Goal: Task Accomplishment & Management: Complete application form

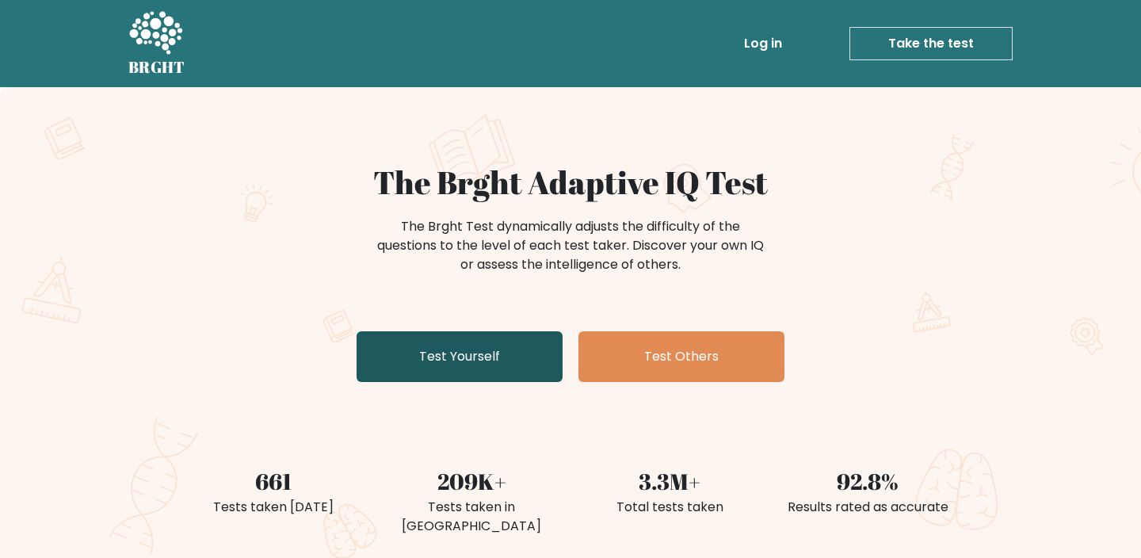
click at [520, 343] on link "Test Yourself" at bounding box center [459, 356] width 206 height 51
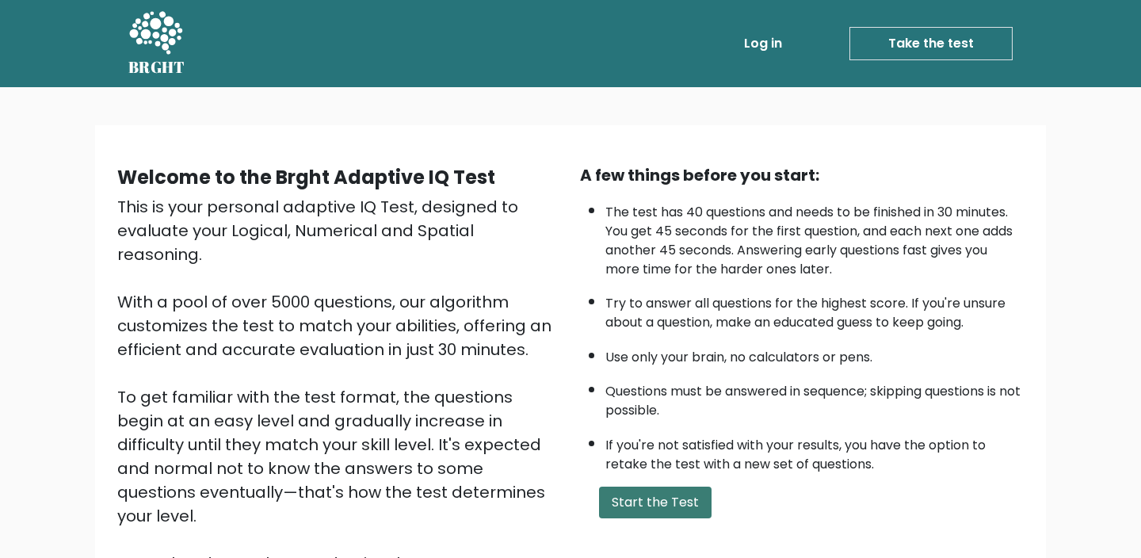
click at [657, 499] on button "Start the Test" at bounding box center [655, 502] width 112 height 32
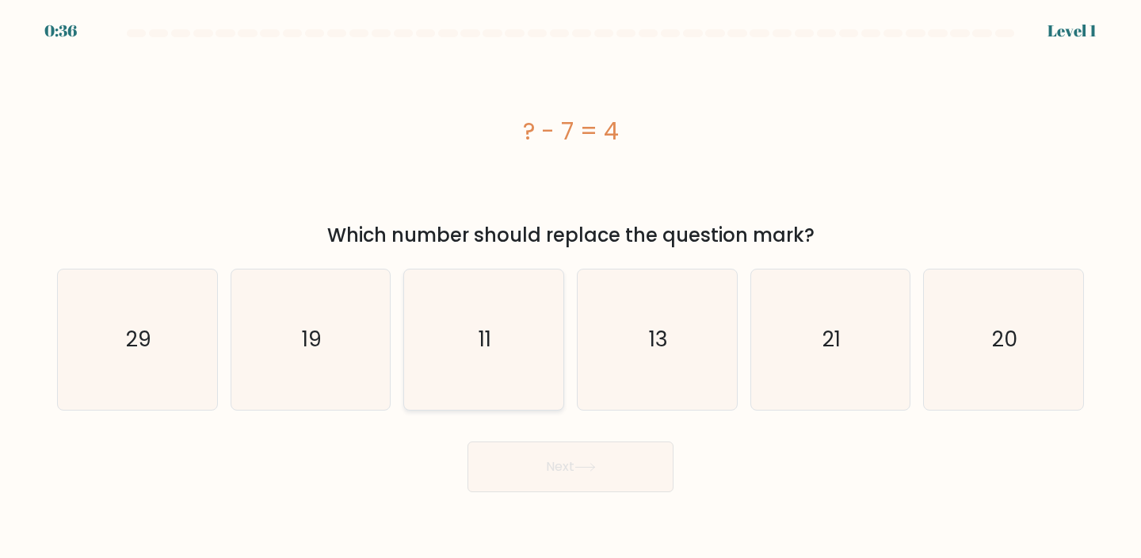
click at [518, 327] on icon "11" at bounding box center [483, 339] width 140 height 140
click at [570, 287] on input "c. 11" at bounding box center [570, 283] width 1 height 8
radio input "true"
click at [557, 463] on button "Next" at bounding box center [570, 466] width 206 height 51
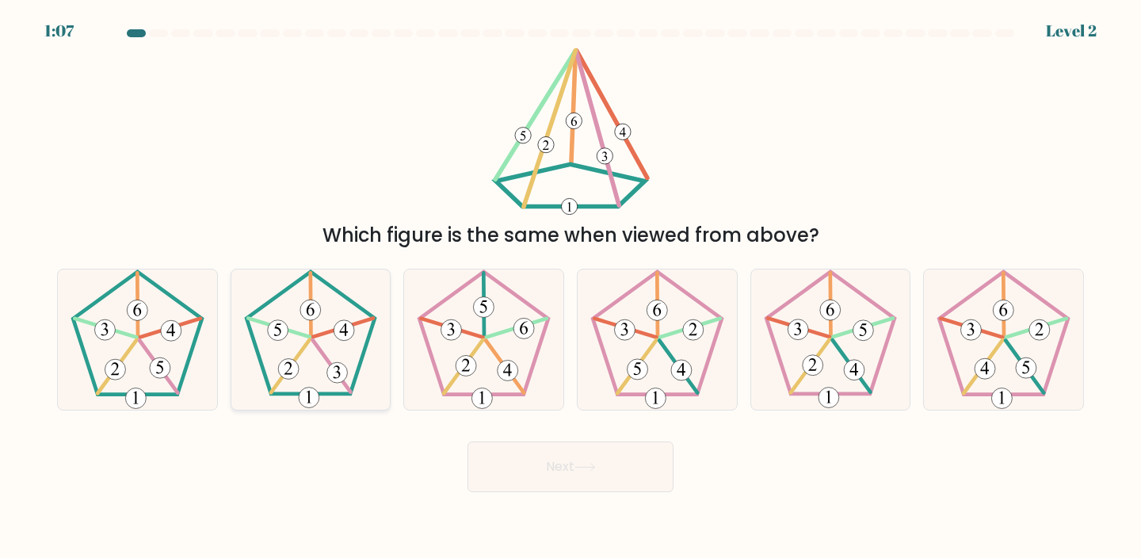
click at [341, 334] on 396 at bounding box center [343, 330] width 21 height 21
click at [570, 287] on input "b." at bounding box center [570, 283] width 1 height 8
radio input "true"
click at [573, 483] on button "Next" at bounding box center [570, 466] width 206 height 51
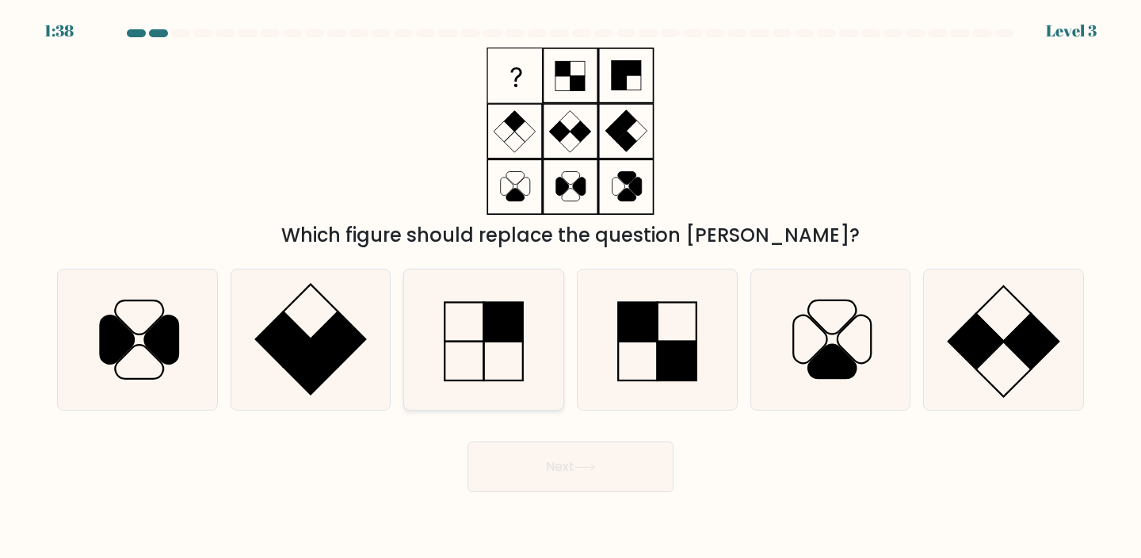
click at [478, 364] on icon at bounding box center [483, 339] width 140 height 140
click at [570, 287] on input "c." at bounding box center [570, 283] width 1 height 8
radio input "true"
click at [524, 463] on button "Next" at bounding box center [570, 466] width 206 height 51
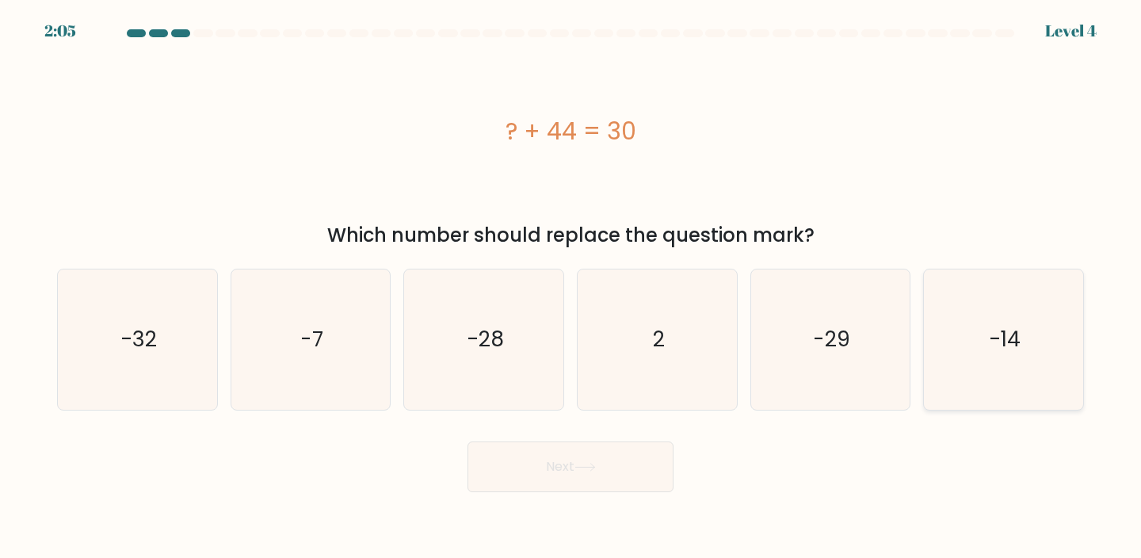
click at [1022, 331] on icon "-14" at bounding box center [1003, 339] width 140 height 140
click at [571, 287] on input "f. -14" at bounding box center [570, 283] width 1 height 8
radio input "true"
click at [608, 444] on button "Next" at bounding box center [570, 466] width 206 height 51
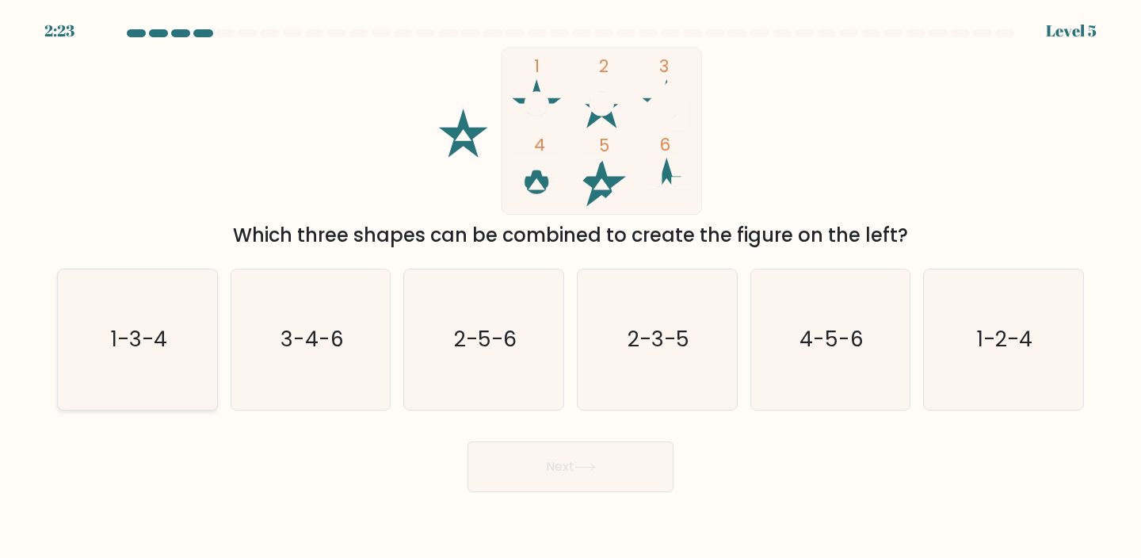
click at [112, 341] on text "1-3-4" at bounding box center [139, 338] width 56 height 29
click at [570, 287] on input "a. 1-3-4" at bounding box center [570, 283] width 1 height 8
radio input "true"
click at [509, 463] on button "Next" at bounding box center [570, 466] width 206 height 51
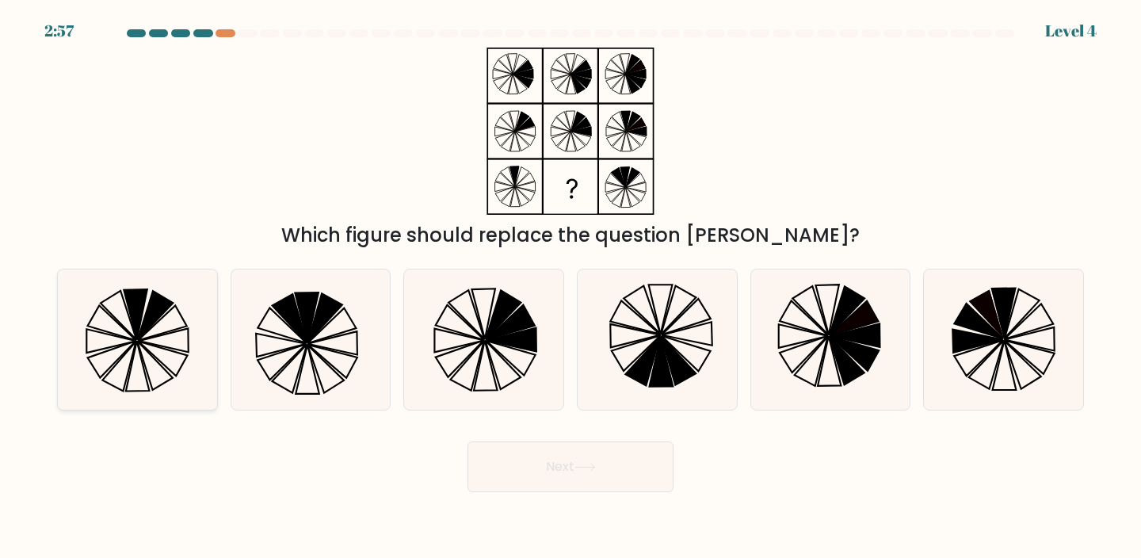
click at [119, 300] on icon at bounding box center [137, 339] width 140 height 140
click at [570, 287] on input "a." at bounding box center [570, 283] width 1 height 8
radio input "true"
click at [615, 464] on button "Next" at bounding box center [570, 466] width 206 height 51
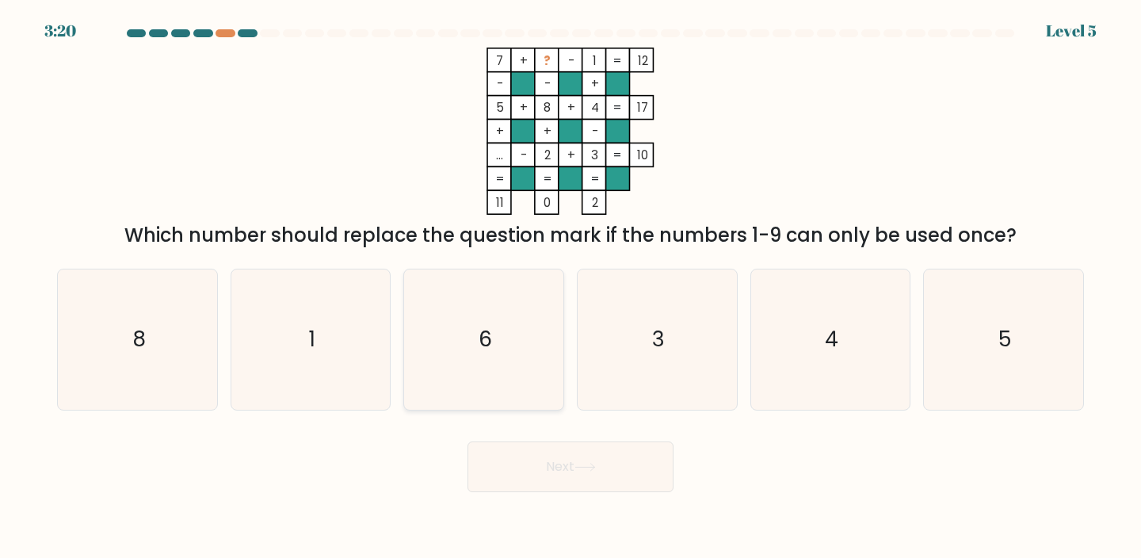
click at [537, 370] on icon "6" at bounding box center [483, 339] width 140 height 140
click at [570, 287] on input "c. 6" at bounding box center [570, 283] width 1 height 8
radio input "true"
click at [597, 453] on button "Next" at bounding box center [570, 466] width 206 height 51
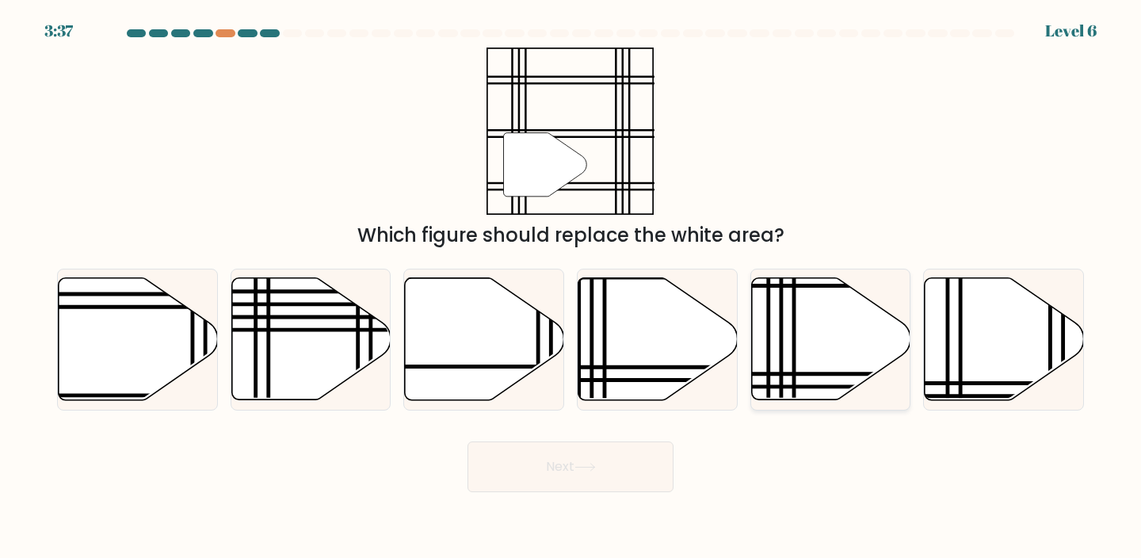
click at [829, 371] on icon at bounding box center [830, 339] width 159 height 122
click at [571, 287] on input "e." at bounding box center [570, 283] width 1 height 8
radio input "true"
click at [594, 469] on icon at bounding box center [584, 466] width 19 height 7
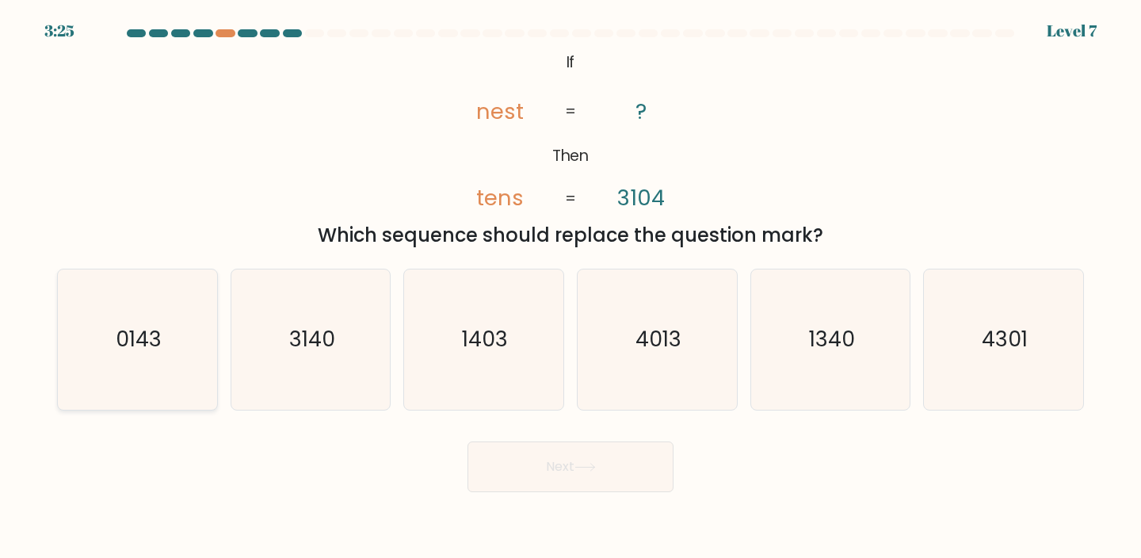
click at [154, 310] on icon "0143" at bounding box center [137, 339] width 140 height 140
click at [570, 287] on input "a. 0143" at bounding box center [570, 283] width 1 height 8
radio input "true"
click at [536, 467] on button "Next" at bounding box center [570, 466] width 206 height 51
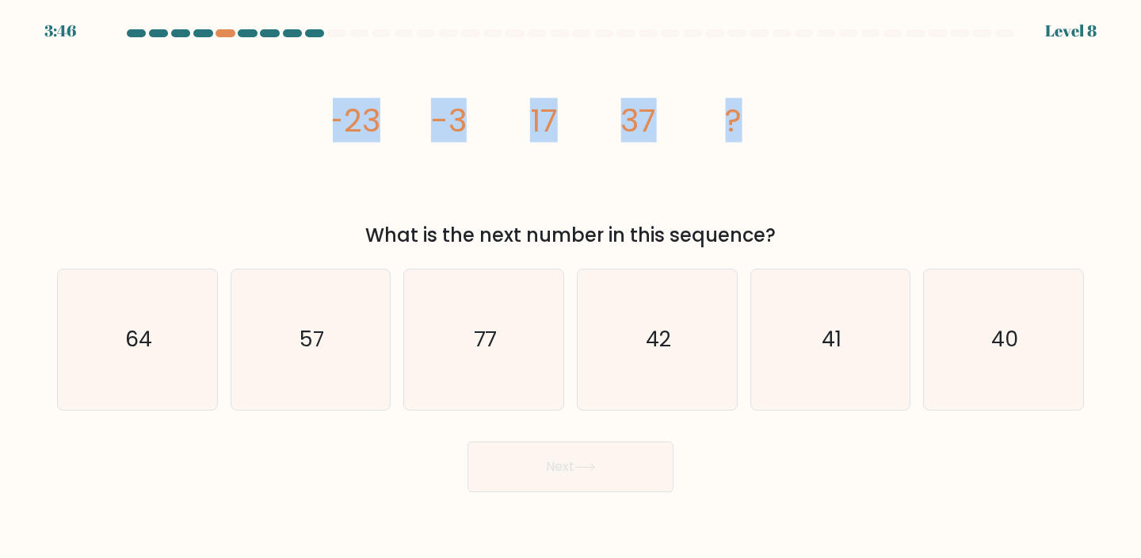
drag, startPoint x: 327, startPoint y: 124, endPoint x: 849, endPoint y: 144, distance: 522.3
click at [849, 144] on div "image/svg+xml -23 -3 17 37 ? What is the next number in this sequence?" at bounding box center [571, 149] width 1046 height 202
copy g "-23 -3 17 37 ?"
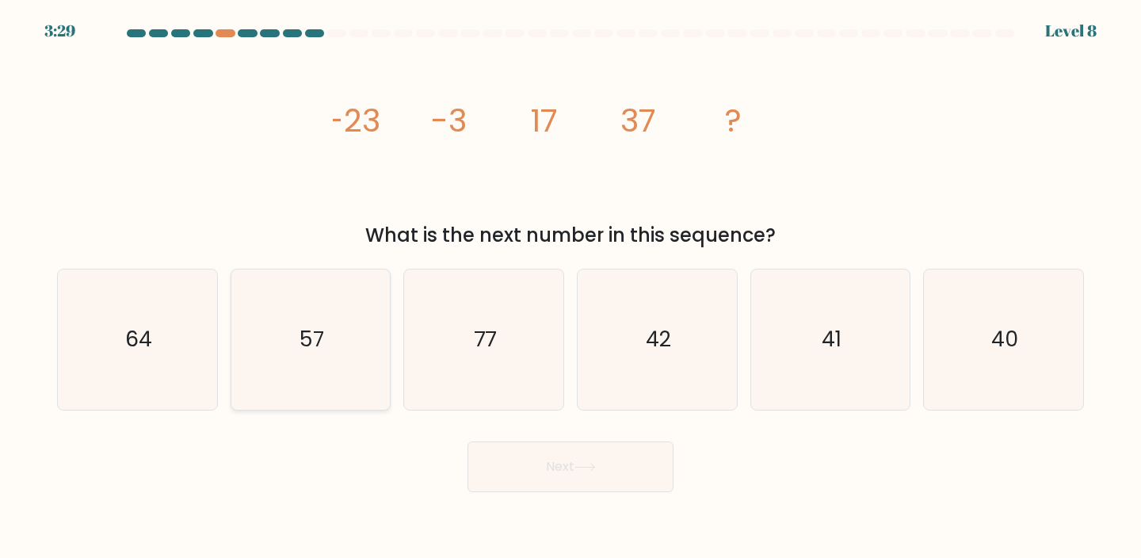
click at [325, 359] on icon "57" at bounding box center [311, 339] width 140 height 140
click at [570, 287] on input "b. 57" at bounding box center [570, 283] width 1 height 8
radio input "true"
click at [509, 438] on div "Next" at bounding box center [571, 460] width 1046 height 63
click at [510, 457] on button "Next" at bounding box center [570, 466] width 206 height 51
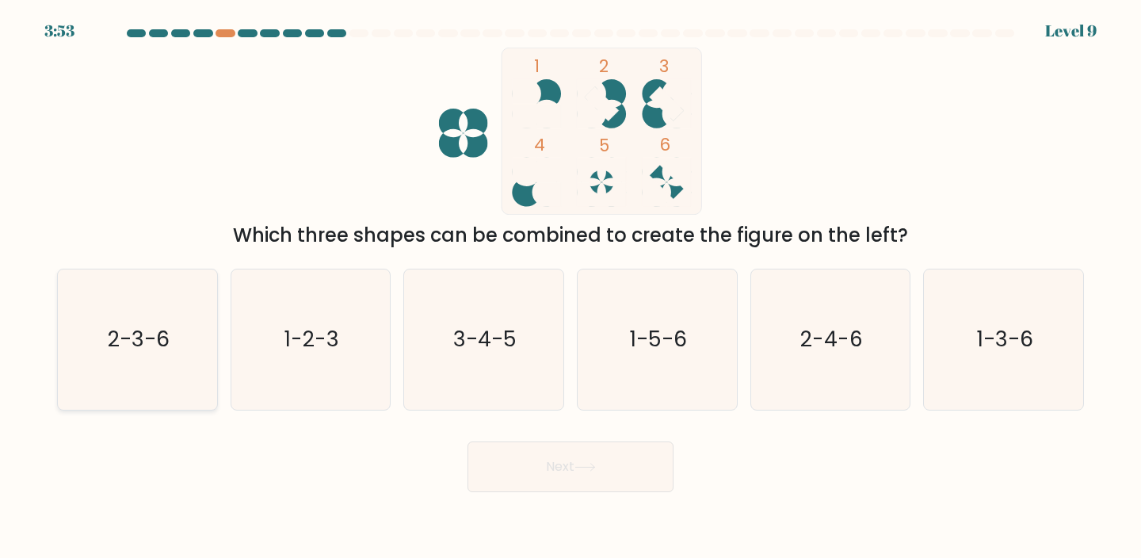
click at [144, 361] on icon "2-3-6" at bounding box center [137, 339] width 140 height 140
click at [570, 287] on input "a. 2-3-6" at bounding box center [570, 283] width 1 height 8
radio input "true"
click at [508, 489] on button "Next" at bounding box center [570, 466] width 206 height 51
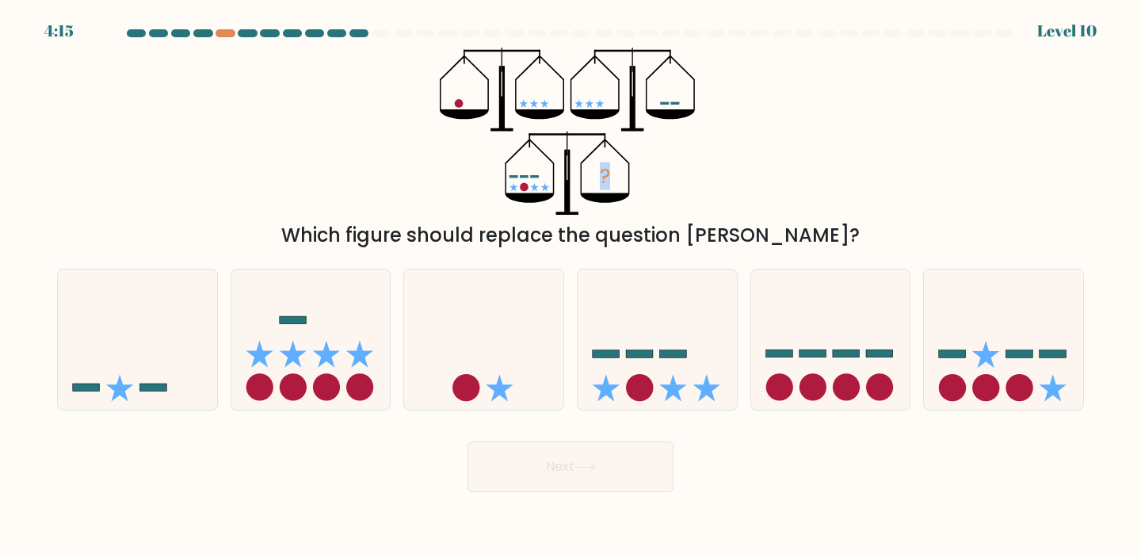
drag, startPoint x: 414, startPoint y: 53, endPoint x: 763, endPoint y: 195, distance: 376.2
click at [763, 195] on div "? Which figure should replace the question mark?" at bounding box center [571, 149] width 1046 height 202
click at [669, 315] on icon at bounding box center [656, 338] width 159 height 131
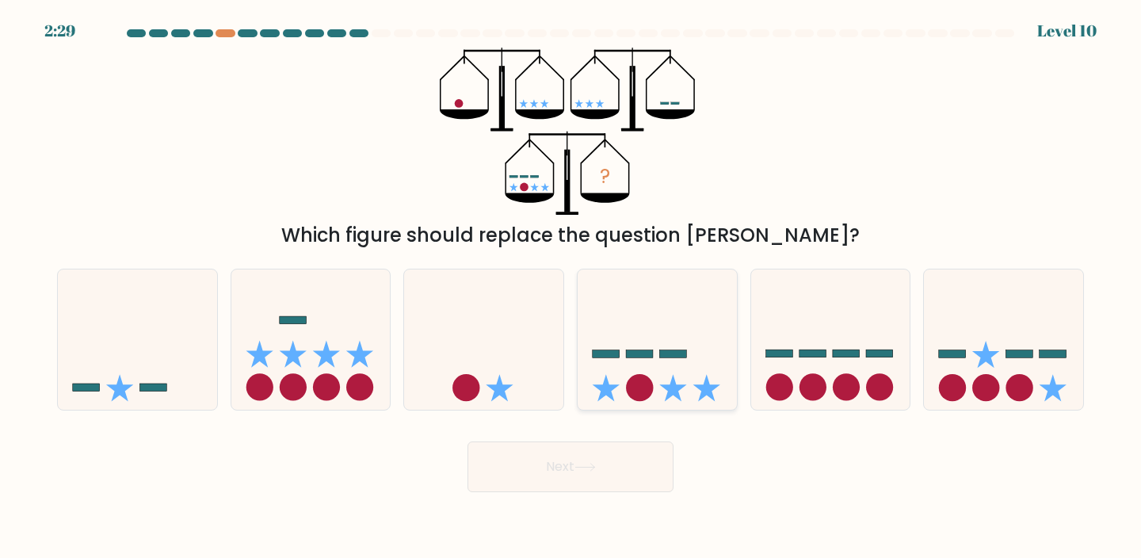
click at [571, 287] on input "d." at bounding box center [570, 283] width 1 height 8
radio input "true"
click at [600, 467] on button "Next" at bounding box center [570, 466] width 206 height 51
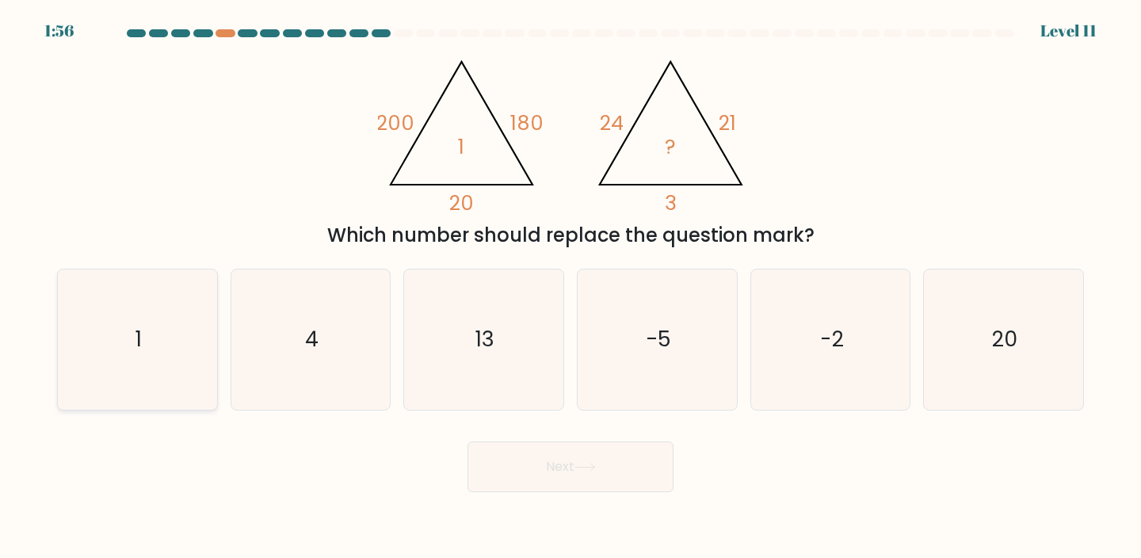
click at [129, 342] on icon "1" at bounding box center [137, 339] width 140 height 140
click at [570, 287] on input "a. 1" at bounding box center [570, 283] width 1 height 8
radio input "true"
click at [560, 470] on button "Next" at bounding box center [570, 466] width 206 height 51
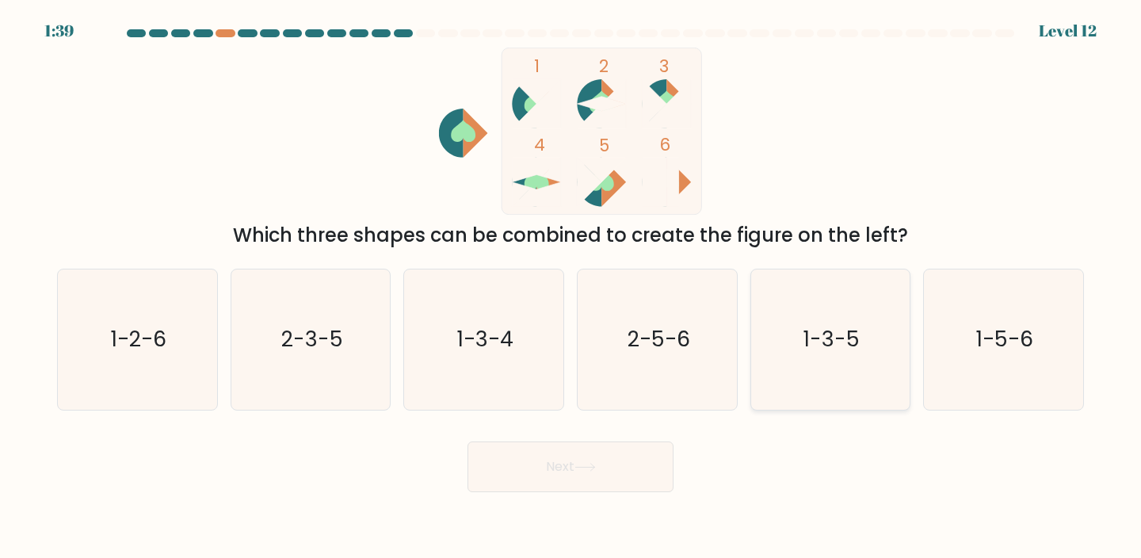
click at [818, 335] on text "1-3-5" at bounding box center [831, 338] width 56 height 29
click at [571, 287] on input "e. 1-3-5" at bounding box center [570, 283] width 1 height 8
radio input "true"
click at [658, 454] on button "Next" at bounding box center [570, 466] width 206 height 51
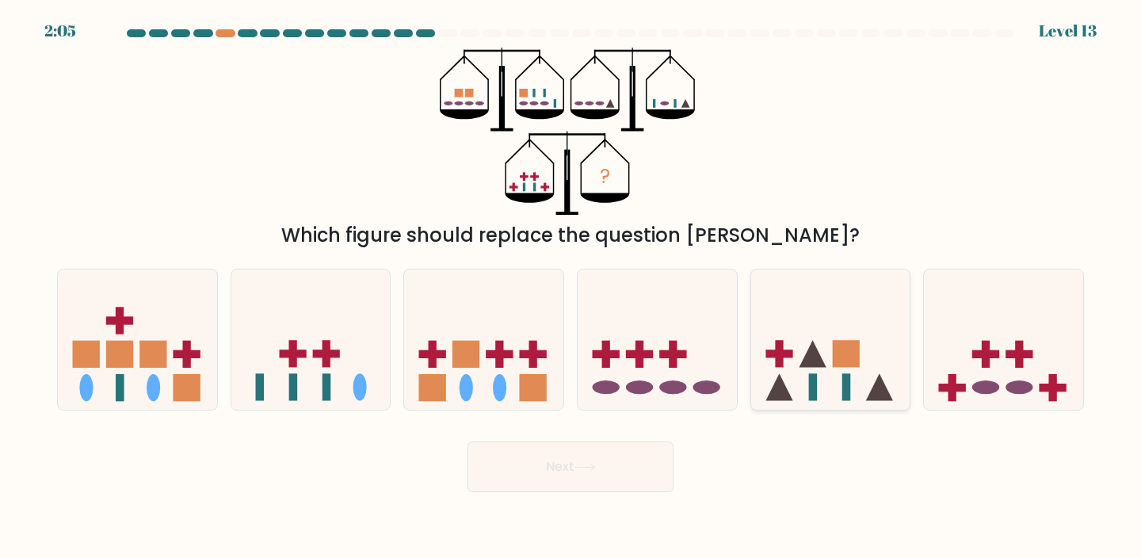
click at [761, 405] on div at bounding box center [830, 340] width 161 height 142
click at [571, 287] on input "e." at bounding box center [570, 283] width 1 height 8
radio input "true"
click at [665, 457] on button "Next" at bounding box center [570, 466] width 206 height 51
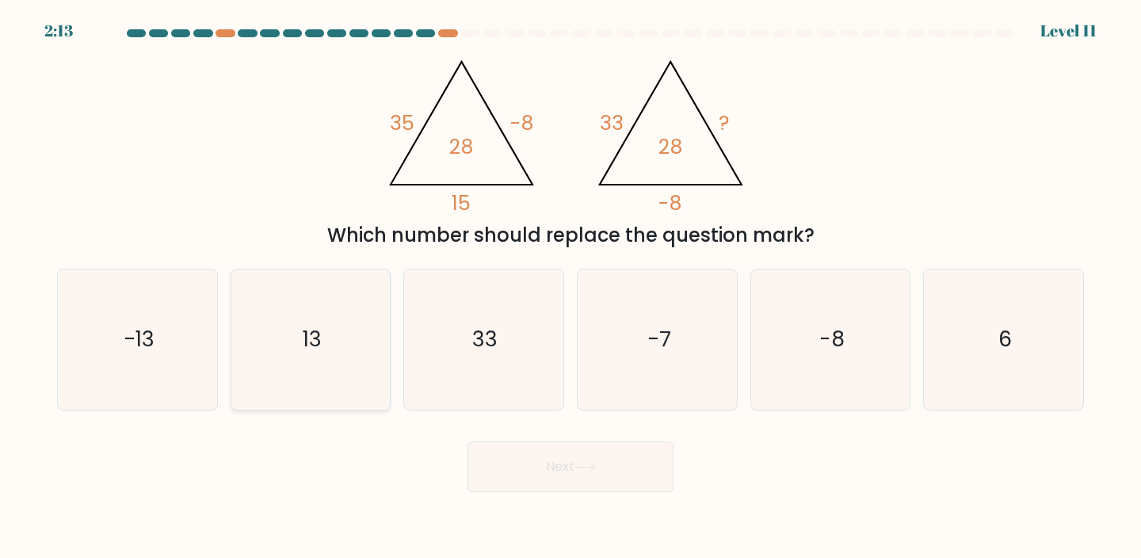
click at [342, 332] on icon "13" at bounding box center [311, 339] width 140 height 140
click at [570, 287] on input "b. 13" at bounding box center [570, 283] width 1 height 8
radio input "true"
click at [535, 464] on button "Next" at bounding box center [570, 466] width 206 height 51
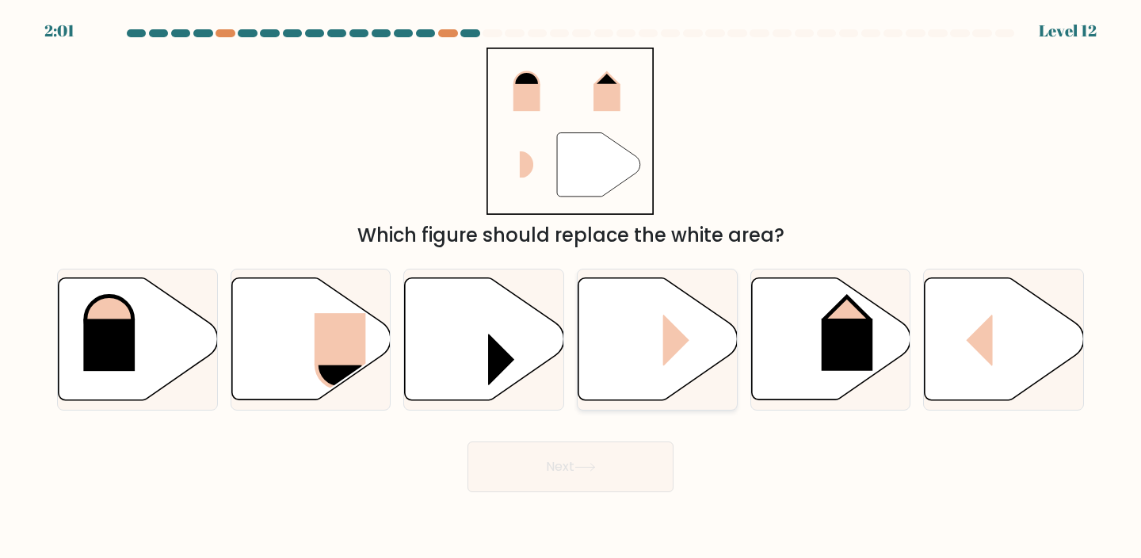
click at [655, 330] on icon at bounding box center [657, 339] width 159 height 122
click at [571, 287] on input "d." at bounding box center [570, 283] width 1 height 8
radio input "true"
click at [629, 470] on button "Next" at bounding box center [570, 466] width 206 height 51
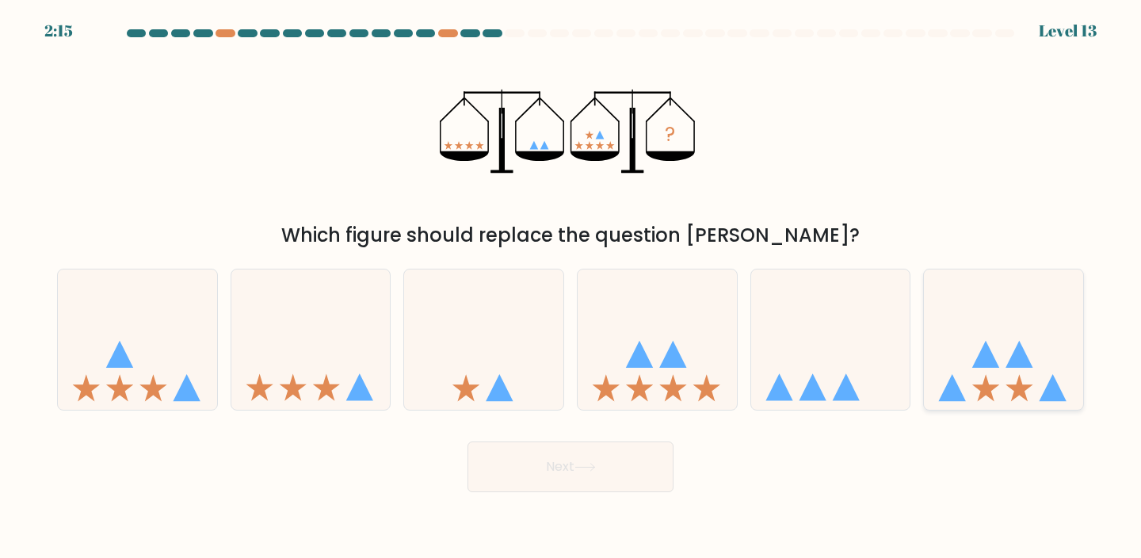
click at [979, 347] on icon at bounding box center [1003, 338] width 159 height 131
click at [571, 287] on input "f." at bounding box center [570, 283] width 1 height 8
radio input "true"
click at [665, 478] on button "Next" at bounding box center [570, 466] width 206 height 51
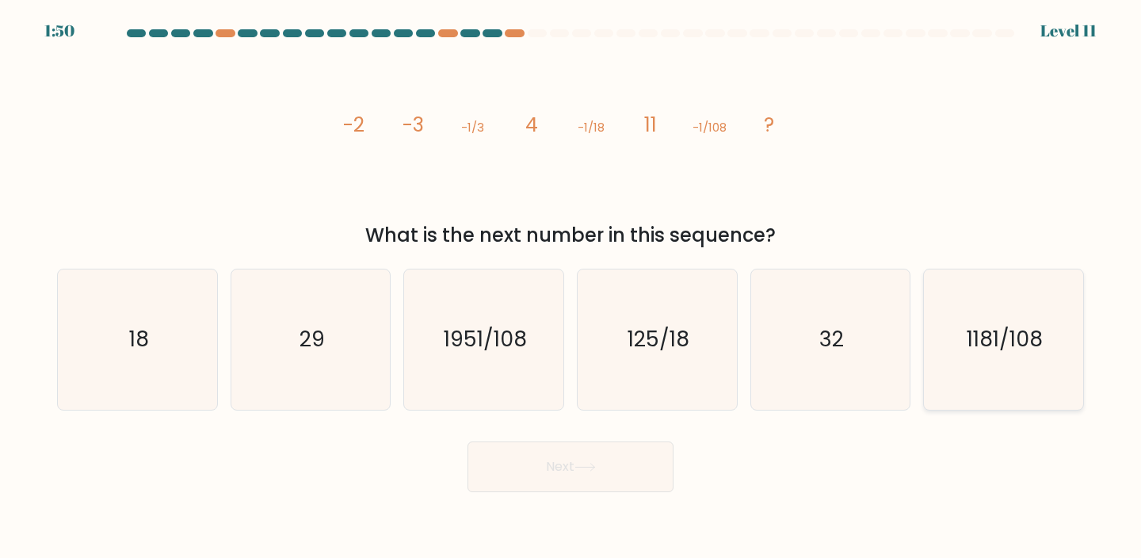
click at [989, 328] on text "1181/108" at bounding box center [1004, 338] width 76 height 29
click at [571, 287] on input "f. 1181/108" at bounding box center [570, 283] width 1 height 8
radio input "true"
click at [635, 465] on button "Next" at bounding box center [570, 466] width 206 height 51
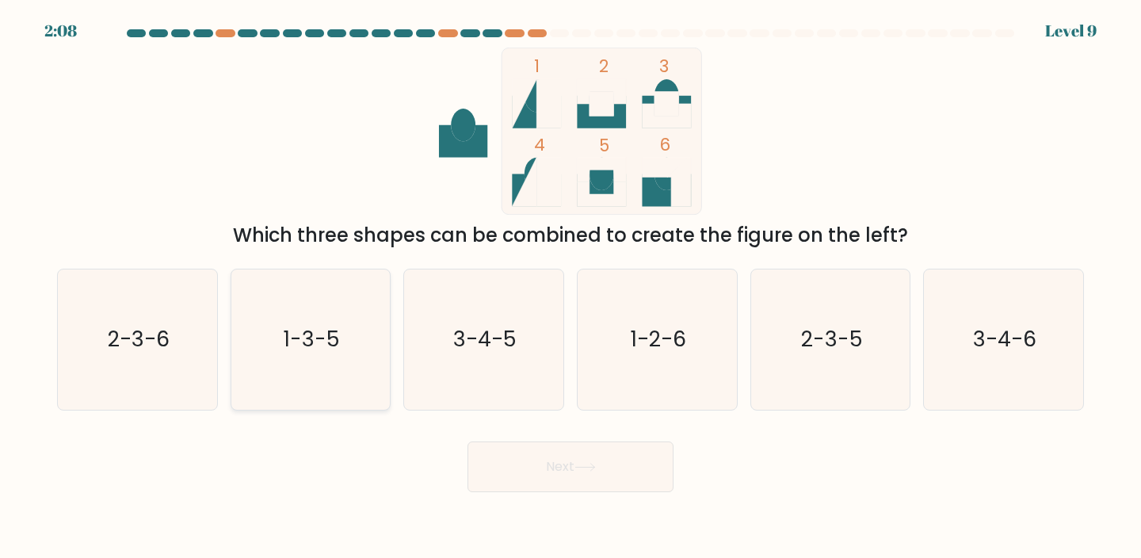
click at [368, 343] on icon "1-3-5" at bounding box center [311, 339] width 140 height 140
click at [570, 287] on input "b. 1-3-5" at bounding box center [570, 283] width 1 height 8
radio input "true"
click at [363, 419] on form at bounding box center [570, 260] width 1141 height 463
click at [801, 337] on text "2-3-5" at bounding box center [832, 338] width 62 height 29
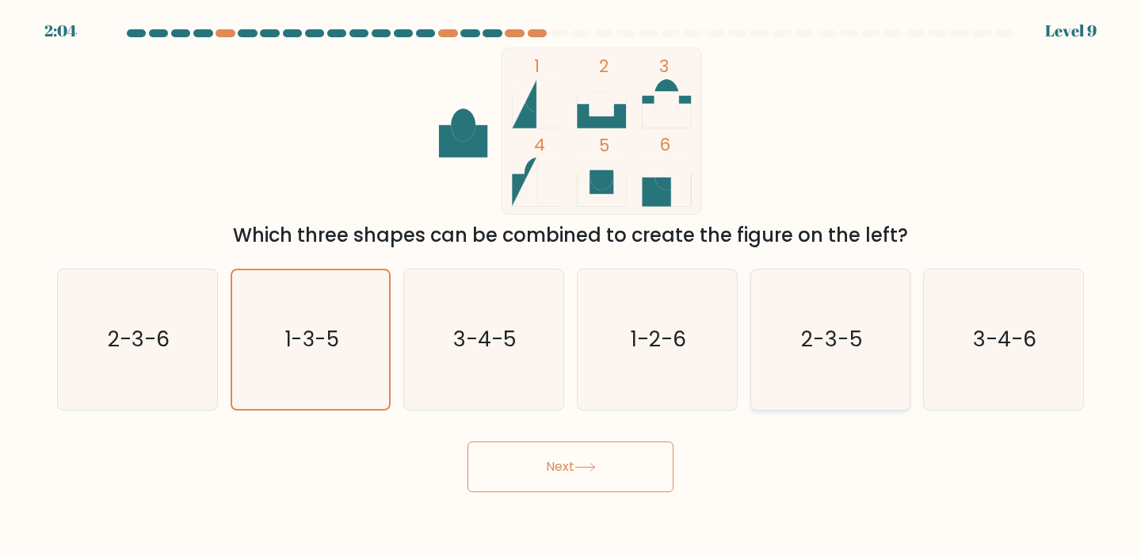
click at [571, 287] on input "e. 2-3-5" at bounding box center [570, 283] width 1 height 8
radio input "true"
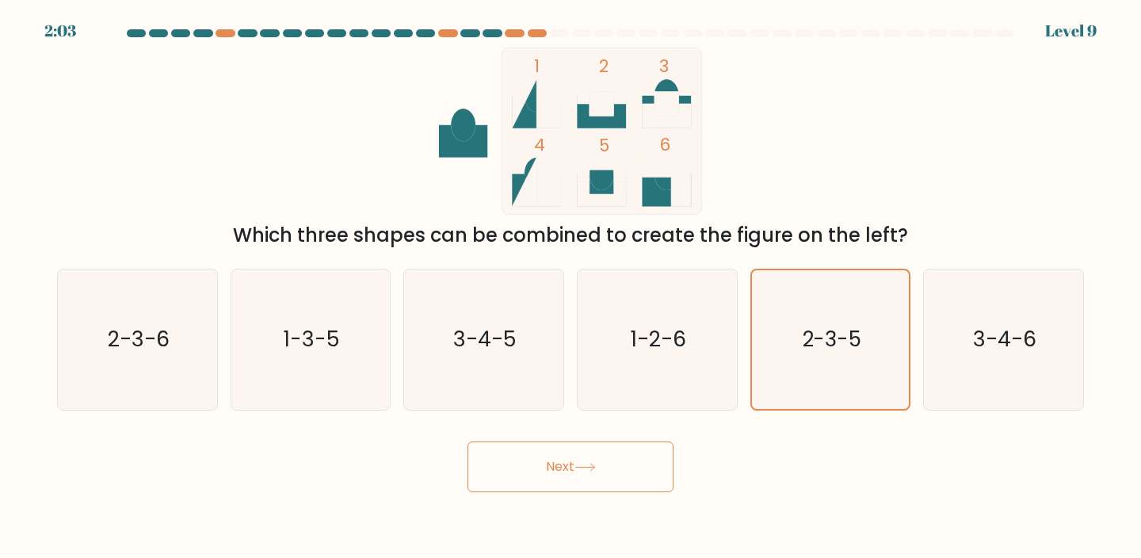
click at [610, 444] on button "Next" at bounding box center [570, 466] width 206 height 51
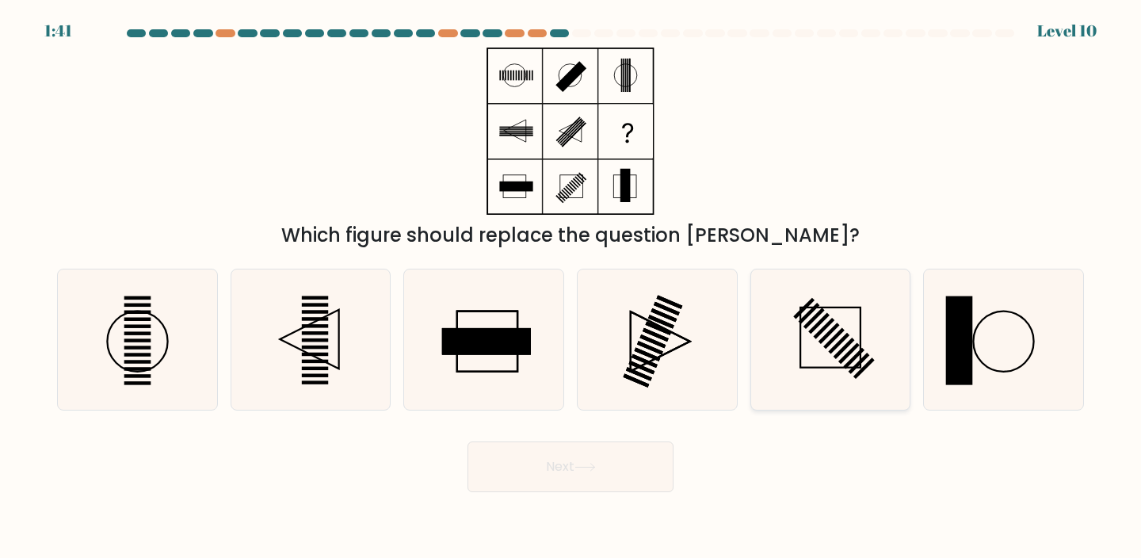
click at [848, 333] on icon at bounding box center [830, 339] width 140 height 140
click at [571, 287] on input "e." at bounding box center [570, 283] width 1 height 8
radio input "true"
click at [627, 475] on button "Next" at bounding box center [570, 466] width 206 height 51
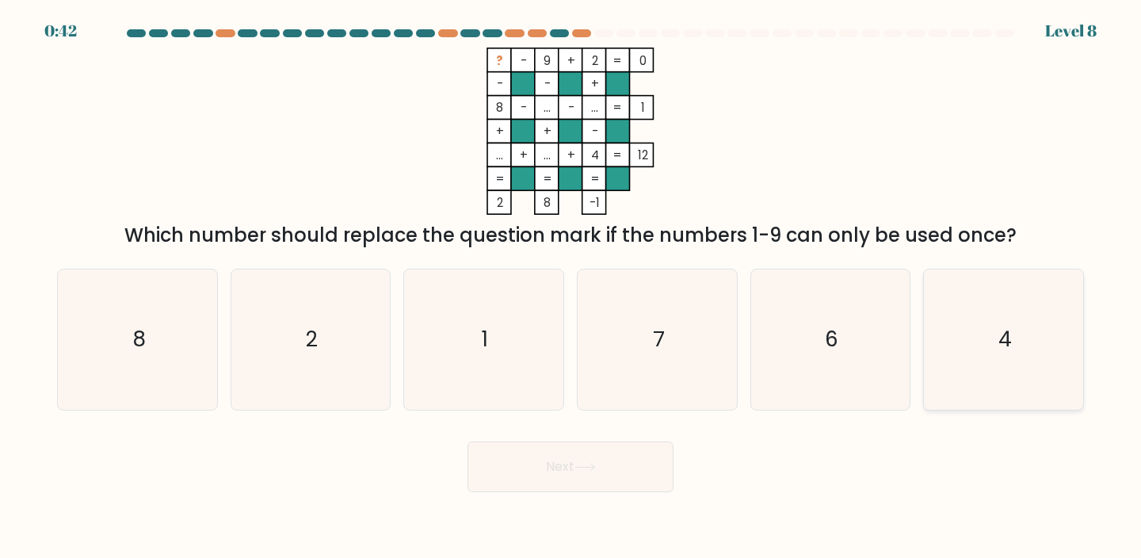
click at [929, 371] on div "4" at bounding box center [1003, 340] width 161 height 142
click at [571, 287] on input "f. 4" at bounding box center [570, 283] width 1 height 8
radio input "true"
click at [604, 470] on button "Next" at bounding box center [570, 466] width 206 height 51
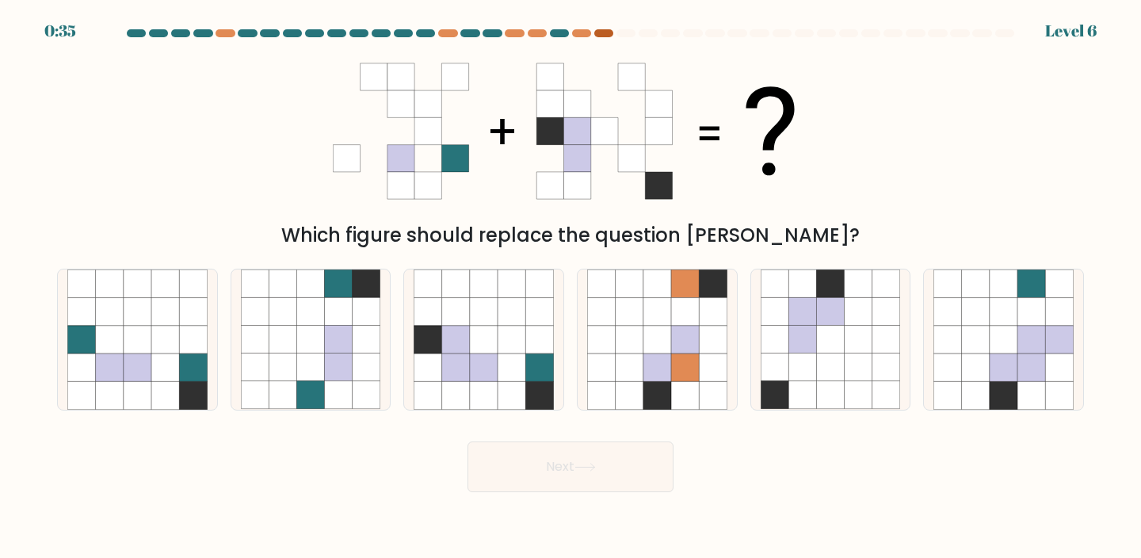
click at [604, 34] on div at bounding box center [603, 33] width 19 height 8
click at [579, 32] on div at bounding box center [581, 33] width 19 height 8
click at [604, 36] on div at bounding box center [603, 33] width 19 height 8
click at [538, 387] on icon at bounding box center [539, 395] width 28 height 28
click at [570, 287] on input "c." at bounding box center [570, 283] width 1 height 8
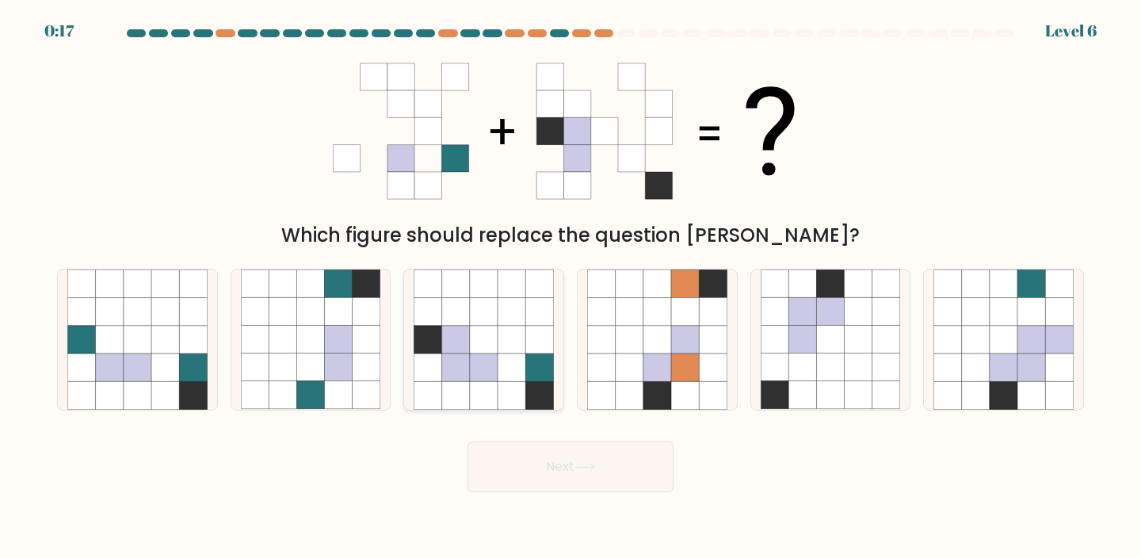
radio input "true"
click at [547, 460] on button "Next" at bounding box center [570, 466] width 206 height 51
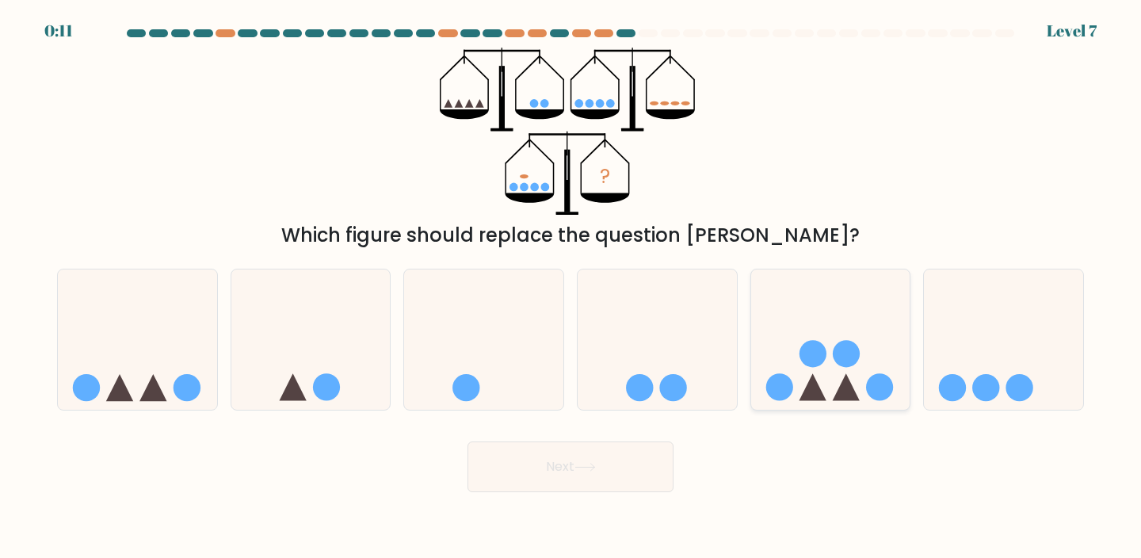
click at [874, 315] on icon at bounding box center [830, 338] width 159 height 131
click at [571, 287] on input "e." at bounding box center [570, 283] width 1 height 8
radio input "true"
click at [619, 470] on button "Next" at bounding box center [570, 466] width 206 height 51
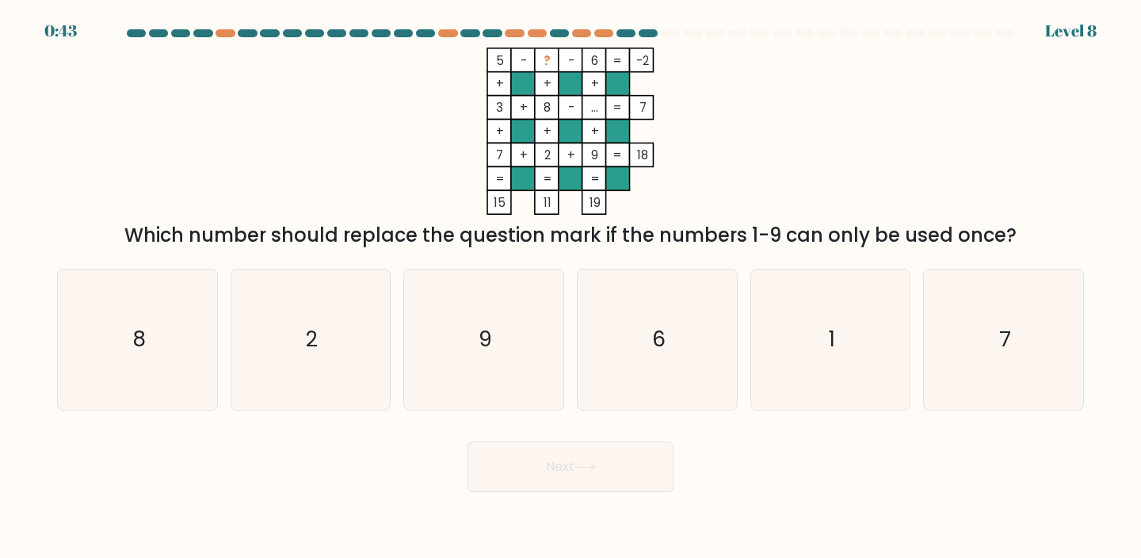
click at [914, 368] on div "e. 1" at bounding box center [830, 340] width 173 height 142
click at [845, 368] on icon "1" at bounding box center [830, 339] width 140 height 140
click at [571, 287] on input "e. 1" at bounding box center [570, 283] width 1 height 8
radio input "true"
click at [613, 468] on button "Next" at bounding box center [570, 466] width 206 height 51
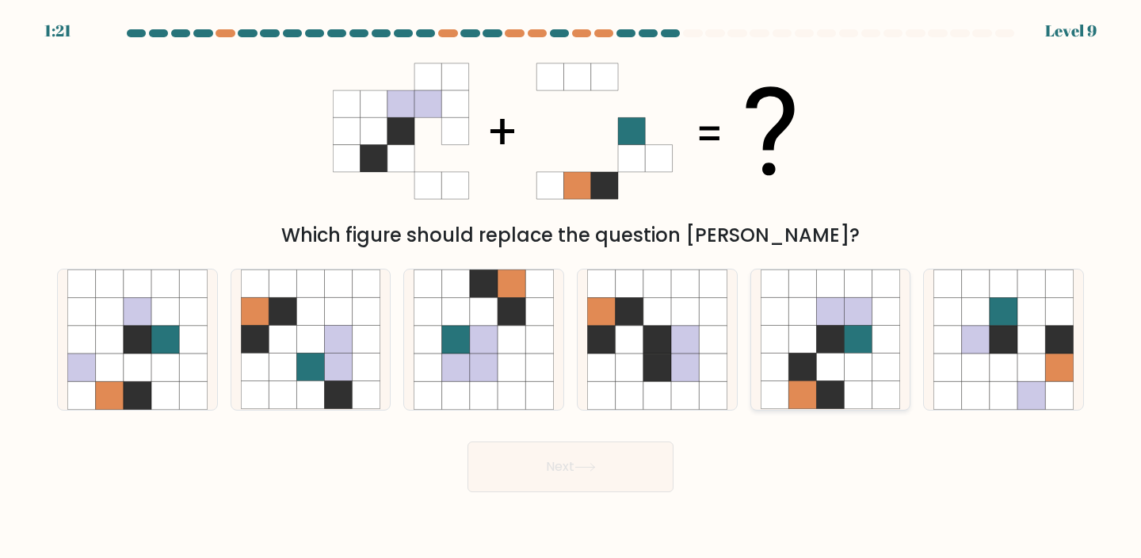
click at [813, 381] on icon at bounding box center [802, 395] width 28 height 28
click at [571, 287] on input "e." at bounding box center [570, 283] width 1 height 8
radio input "true"
click at [608, 448] on button "Next" at bounding box center [570, 466] width 206 height 51
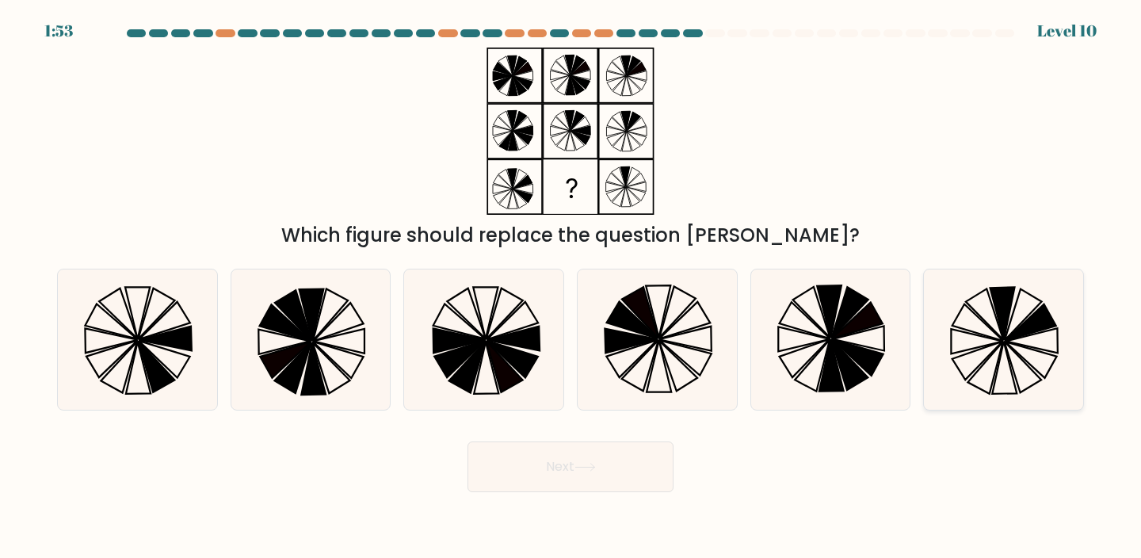
click at [991, 379] on icon at bounding box center [1003, 339] width 140 height 140
click at [571, 287] on input "f." at bounding box center [570, 283] width 1 height 8
radio input "true"
click at [630, 437] on div "Next" at bounding box center [571, 460] width 1046 height 63
click at [635, 470] on button "Next" at bounding box center [570, 466] width 206 height 51
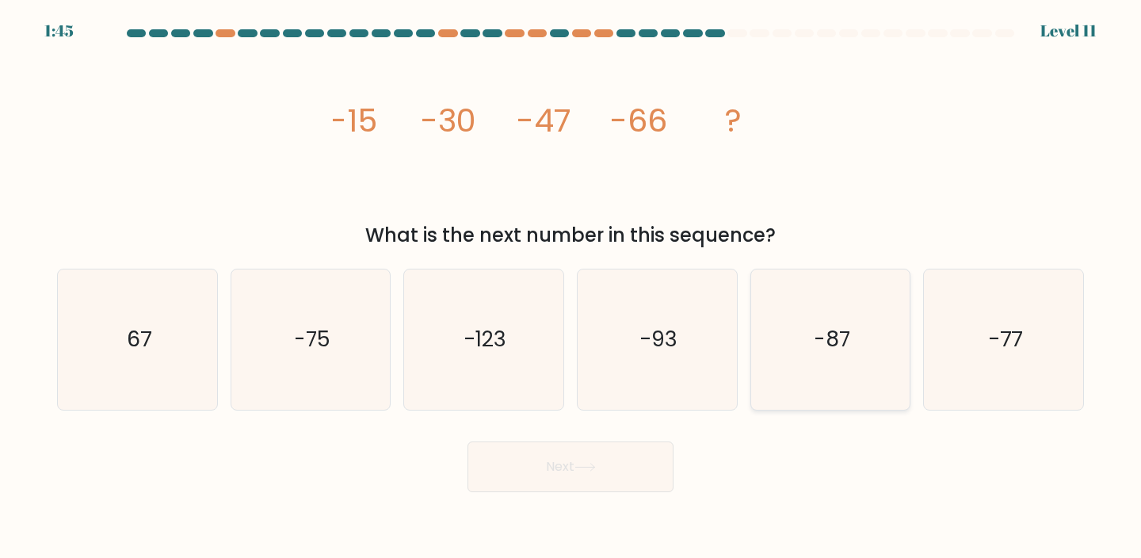
click at [863, 345] on icon "-87" at bounding box center [830, 339] width 140 height 140
click at [571, 287] on input "e. -87" at bounding box center [570, 283] width 1 height 8
radio input "true"
click at [632, 460] on button "Next" at bounding box center [570, 466] width 206 height 51
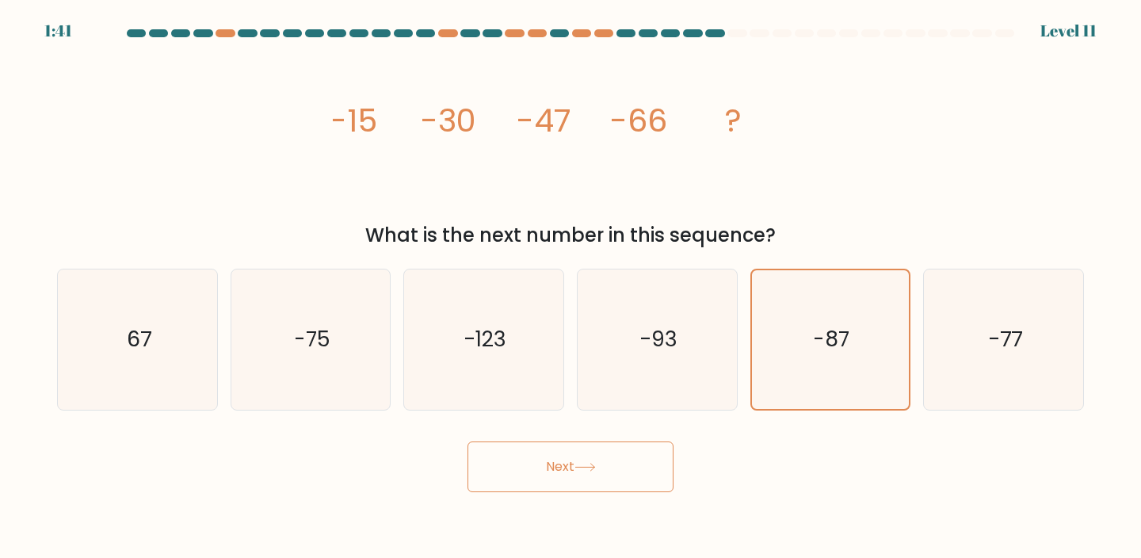
click at [525, 454] on button "Next" at bounding box center [570, 466] width 206 height 51
click at [564, 470] on button "Next" at bounding box center [570, 466] width 206 height 51
click at [884, 445] on div "Next" at bounding box center [571, 460] width 1046 height 63
click at [776, 444] on div "Next" at bounding box center [571, 460] width 1046 height 63
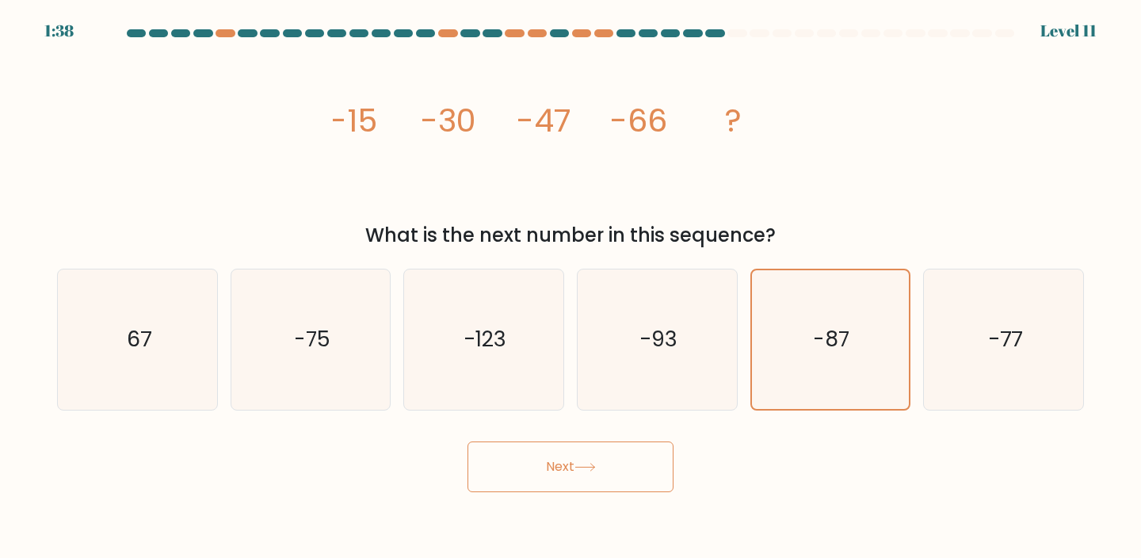
click at [585, 444] on button "Next" at bounding box center [570, 466] width 206 height 51
click at [584, 439] on div "Next" at bounding box center [571, 460] width 1046 height 63
click at [540, 471] on button "Next" at bounding box center [570, 466] width 206 height 51
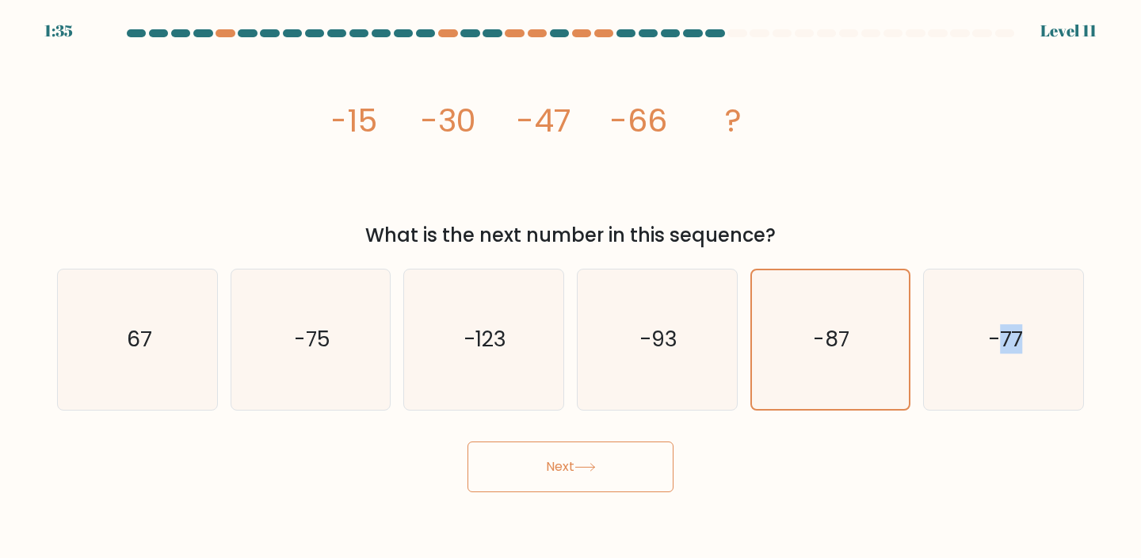
click at [540, 471] on button "Next" at bounding box center [570, 466] width 206 height 51
click at [602, 458] on button "Next" at bounding box center [570, 466] width 206 height 51
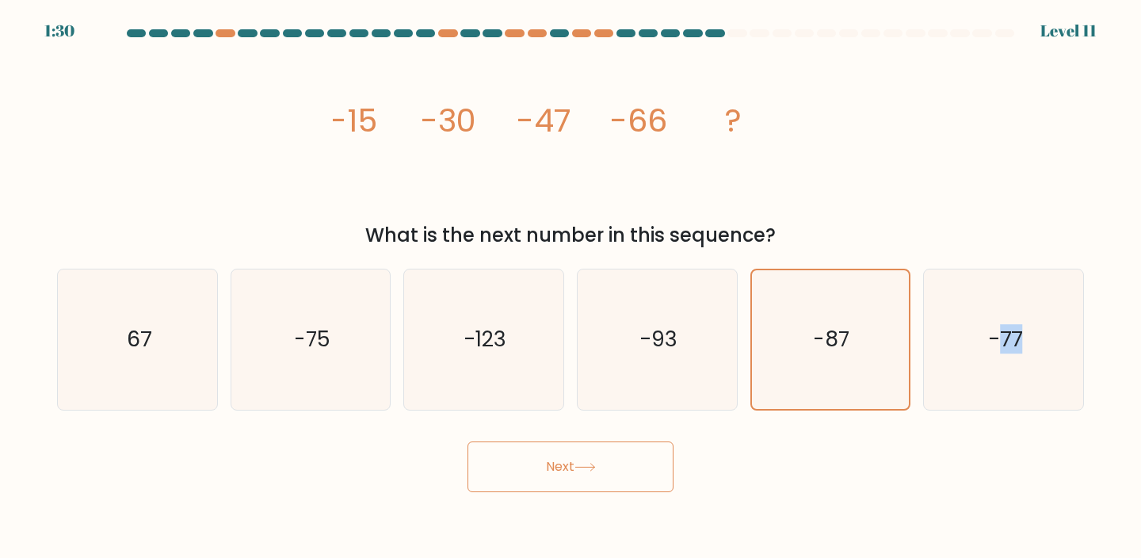
click at [602, 458] on button "Next" at bounding box center [570, 466] width 206 height 51
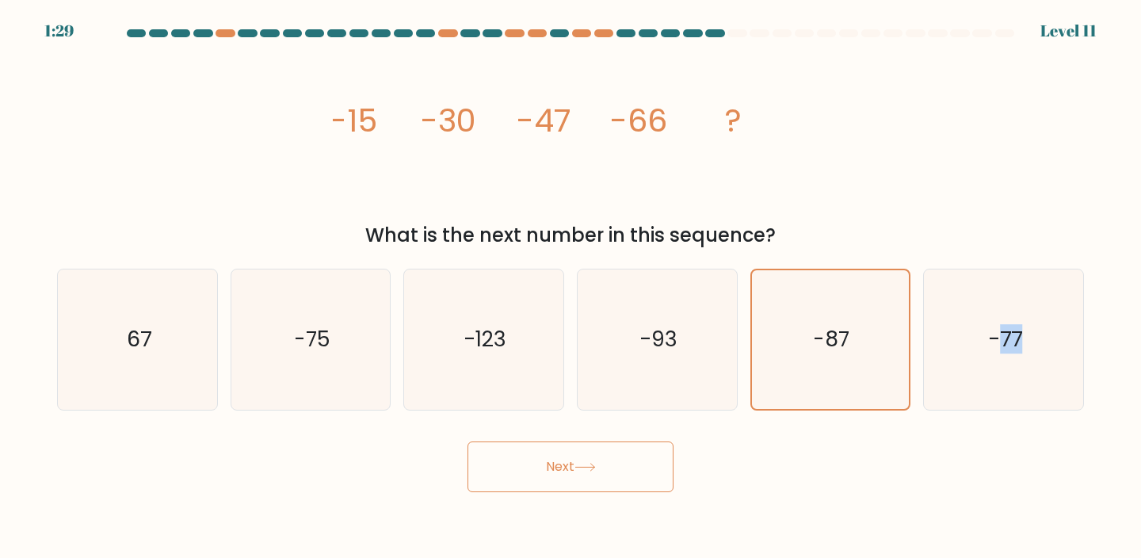
click at [602, 458] on button "Next" at bounding box center [570, 466] width 206 height 51
drag, startPoint x: 602, startPoint y: 458, endPoint x: 747, endPoint y: 392, distance: 159.2
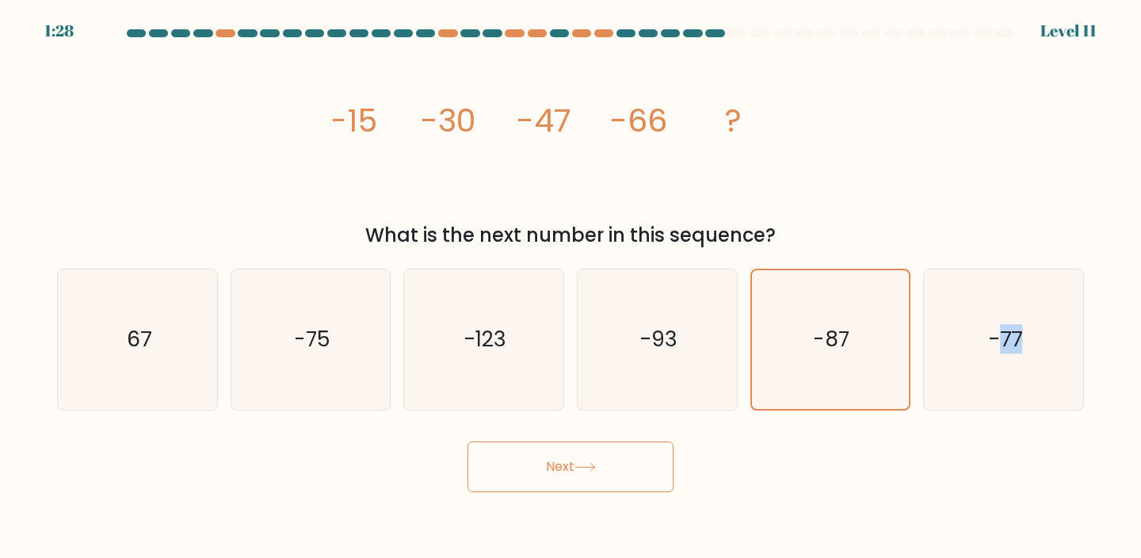
click at [603, 457] on button "Next" at bounding box center [570, 466] width 206 height 51
click at [774, 385] on icon "-87" at bounding box center [830, 339] width 139 height 139
click at [571, 287] on input "e. -87" at bounding box center [570, 283] width 1 height 8
click at [719, 356] on icon "-93" at bounding box center [657, 339] width 140 height 140
click at [571, 287] on input "d. -93" at bounding box center [570, 283] width 1 height 8
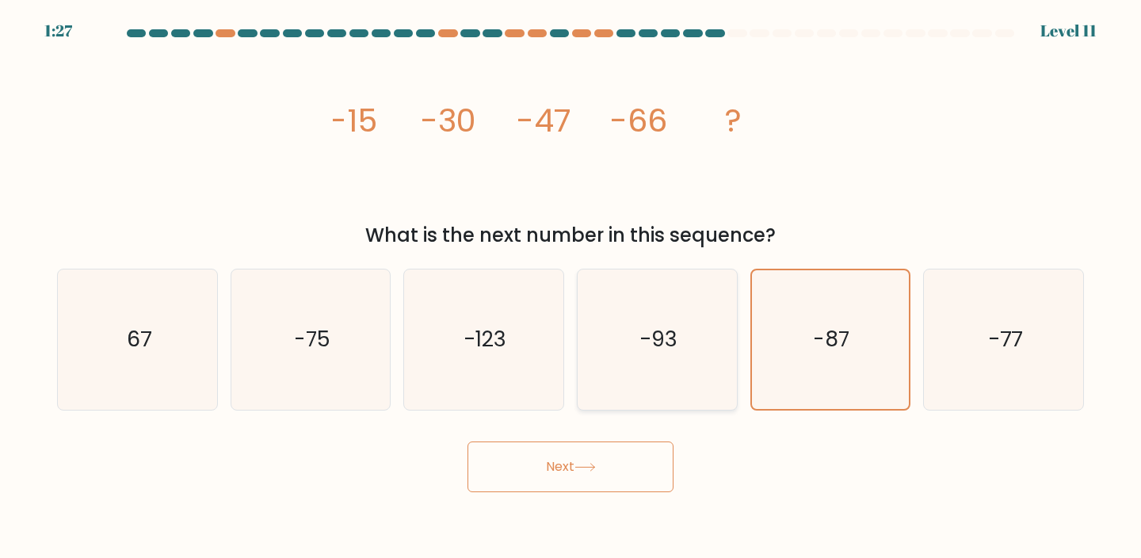
radio input "true"
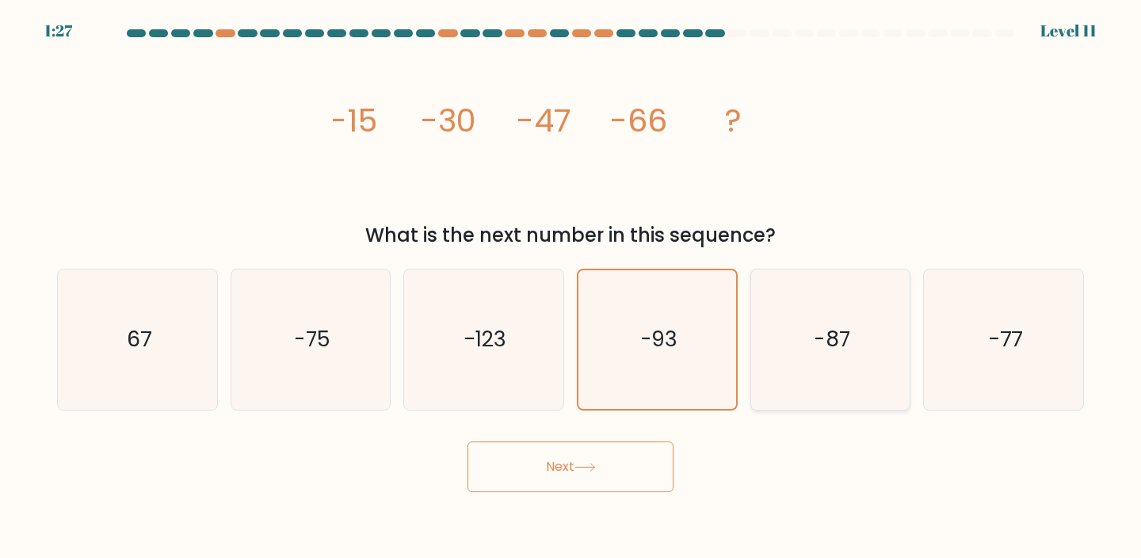
click at [805, 356] on icon "-87" at bounding box center [830, 339] width 140 height 140
click at [571, 287] on input "e. -87" at bounding box center [570, 283] width 1 height 8
radio input "true"
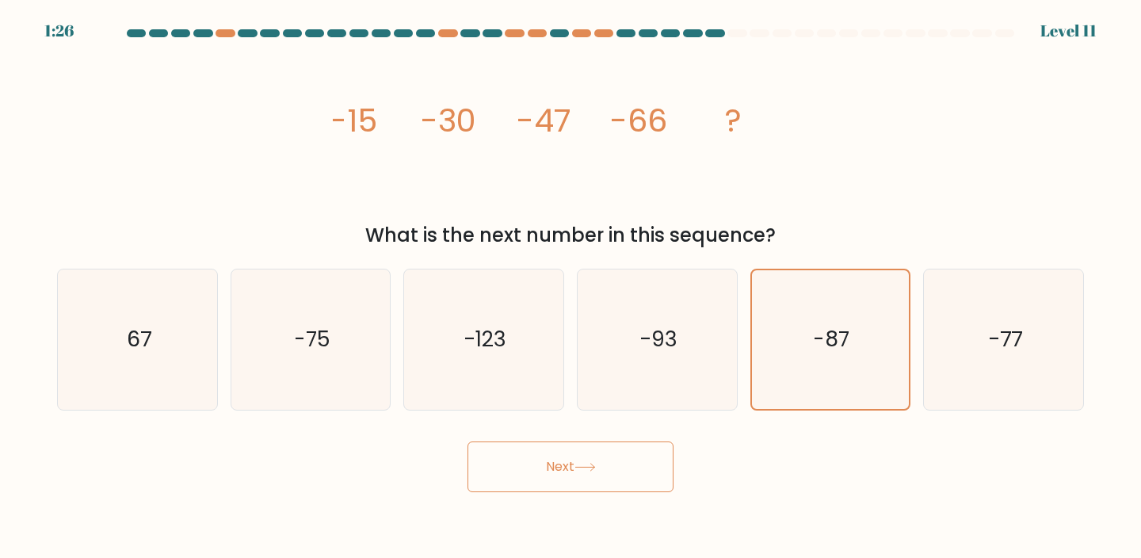
click at [650, 450] on button "Next" at bounding box center [570, 466] width 206 height 51
click at [544, 483] on button "Next" at bounding box center [570, 466] width 206 height 51
click at [543, 482] on button "Next" at bounding box center [570, 466] width 206 height 51
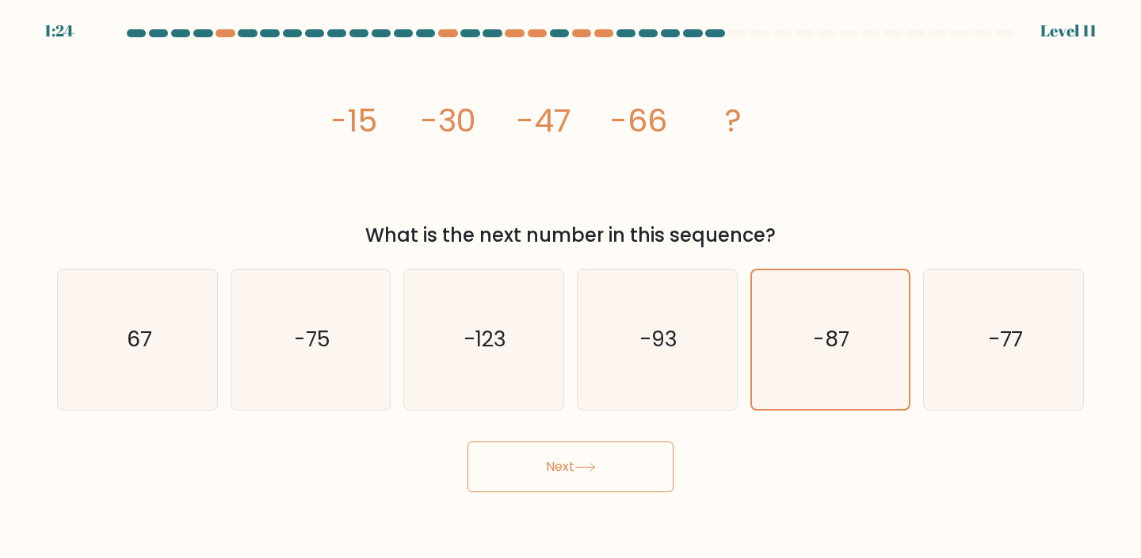
click at [467, 441] on button "Next" at bounding box center [570, 466] width 206 height 51
click at [543, 482] on button "Next" at bounding box center [570, 466] width 206 height 51
click at [615, 447] on button "Next" at bounding box center [570, 466] width 206 height 51
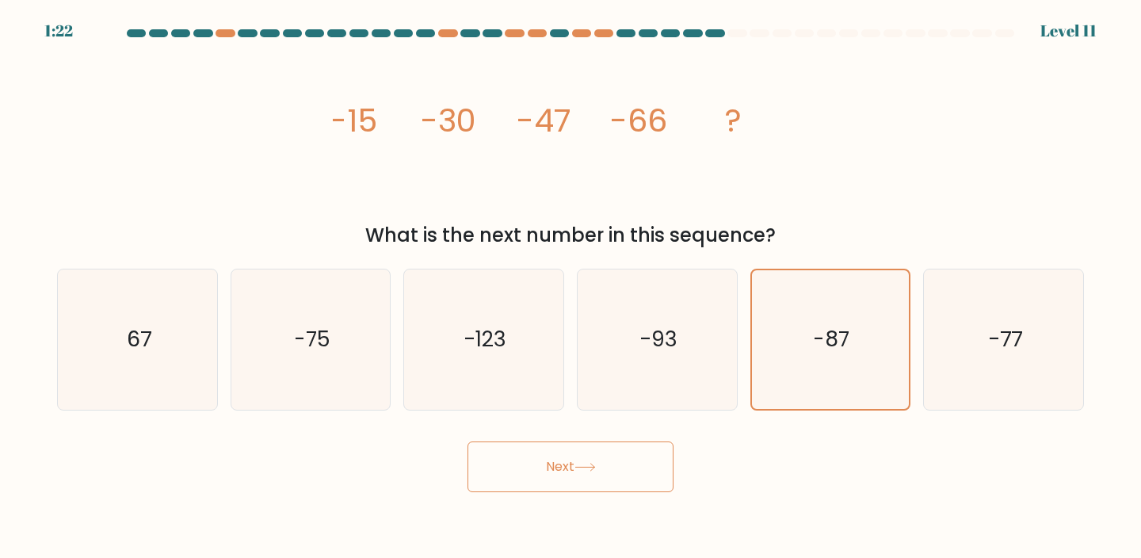
click at [615, 447] on button "Next" at bounding box center [570, 466] width 206 height 51
click at [581, 458] on button "Next" at bounding box center [570, 466] width 206 height 51
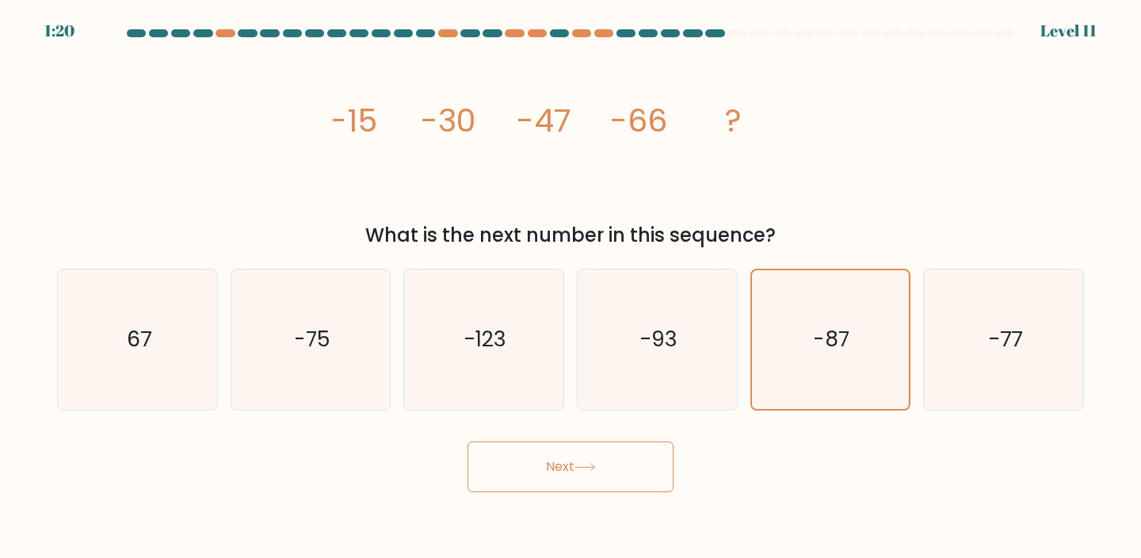
click at [581, 458] on button "Next" at bounding box center [570, 466] width 206 height 51
click at [580, 457] on button "Next" at bounding box center [570, 466] width 206 height 51
click at [589, 463] on button "Next" at bounding box center [570, 466] width 206 height 51
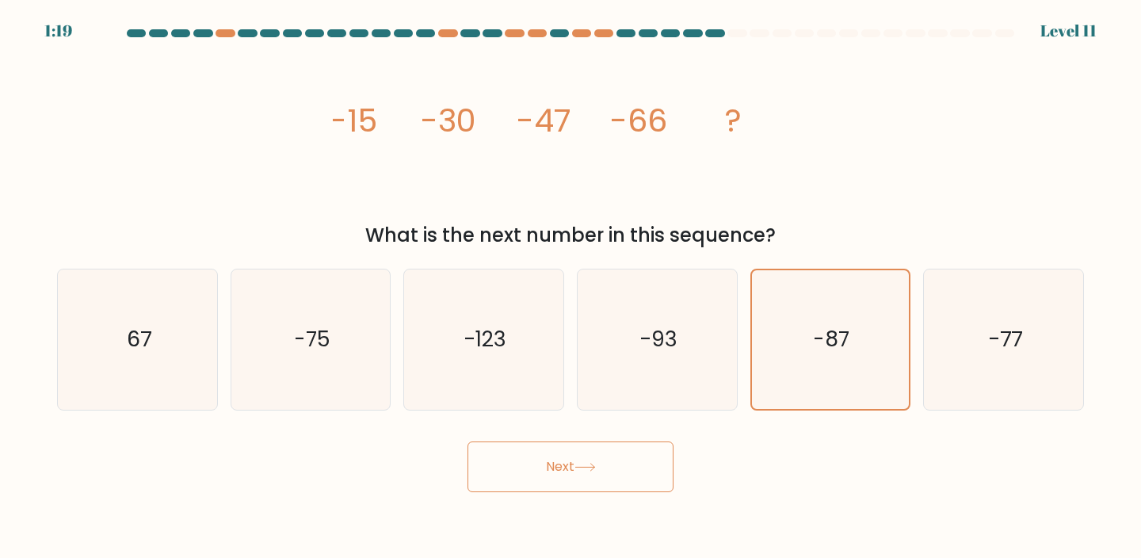
click at [589, 463] on icon at bounding box center [584, 467] width 21 height 9
click at [590, 460] on button "Next" at bounding box center [570, 466] width 206 height 51
click at [606, 459] on button "Next" at bounding box center [570, 466] width 206 height 51
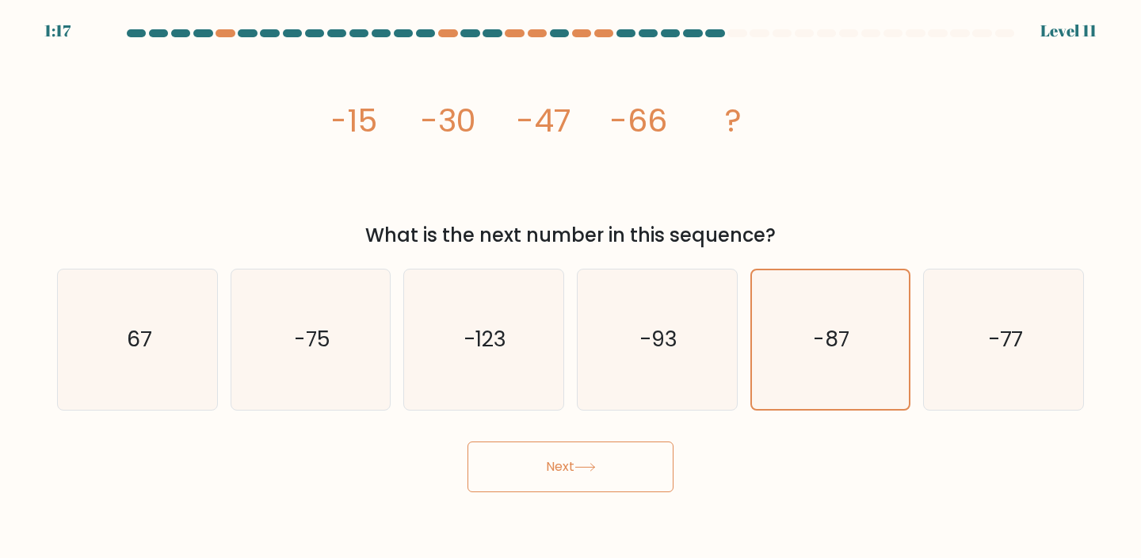
click at [606, 459] on button "Next" at bounding box center [570, 466] width 206 height 51
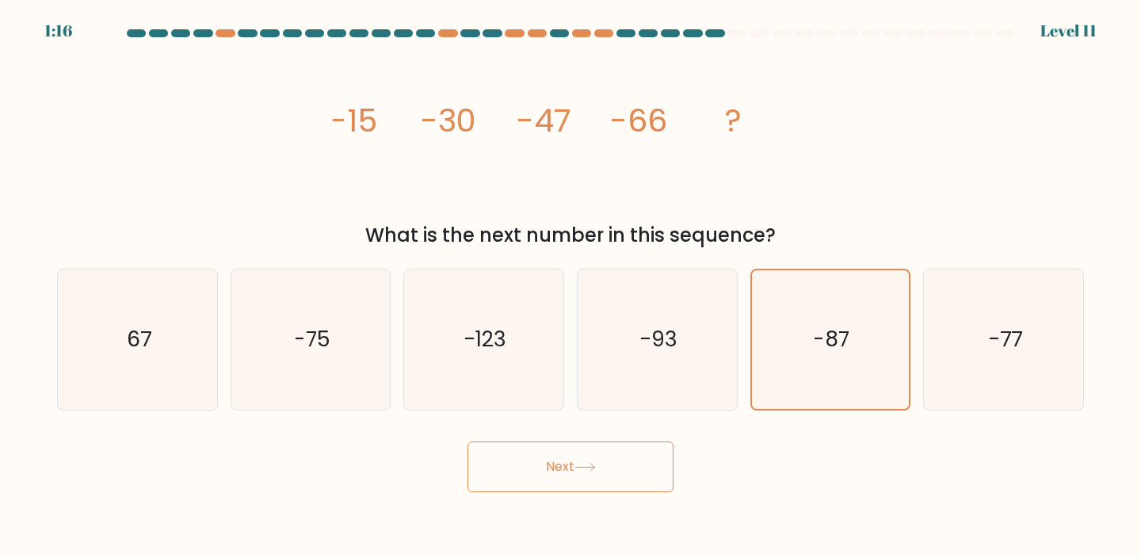
click at [606, 458] on button "Next" at bounding box center [570, 466] width 206 height 51
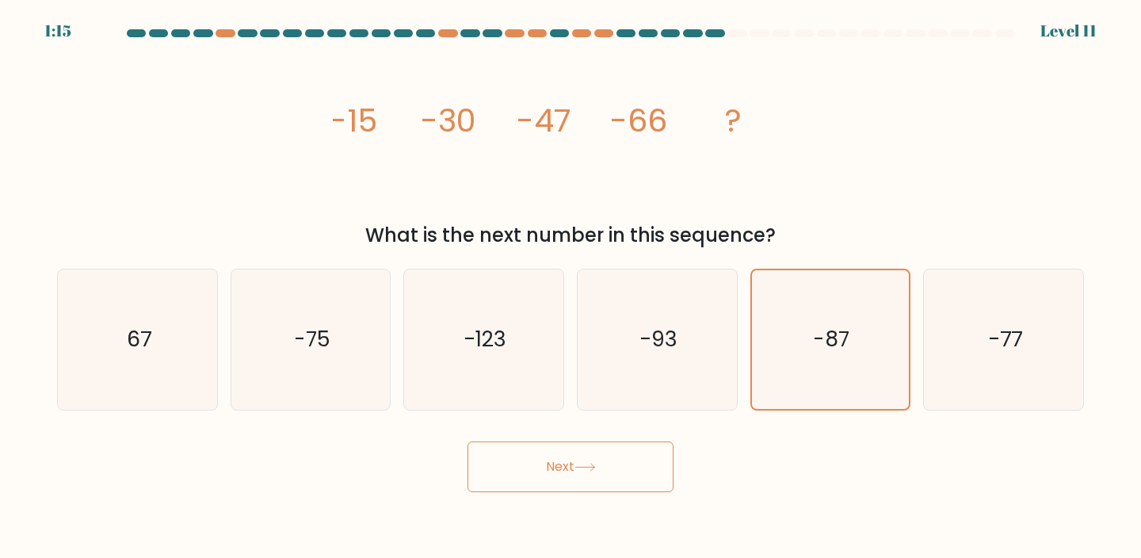
click at [606, 458] on button "Next" at bounding box center [570, 466] width 206 height 51
click at [818, 390] on icon "-87" at bounding box center [830, 339] width 139 height 139
click at [571, 287] on input "e. -87" at bounding box center [570, 283] width 1 height 8
click at [636, 336] on icon "-93" at bounding box center [657, 339] width 140 height 140
click at [571, 287] on input "d. -93" at bounding box center [570, 283] width 1 height 8
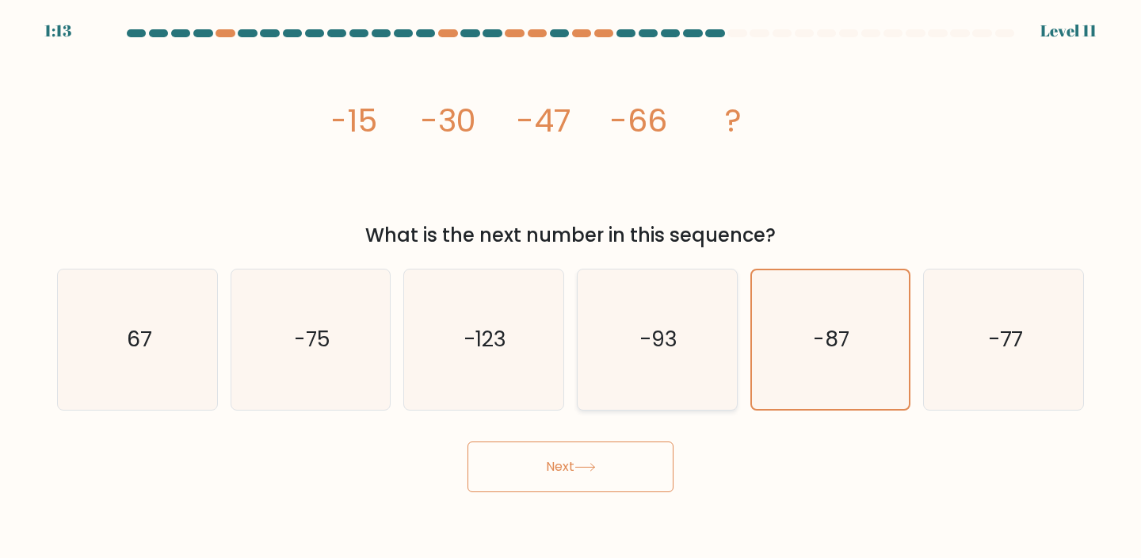
radio input "true"
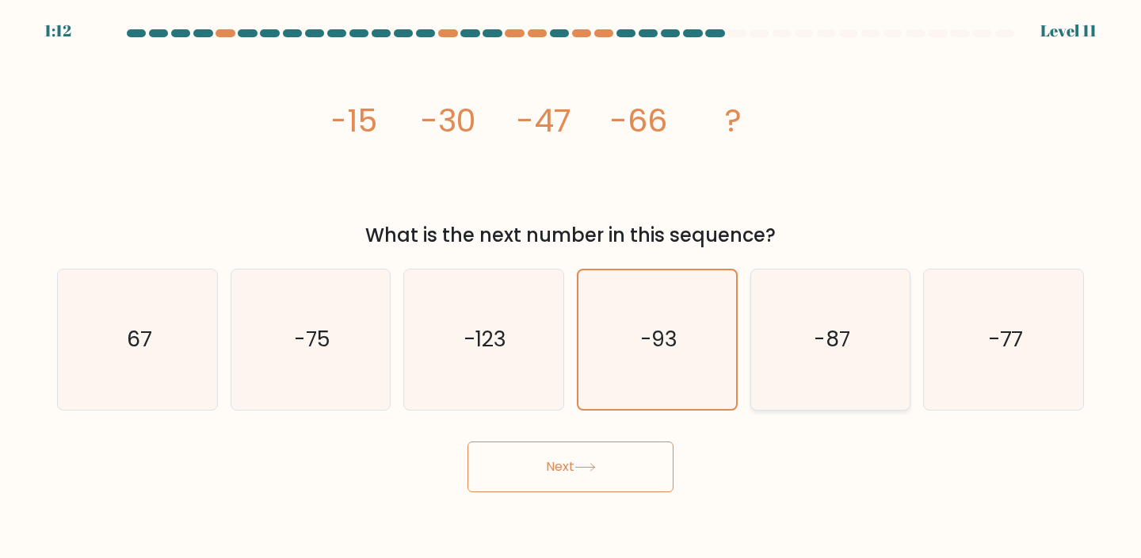
click at [811, 341] on icon "-87" at bounding box center [830, 339] width 140 height 140
click at [571, 287] on input "e. -87" at bounding box center [570, 283] width 1 height 8
radio input "true"
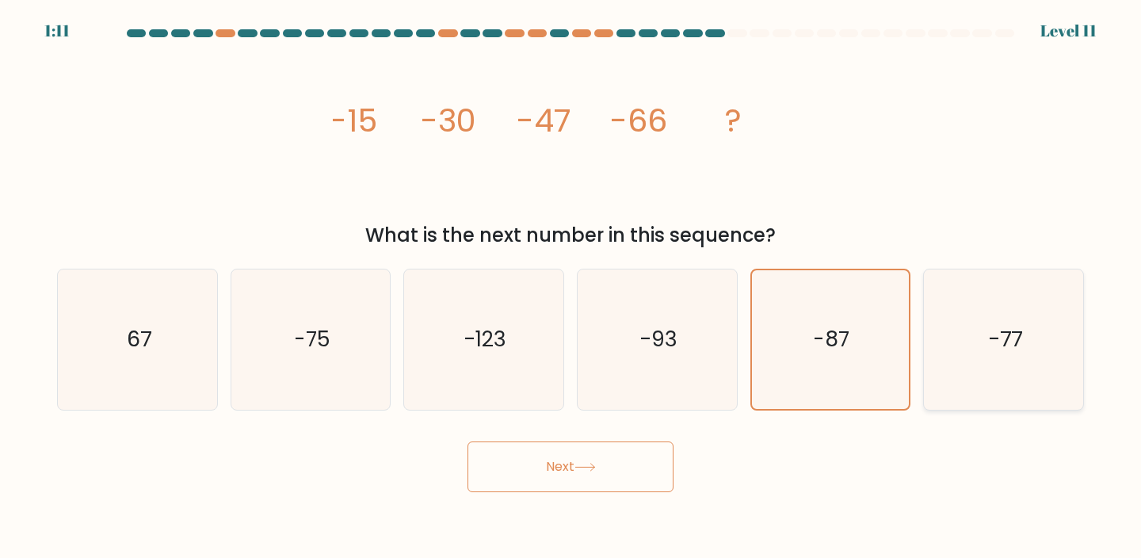
click at [974, 365] on icon "-77" at bounding box center [1003, 339] width 140 height 140
click at [571, 287] on input "f. -77" at bounding box center [570, 283] width 1 height 8
radio input "true"
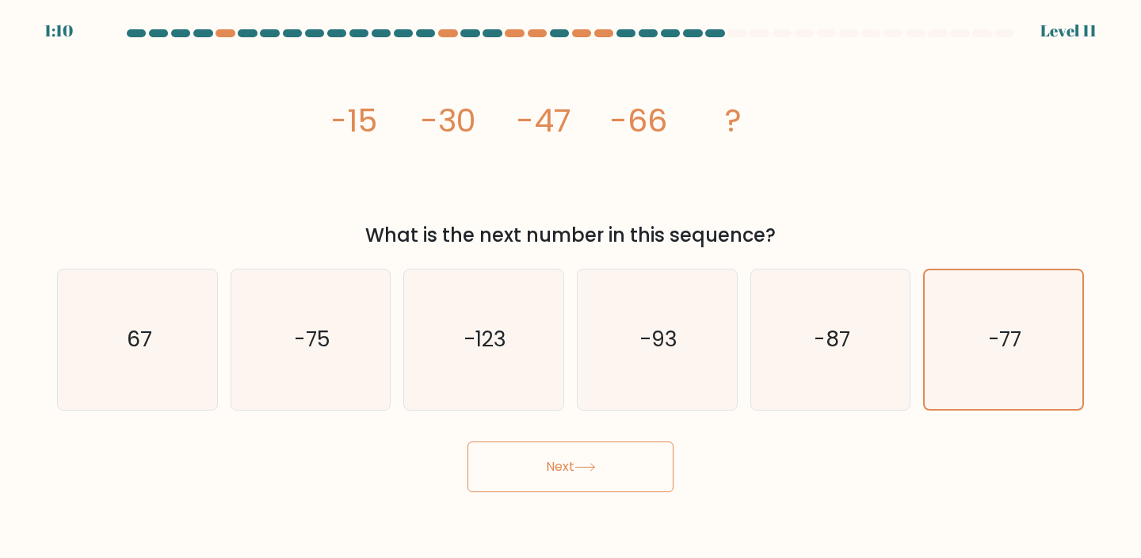
click at [644, 459] on button "Next" at bounding box center [570, 466] width 206 height 51
click at [828, 383] on icon "-87" at bounding box center [830, 339] width 140 height 140
click at [571, 287] on input "e. -87" at bounding box center [570, 283] width 1 height 8
radio input "true"
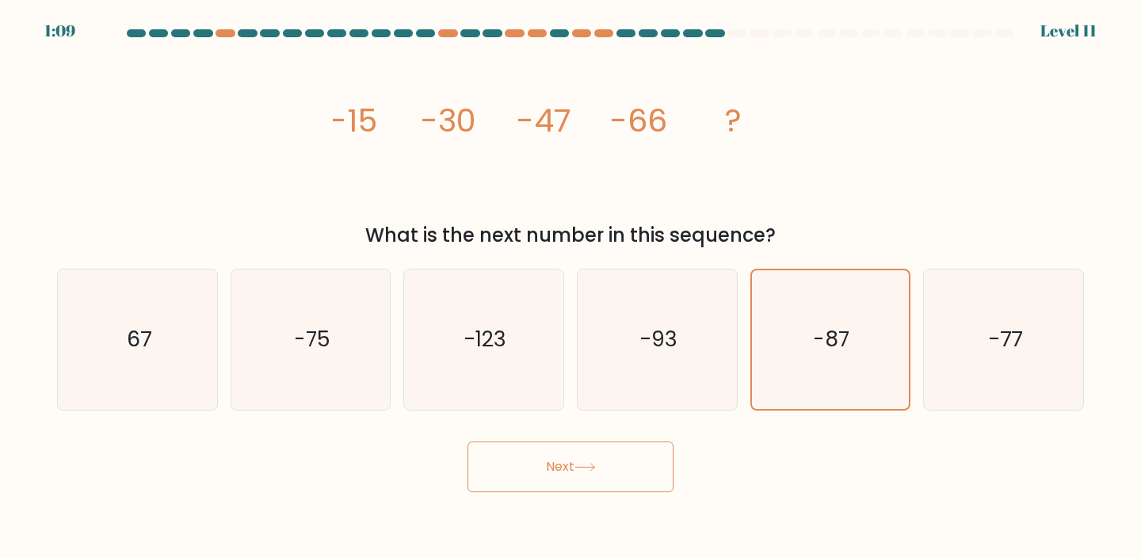
click at [581, 451] on button "Next" at bounding box center [570, 466] width 206 height 51
drag, startPoint x: 581, startPoint y: 451, endPoint x: 568, endPoint y: 448, distance: 13.1
click at [569, 448] on button "Next" at bounding box center [570, 466] width 206 height 51
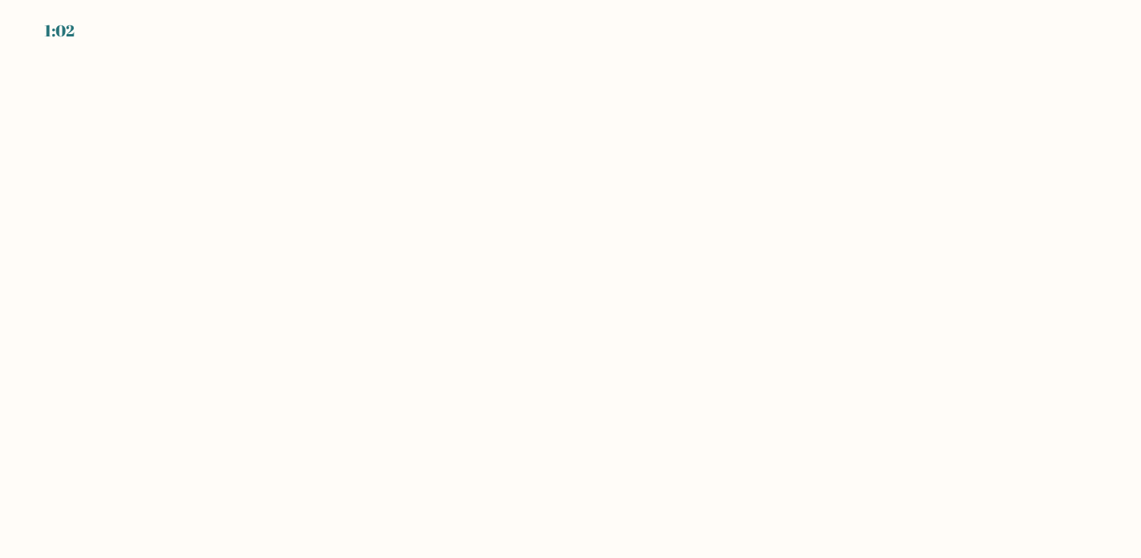
click at [695, 413] on body "1:02" at bounding box center [570, 279] width 1141 height 558
drag, startPoint x: 695, startPoint y: 413, endPoint x: 299, endPoint y: 201, distance: 448.3
click at [304, 208] on body "1:02" at bounding box center [570, 279] width 1141 height 558
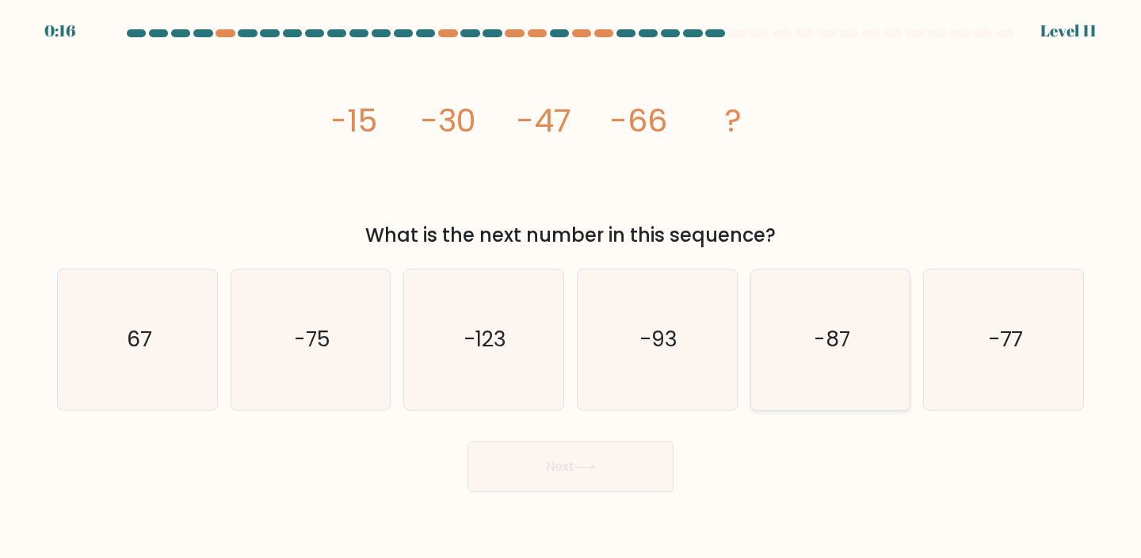
click at [827, 363] on icon "-87" at bounding box center [830, 339] width 140 height 140
click at [571, 287] on input "e. -87" at bounding box center [570, 283] width 1 height 8
radio input "true"
click at [634, 451] on button "Next" at bounding box center [570, 466] width 206 height 51
click at [559, 460] on button "Next" at bounding box center [570, 466] width 206 height 51
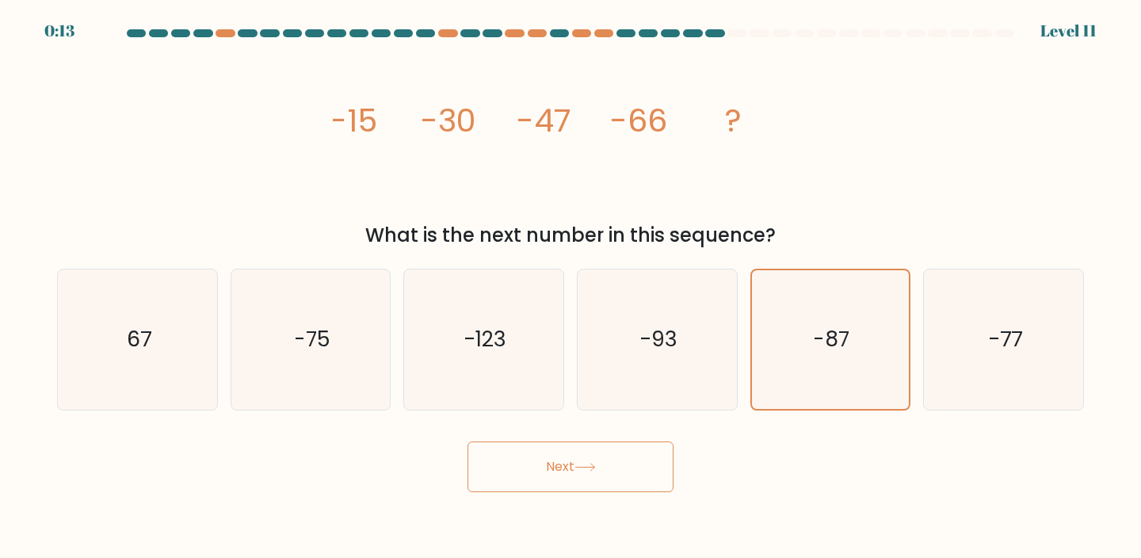
click at [559, 460] on button "Next" at bounding box center [570, 466] width 206 height 51
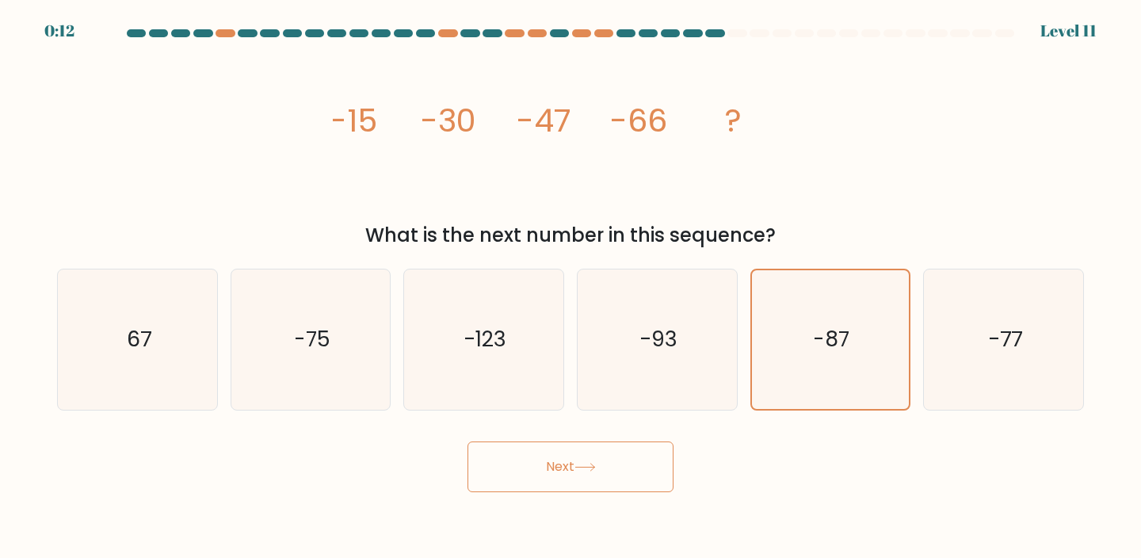
click at [559, 460] on button "Next" at bounding box center [570, 466] width 206 height 51
drag, startPoint x: 559, startPoint y: 460, endPoint x: 552, endPoint y: 443, distance: 18.8
click at [555, 451] on button "Next" at bounding box center [570, 466] width 206 height 51
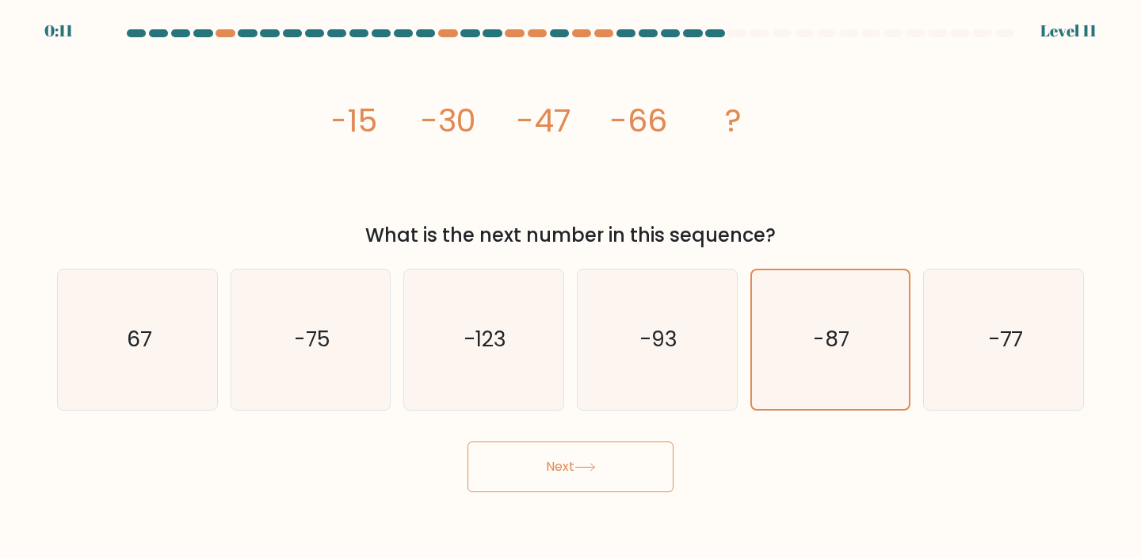
click at [493, 447] on button "Next" at bounding box center [570, 466] width 206 height 51
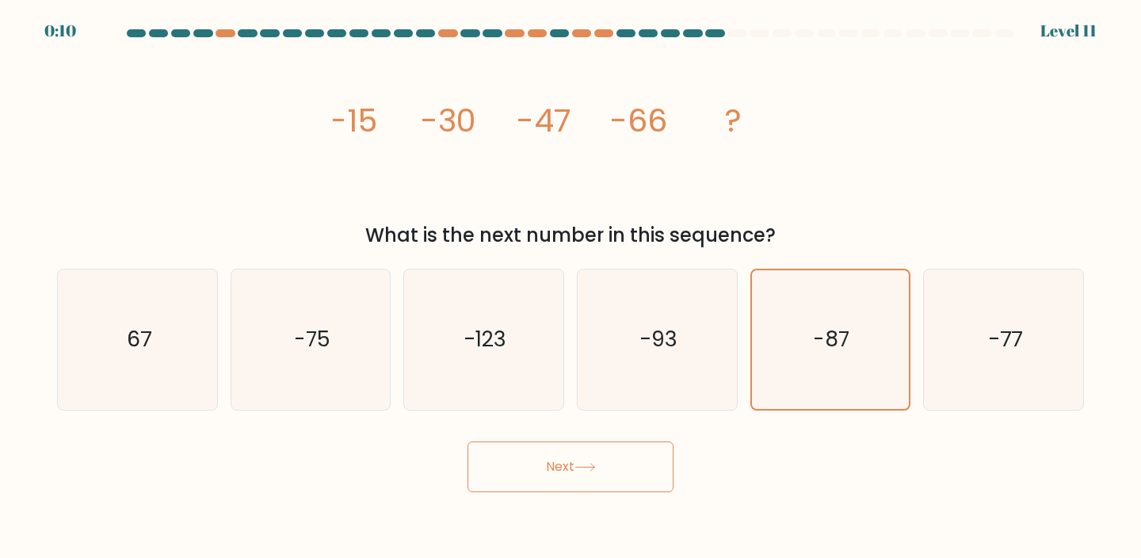
click at [564, 450] on button "Next" at bounding box center [570, 466] width 206 height 51
drag, startPoint x: 564, startPoint y: 450, endPoint x: 407, endPoint y: 83, distance: 398.9
click at [407, 84] on form at bounding box center [570, 260] width 1141 height 463
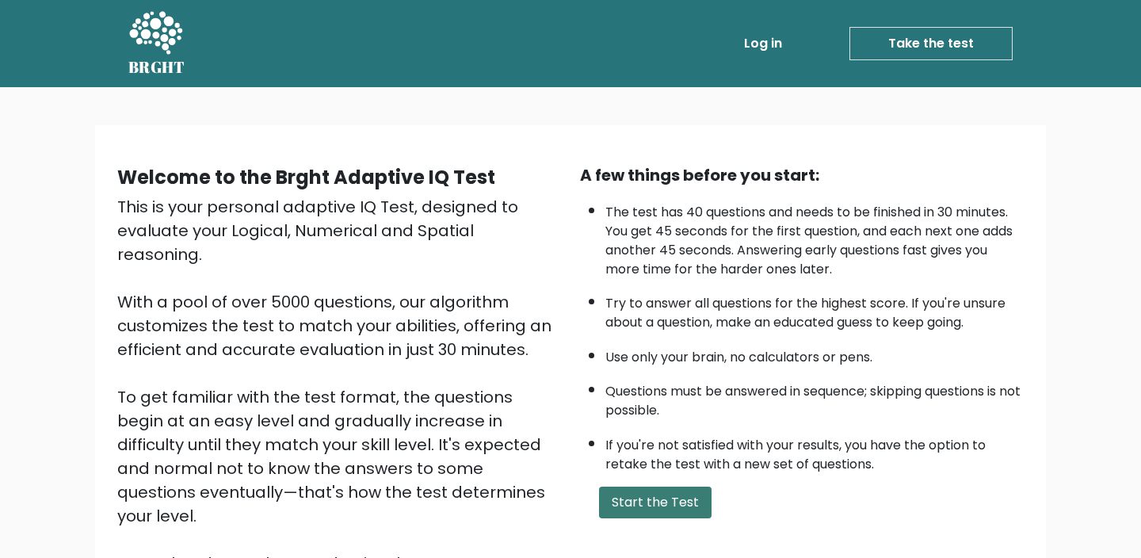
click at [614, 497] on button "Start the Test" at bounding box center [655, 502] width 112 height 32
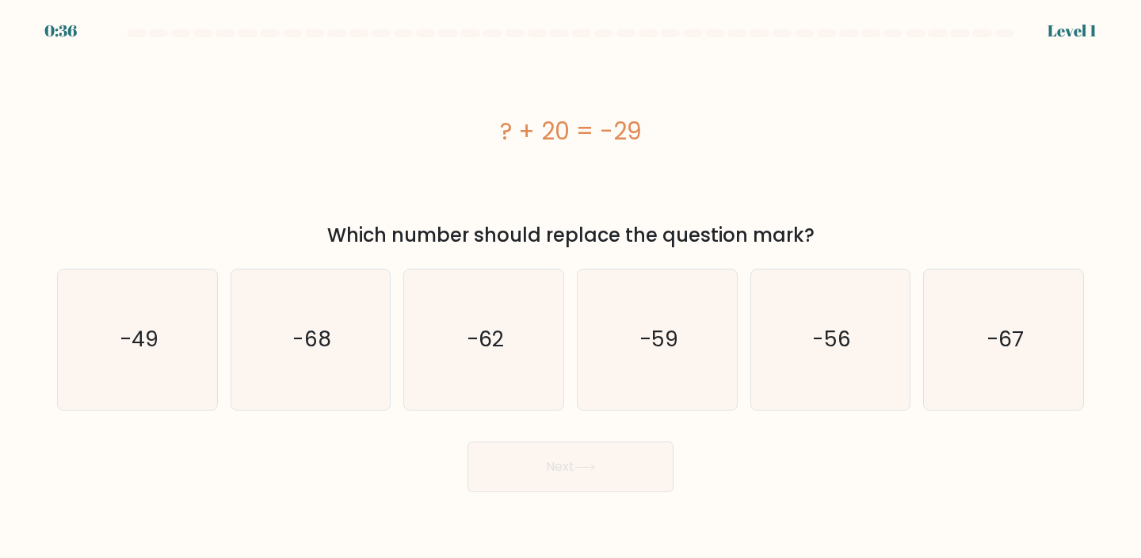
drag, startPoint x: 479, startPoint y: 128, endPoint x: 679, endPoint y: 125, distance: 199.6
click at [679, 125] on div "? + 20 = -29" at bounding box center [570, 131] width 1027 height 36
copy div "? + 20 = -29"
click at [156, 304] on icon "-49" at bounding box center [137, 339] width 140 height 140
click at [570, 287] on input "a. -49" at bounding box center [570, 283] width 1 height 8
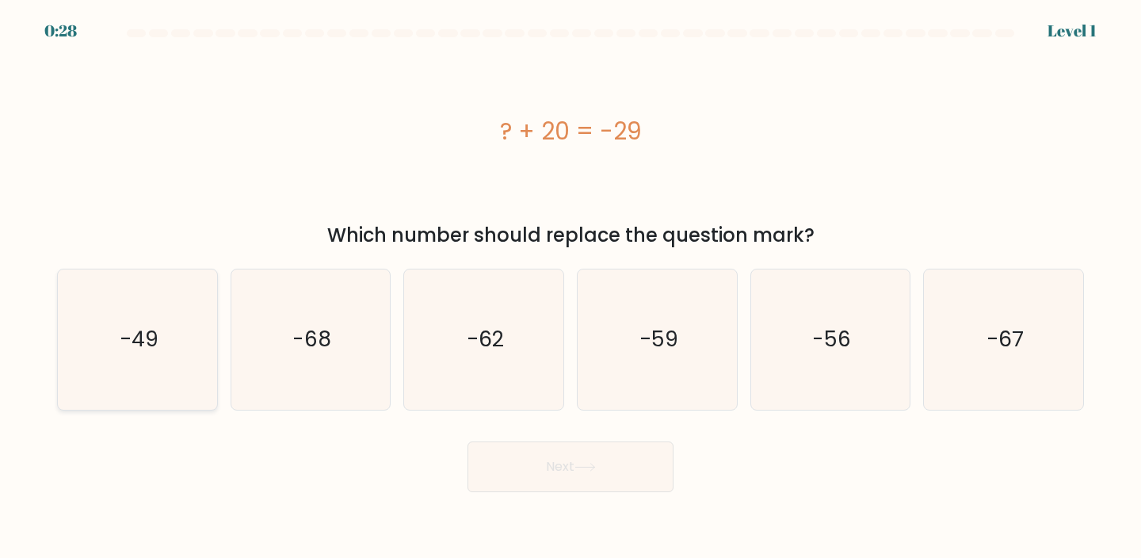
radio input "true"
click at [559, 464] on button "Next" at bounding box center [570, 466] width 206 height 51
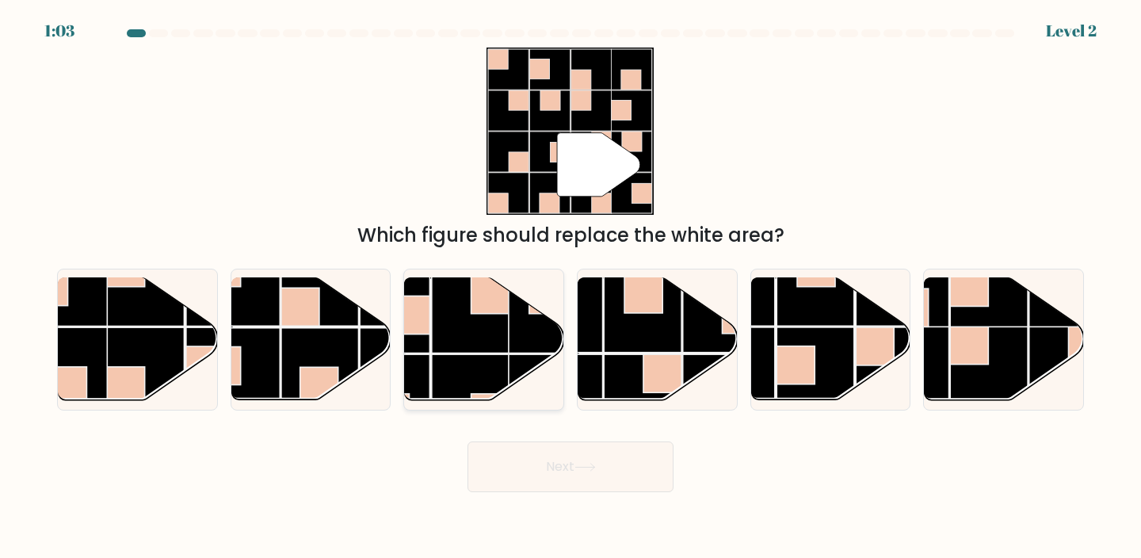
click at [512, 370] on rect at bounding box center [548, 393] width 78 height 78
click at [570, 287] on input "c." at bounding box center [570, 283] width 1 height 8
radio input "true"
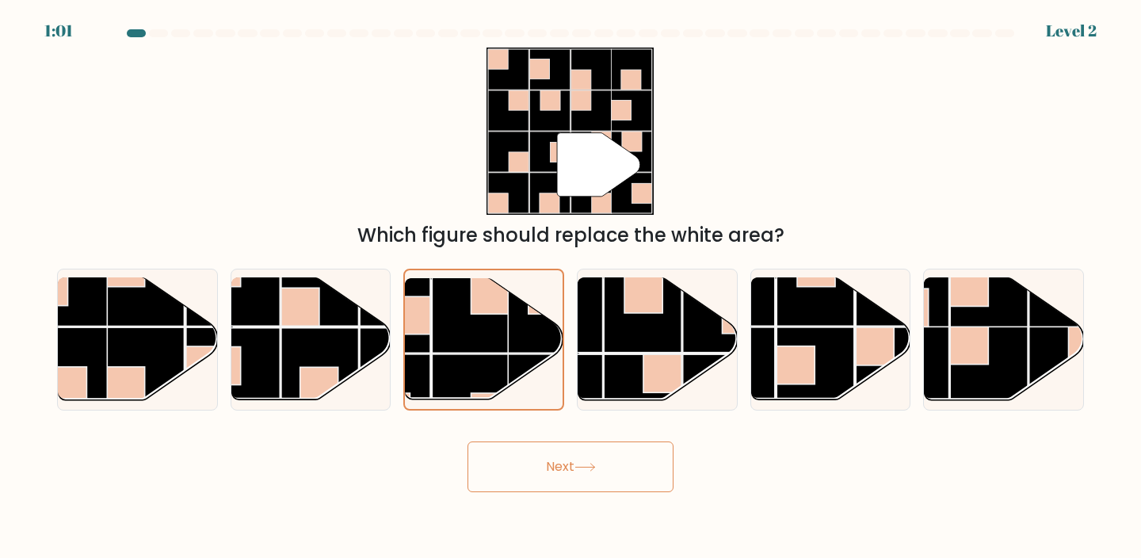
click at [528, 482] on button "Next" at bounding box center [570, 466] width 206 height 51
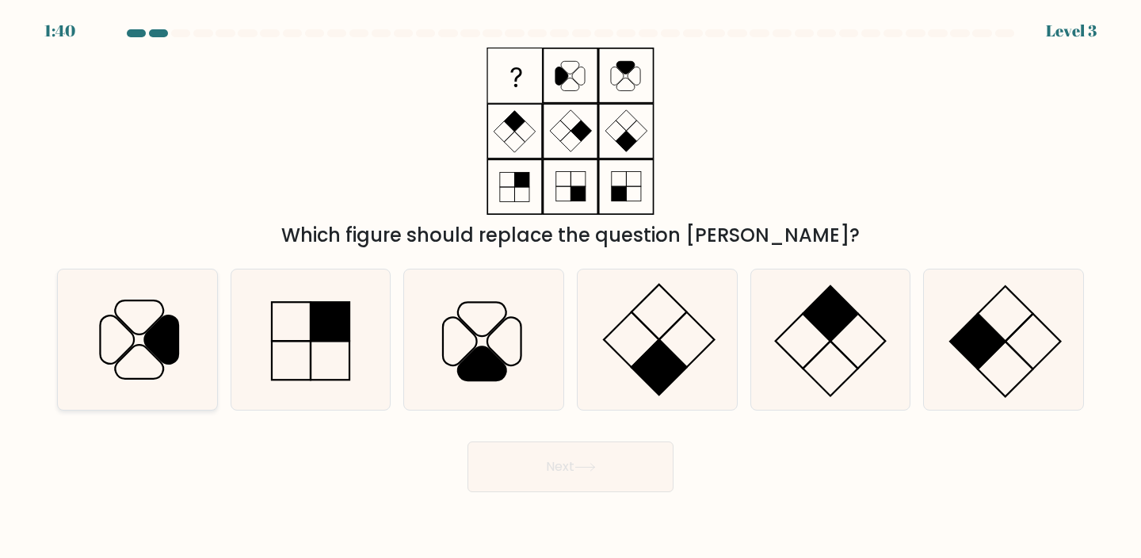
click at [153, 360] on icon at bounding box center [137, 339] width 140 height 140
click at [570, 287] on input "a." at bounding box center [570, 283] width 1 height 8
radio input "true"
click at [566, 459] on button "Next" at bounding box center [570, 466] width 206 height 51
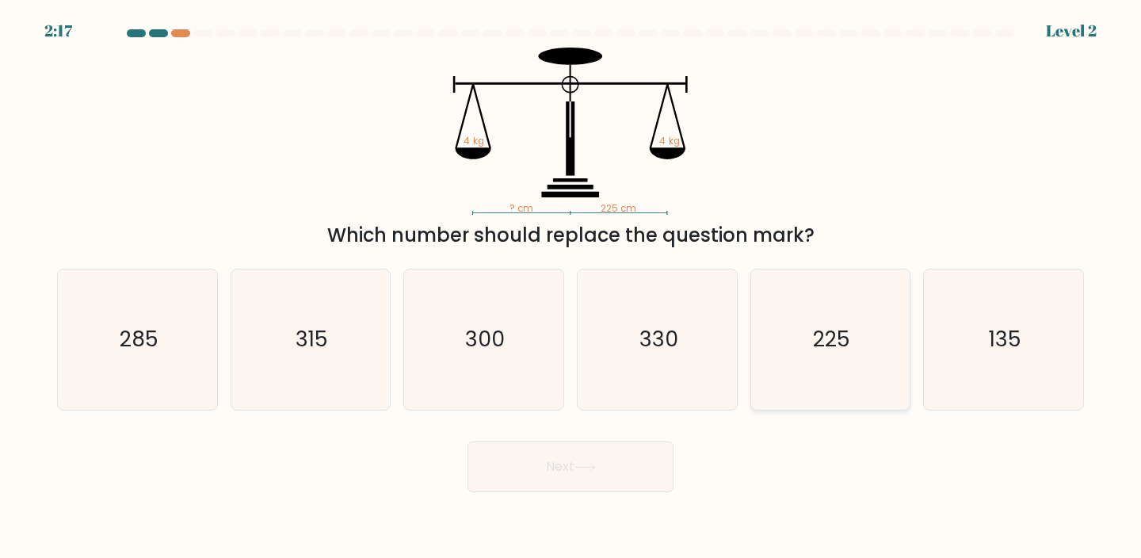
click at [840, 371] on icon "225" at bounding box center [830, 339] width 140 height 140
click at [571, 287] on input "e. 225" at bounding box center [570, 283] width 1 height 8
radio input "true"
click at [623, 482] on button "Next" at bounding box center [570, 466] width 206 height 51
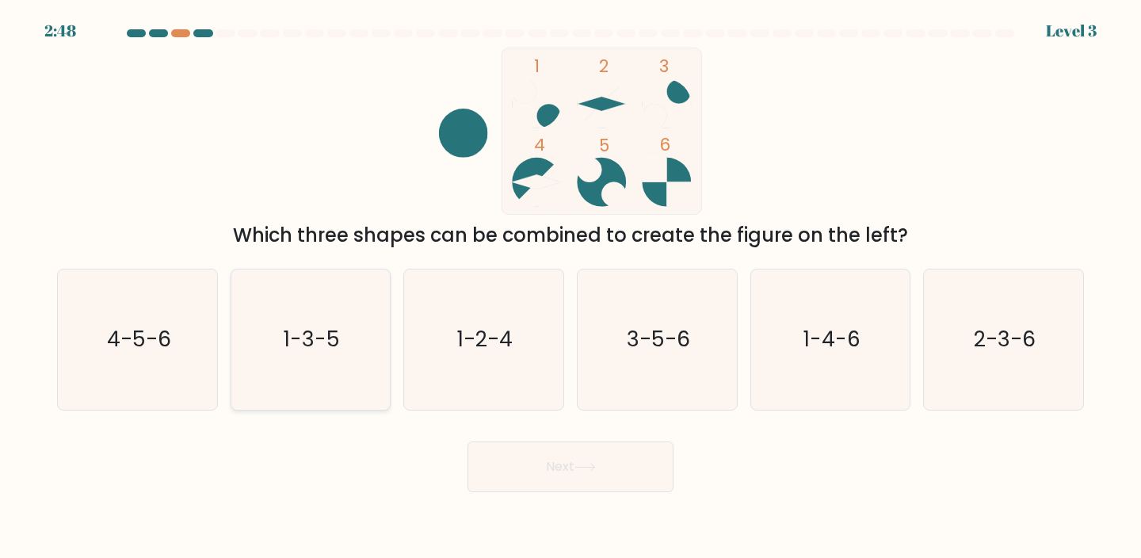
click at [299, 334] on text "1-3-5" at bounding box center [312, 338] width 56 height 29
click at [570, 287] on input "b. 1-3-5" at bounding box center [570, 283] width 1 height 8
radio input "true"
click at [495, 453] on button "Next" at bounding box center [570, 466] width 206 height 51
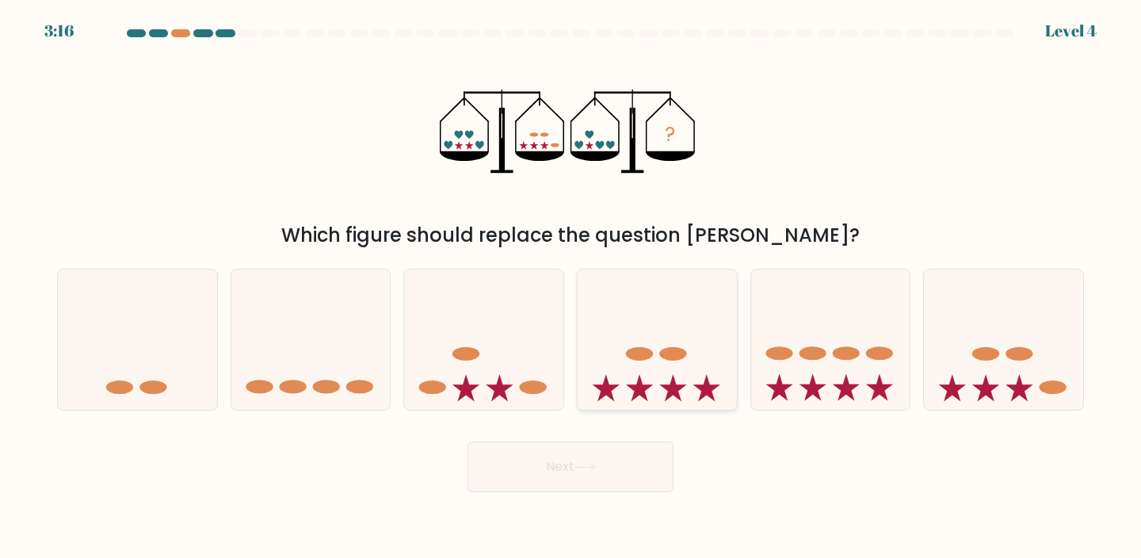
click at [628, 376] on icon at bounding box center [656, 338] width 159 height 131
click at [571, 287] on input "d." at bounding box center [570, 283] width 1 height 8
radio input "true"
click at [596, 464] on icon at bounding box center [584, 467] width 21 height 9
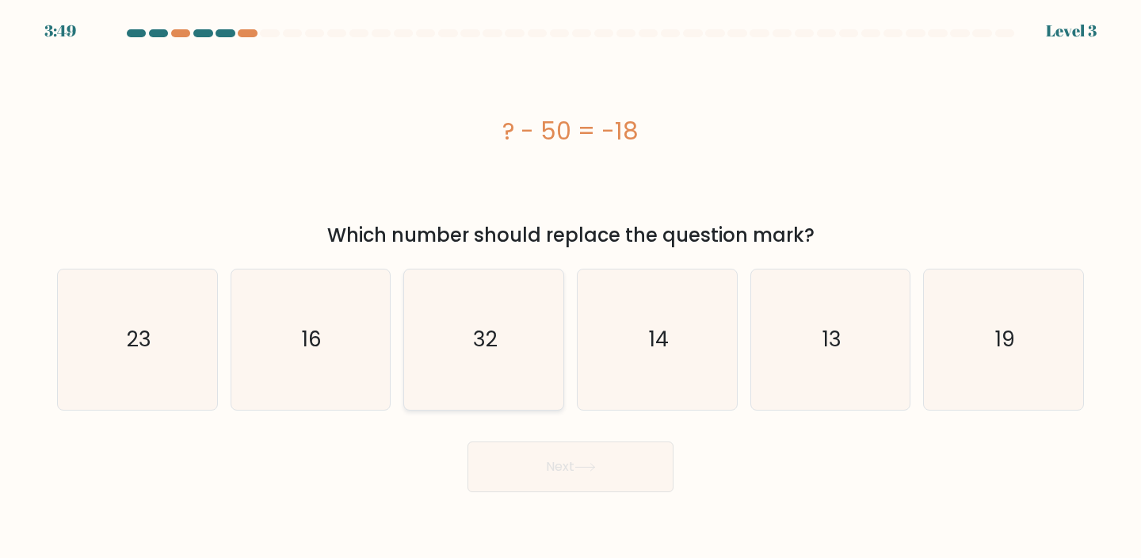
click at [515, 341] on icon "32" at bounding box center [483, 339] width 140 height 140
click at [570, 287] on input "c. 32" at bounding box center [570, 283] width 1 height 8
radio input "true"
click at [554, 469] on button "Next" at bounding box center [570, 466] width 206 height 51
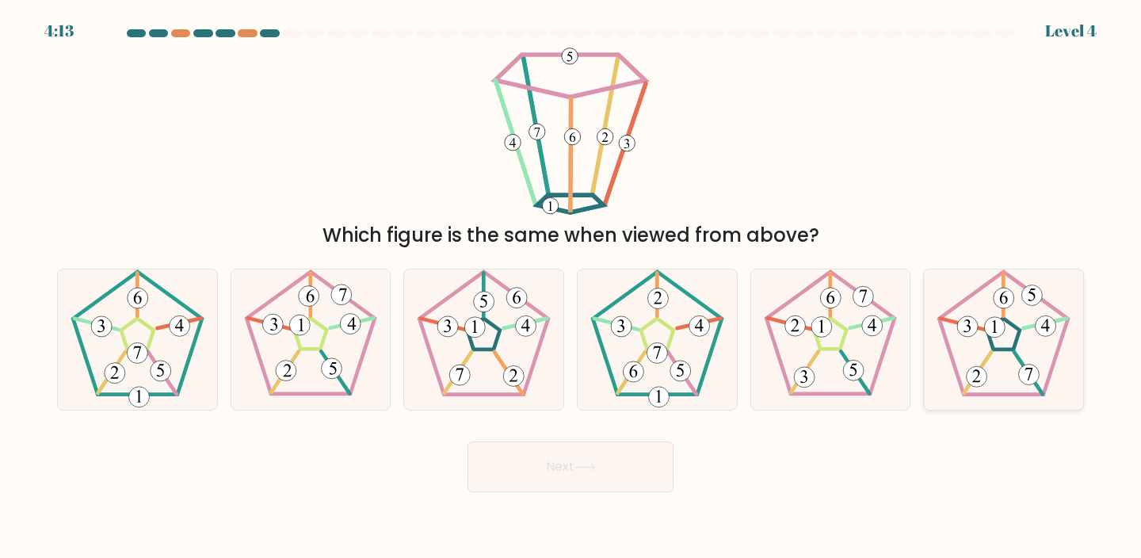
click at [1007, 349] on 255 at bounding box center [1003, 333] width 32 height 31
click at [571, 287] on input "f." at bounding box center [570, 283] width 1 height 8
radio input "true"
click at [592, 459] on button "Next" at bounding box center [570, 466] width 206 height 51
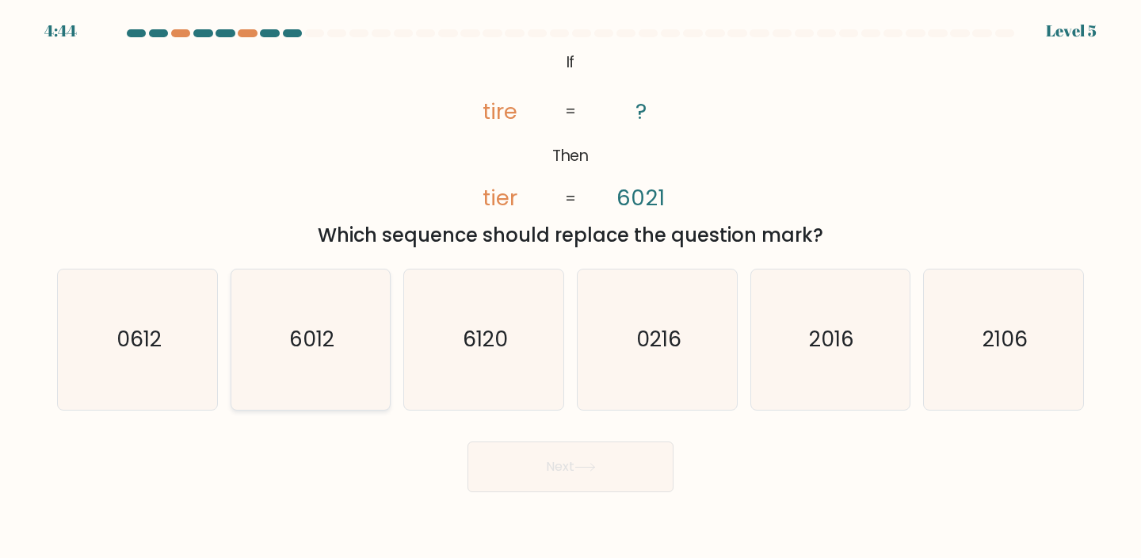
click at [317, 362] on icon "6012" at bounding box center [311, 339] width 140 height 140
click at [570, 287] on input "b. 6012" at bounding box center [570, 283] width 1 height 8
radio input "true"
click at [507, 462] on button "Next" at bounding box center [570, 466] width 206 height 51
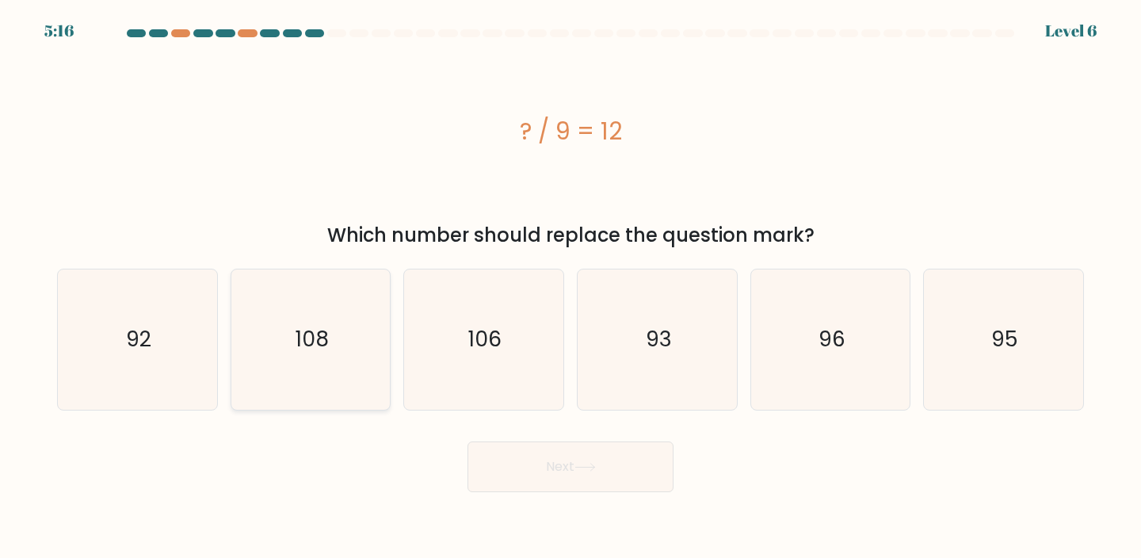
click at [315, 315] on icon "108" at bounding box center [311, 339] width 140 height 140
click at [570, 287] on input "b. 108" at bounding box center [570, 283] width 1 height 8
radio input "true"
click at [513, 444] on button "Next" at bounding box center [570, 466] width 206 height 51
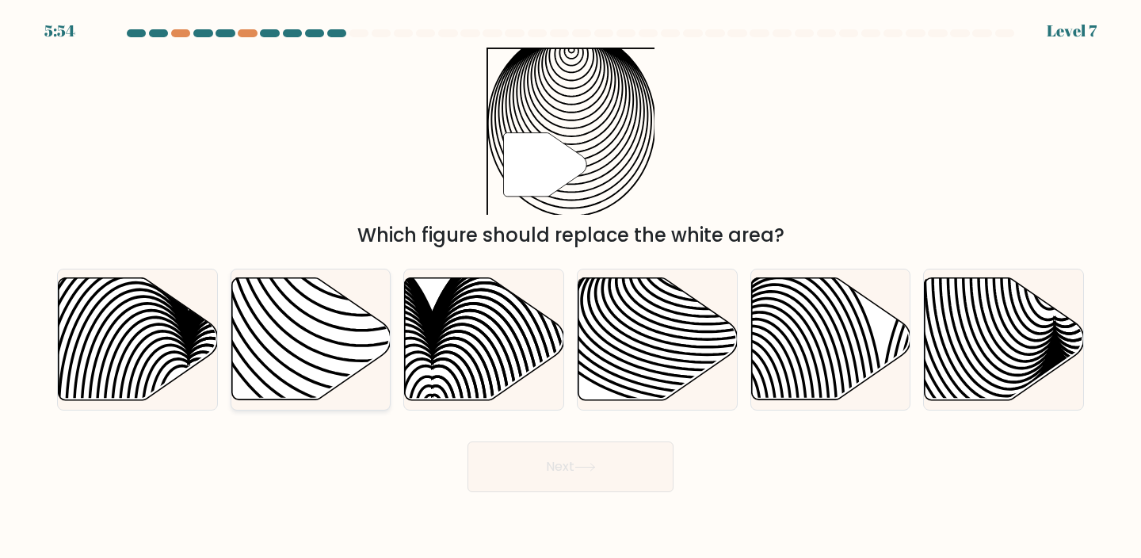
click at [283, 390] on icon at bounding box center [310, 339] width 159 height 122
click at [570, 287] on input "b." at bounding box center [570, 283] width 1 height 8
radio input "true"
click at [507, 487] on button "Next" at bounding box center [570, 466] width 206 height 51
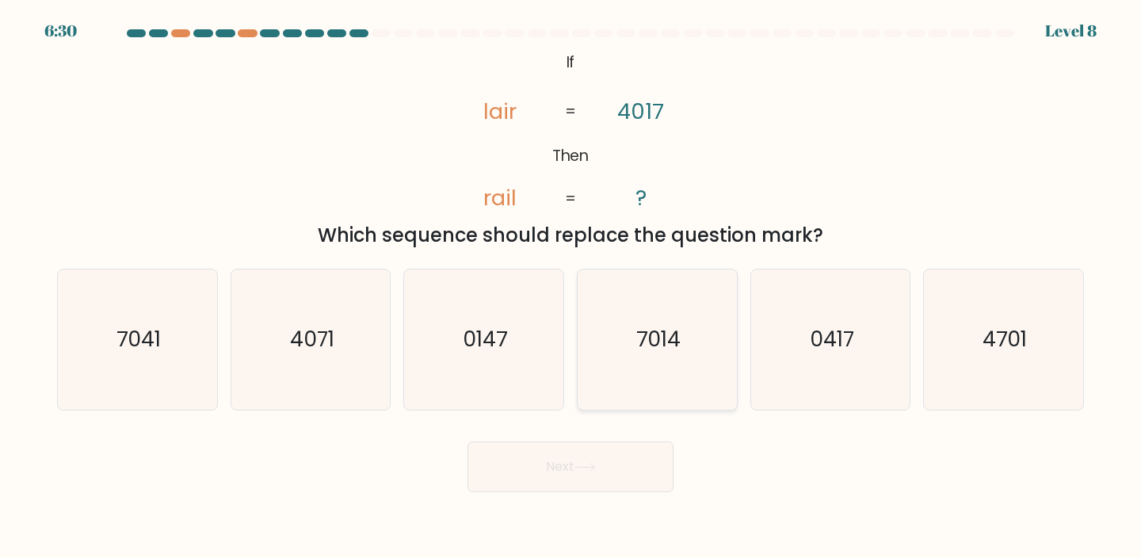
click at [670, 353] on text "7014" at bounding box center [658, 338] width 44 height 29
click at [571, 287] on input "d. 7014" at bounding box center [570, 283] width 1 height 8
radio input "true"
click at [638, 472] on button "Next" at bounding box center [570, 466] width 206 height 51
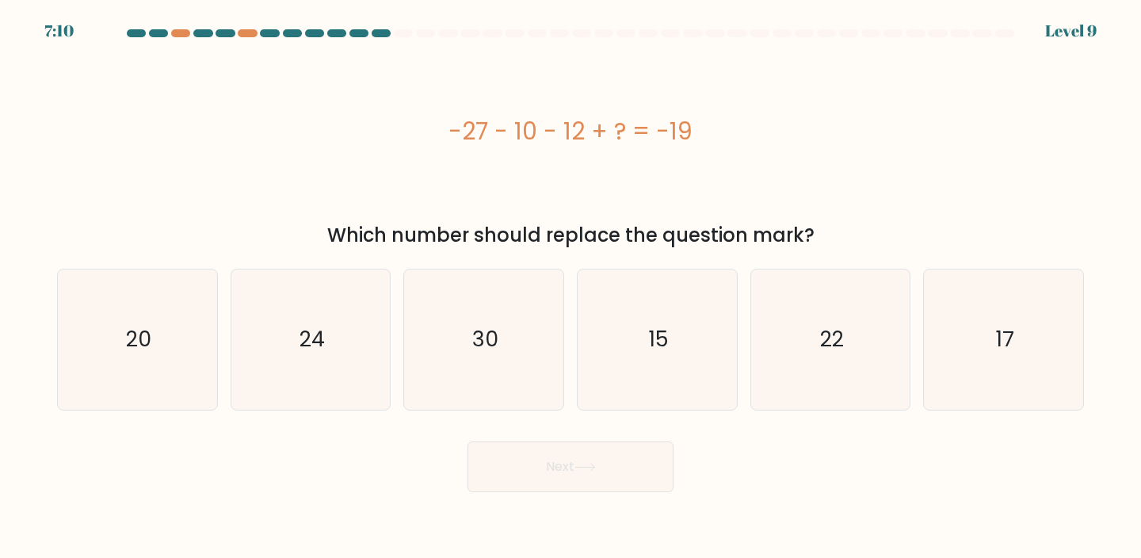
drag, startPoint x: 449, startPoint y: 120, endPoint x: 714, endPoint y: 116, distance: 264.6
click at [714, 116] on div "-27 - 10 - 12 + ? = -19" at bounding box center [570, 131] width 1027 height 36
copy div "-27 - 10 - 12 + ? = -19"
click at [523, 313] on icon "30" at bounding box center [483, 339] width 140 height 140
click at [570, 287] on input "c. 30" at bounding box center [570, 283] width 1 height 8
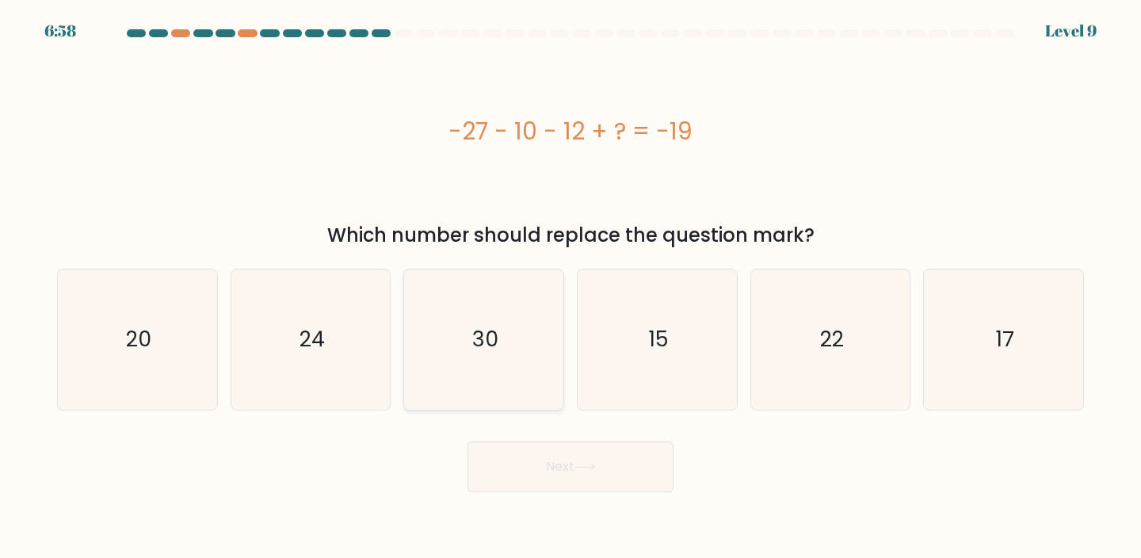
radio input "true"
click at [550, 463] on button "Next" at bounding box center [570, 466] width 206 height 51
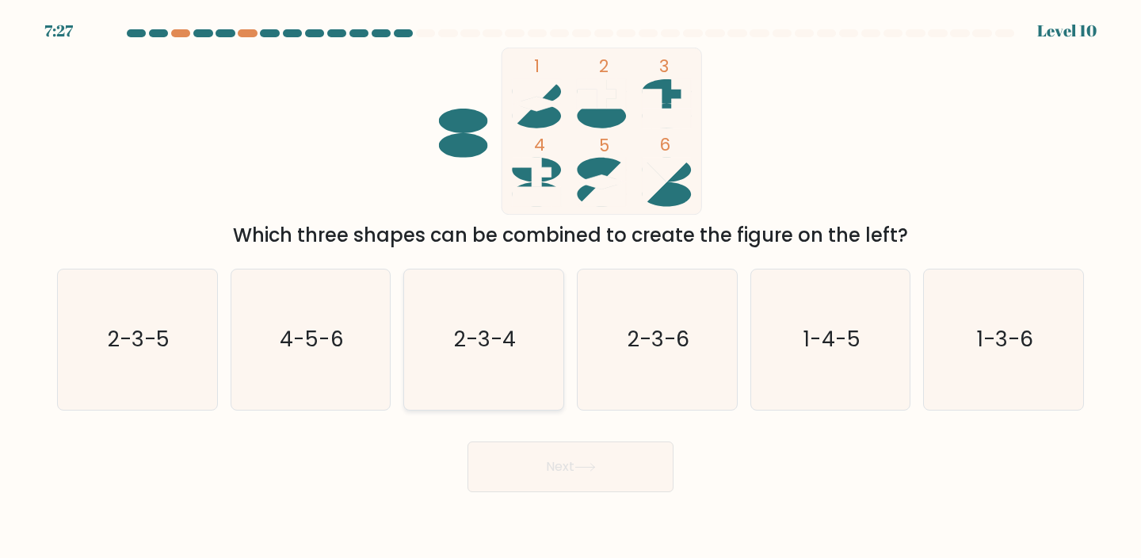
click at [525, 333] on icon "2-3-4" at bounding box center [483, 339] width 140 height 140
click at [570, 287] on input "c. 2-3-4" at bounding box center [570, 283] width 1 height 8
radio input "true"
click at [555, 435] on div "Next" at bounding box center [571, 460] width 1046 height 63
click at [555, 444] on button "Next" at bounding box center [570, 466] width 206 height 51
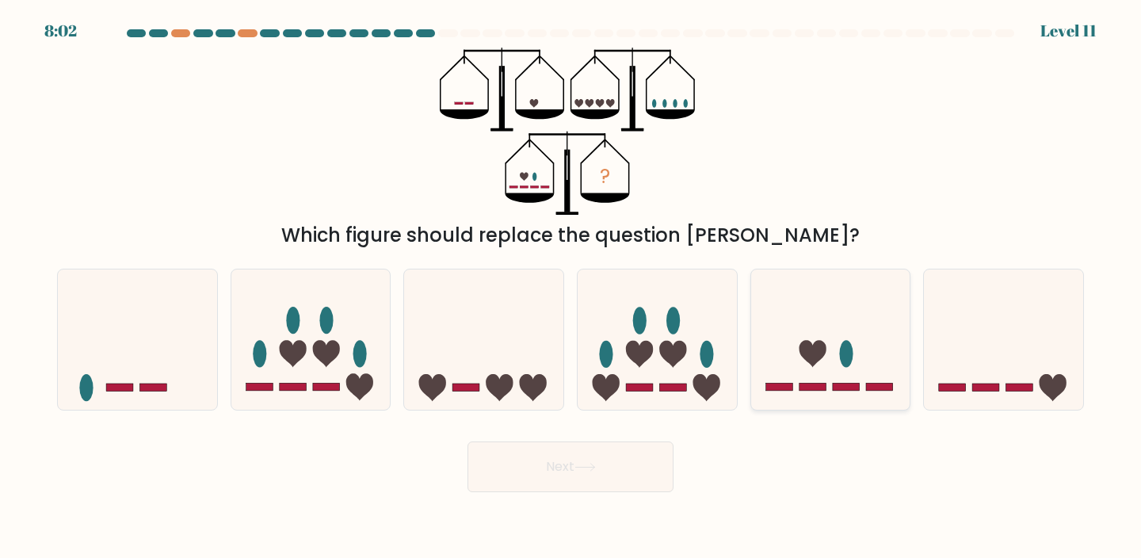
click at [818, 371] on icon at bounding box center [830, 338] width 159 height 131
click at [571, 287] on input "e." at bounding box center [570, 283] width 1 height 8
radio input "true"
click at [630, 470] on button "Next" at bounding box center [570, 466] width 206 height 51
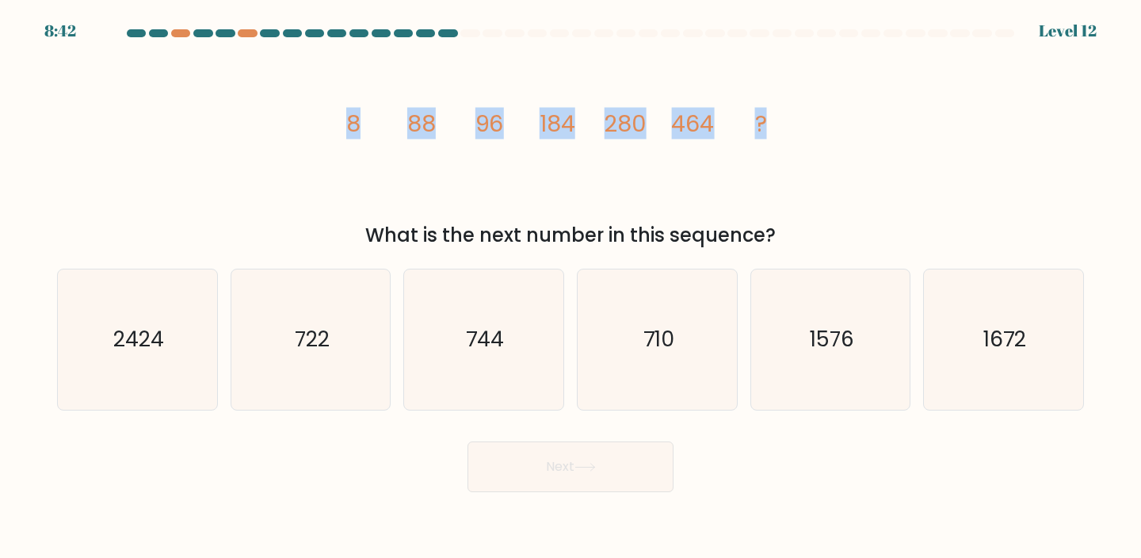
drag, startPoint x: 428, startPoint y: 126, endPoint x: 829, endPoint y: 130, distance: 401.6
click at [830, 130] on div "image/svg+xml 8 88 96 184 280 464 ? What is the next number in this sequence?" at bounding box center [571, 149] width 1046 height 202
copy g "8 88 96 184 280 464 ?"
drag, startPoint x: 829, startPoint y: 130, endPoint x: 365, endPoint y: -87, distance: 512.4
click at [365, 0] on html "8:41 Level 12" at bounding box center [570, 279] width 1141 height 558
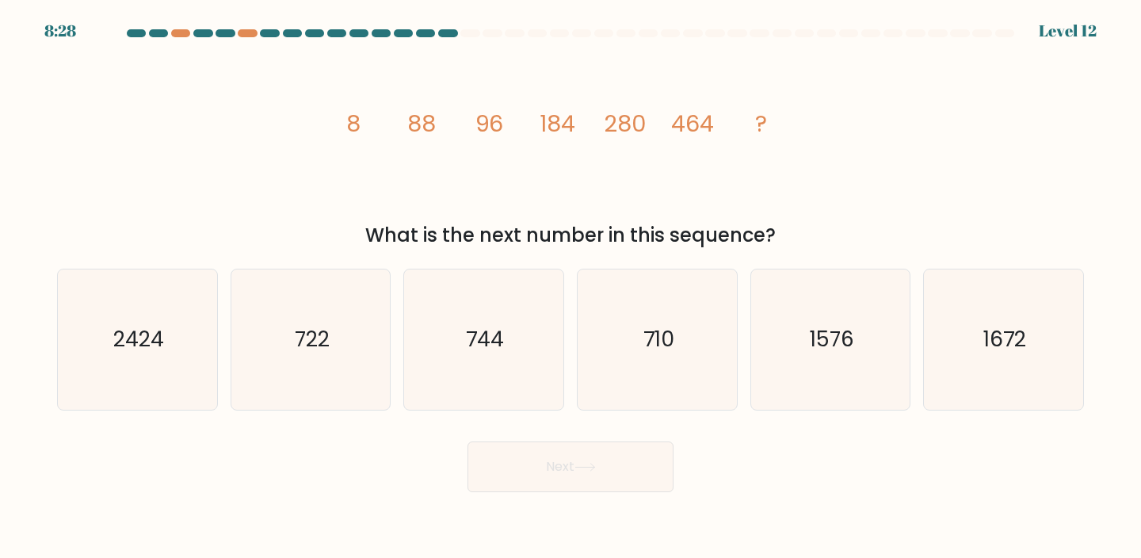
click at [411, 175] on icon "image/svg+xml 8 88 96 184 280 464 ?" at bounding box center [570, 131] width 475 height 167
click at [57, 318] on div "2424" at bounding box center [137, 340] width 161 height 142
click at [570, 287] on input "a. 2424" at bounding box center [570, 283] width 1 height 8
radio input "true"
click at [426, 356] on icon "744" at bounding box center [483, 339] width 140 height 140
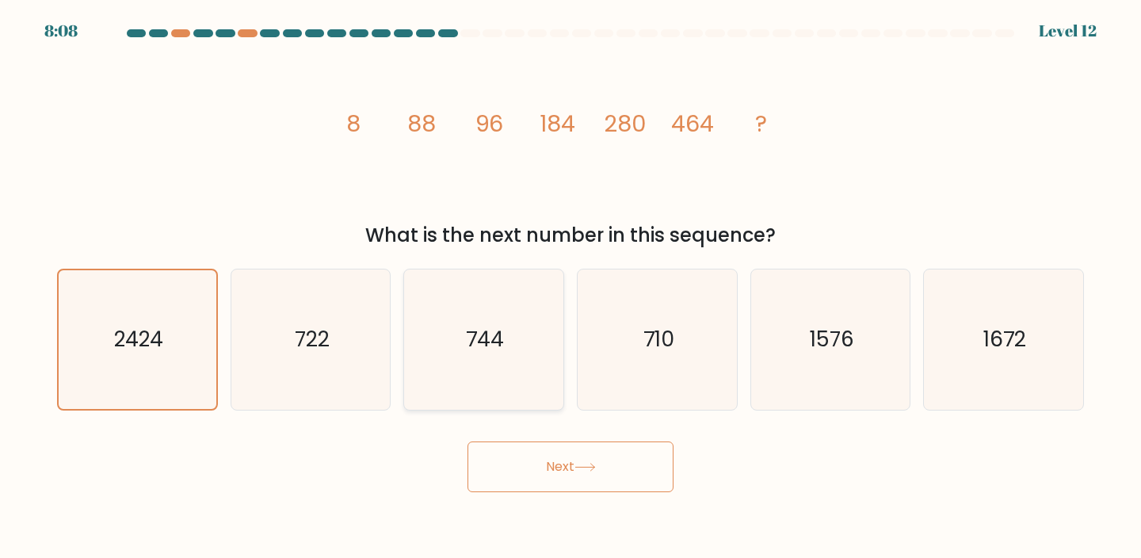
click at [570, 287] on input "c. 744" at bounding box center [570, 283] width 1 height 8
radio input "true"
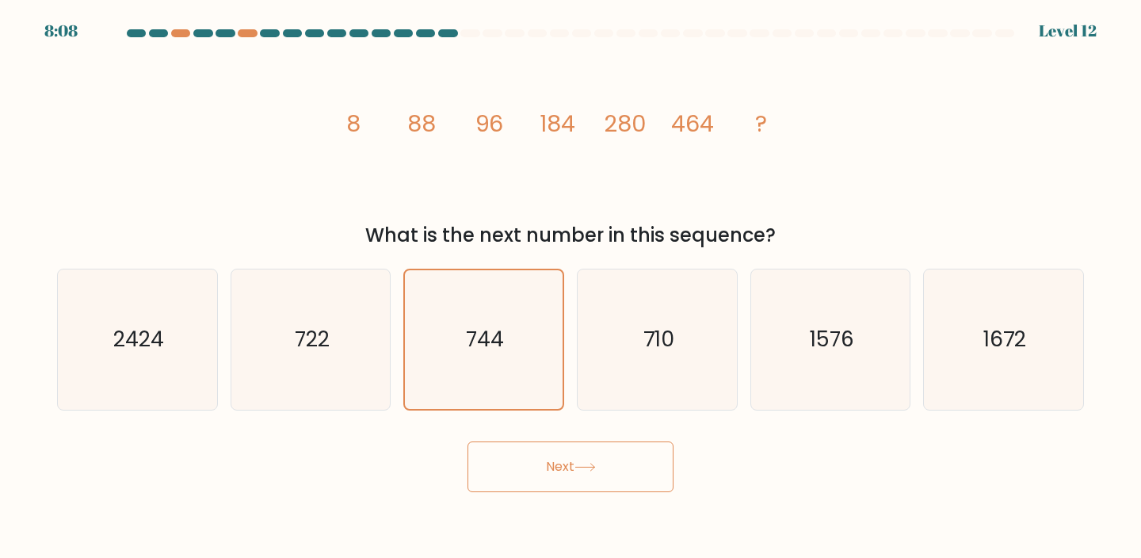
click at [506, 458] on button "Next" at bounding box center [570, 466] width 206 height 51
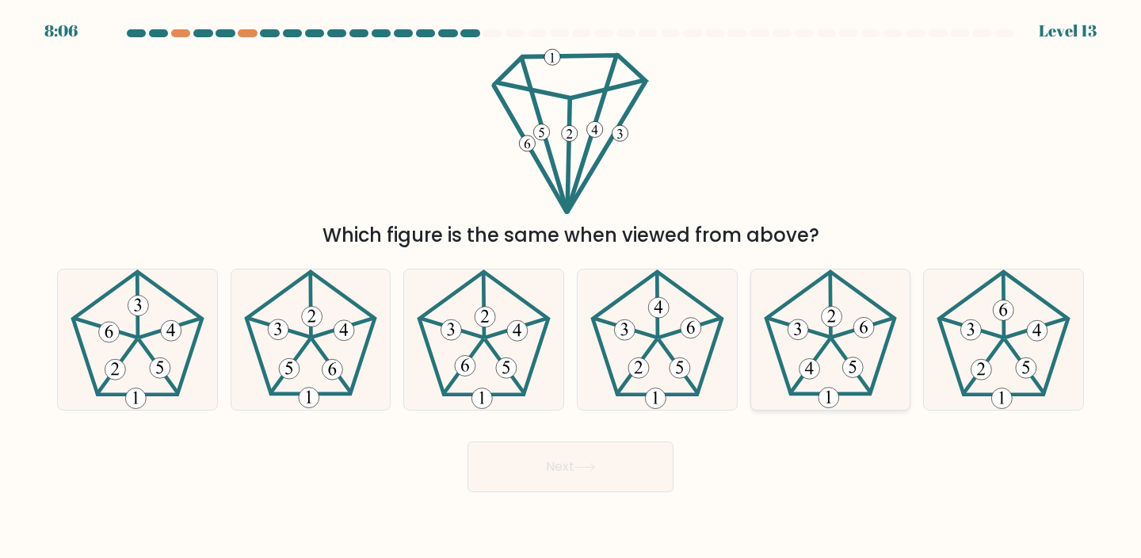
click at [876, 367] on icon at bounding box center [830, 339] width 140 height 140
click at [571, 287] on input "e." at bounding box center [570, 283] width 1 height 8
radio input "true"
click at [620, 478] on button "Next" at bounding box center [570, 466] width 206 height 51
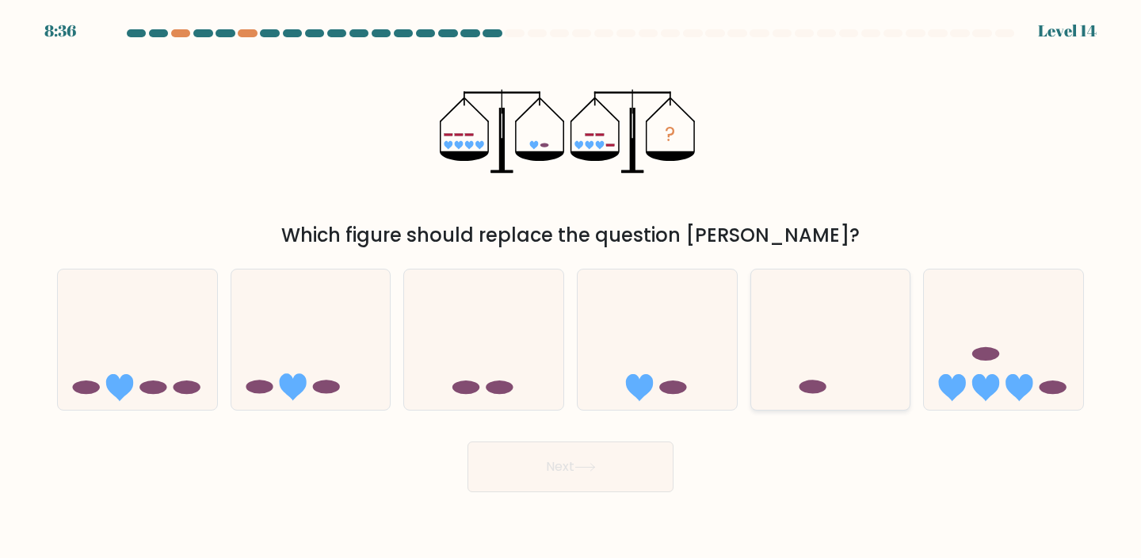
click at [867, 338] on icon at bounding box center [830, 338] width 159 height 131
click at [571, 287] on input "e." at bounding box center [570, 283] width 1 height 8
radio input "true"
click at [659, 473] on button "Next" at bounding box center [570, 466] width 206 height 51
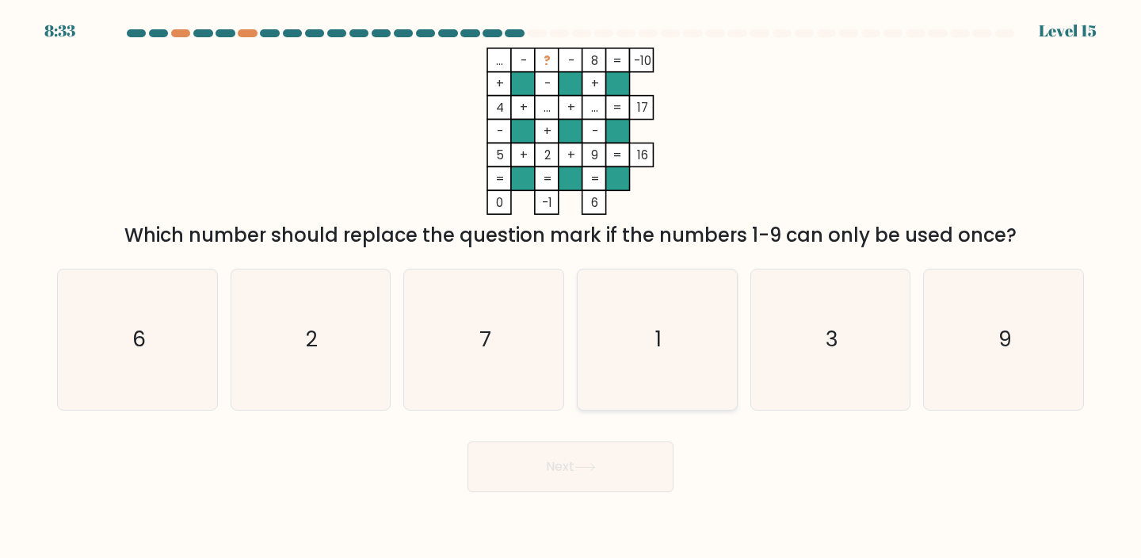
click at [694, 326] on icon "1" at bounding box center [657, 339] width 140 height 140
click at [571, 287] on input "d. 1" at bounding box center [570, 283] width 1 height 8
radio input "true"
click at [623, 459] on button "Next" at bounding box center [570, 466] width 206 height 51
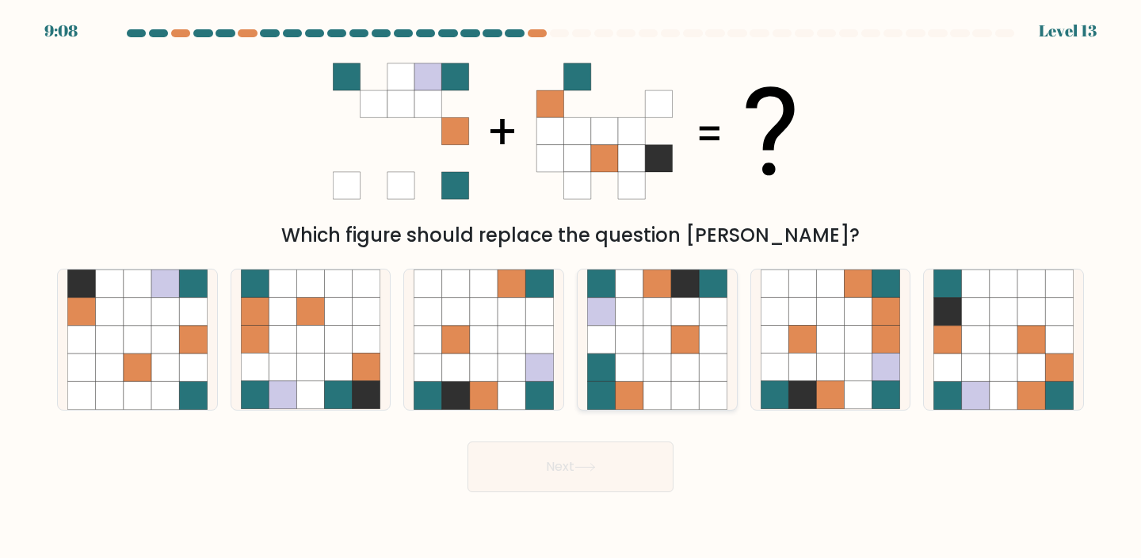
click at [663, 313] on icon at bounding box center [657, 312] width 28 height 28
click at [571, 287] on input "d." at bounding box center [570, 283] width 1 height 8
radio input "true"
click at [573, 461] on button "Next" at bounding box center [570, 466] width 206 height 51
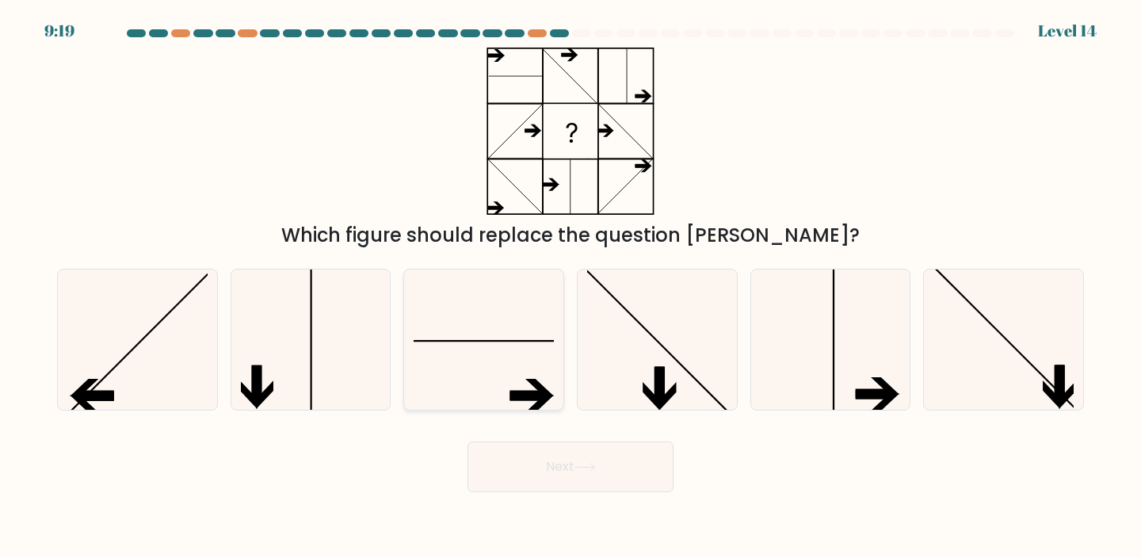
click at [429, 315] on icon at bounding box center [483, 339] width 140 height 140
click at [570, 287] on input "c." at bounding box center [570, 283] width 1 height 8
radio input "true"
click at [519, 461] on button "Next" at bounding box center [570, 466] width 206 height 51
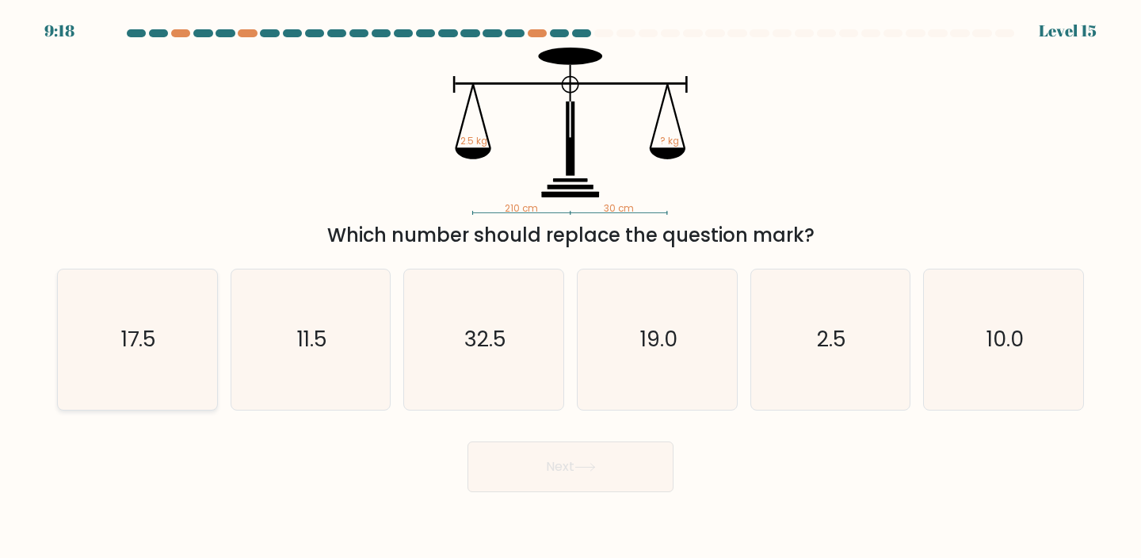
click at [140, 333] on text "17.5" at bounding box center [138, 338] width 35 height 29
click at [570, 287] on input "a. 17.5" at bounding box center [570, 283] width 1 height 8
radio input "true"
click at [547, 477] on button "Next" at bounding box center [570, 466] width 206 height 51
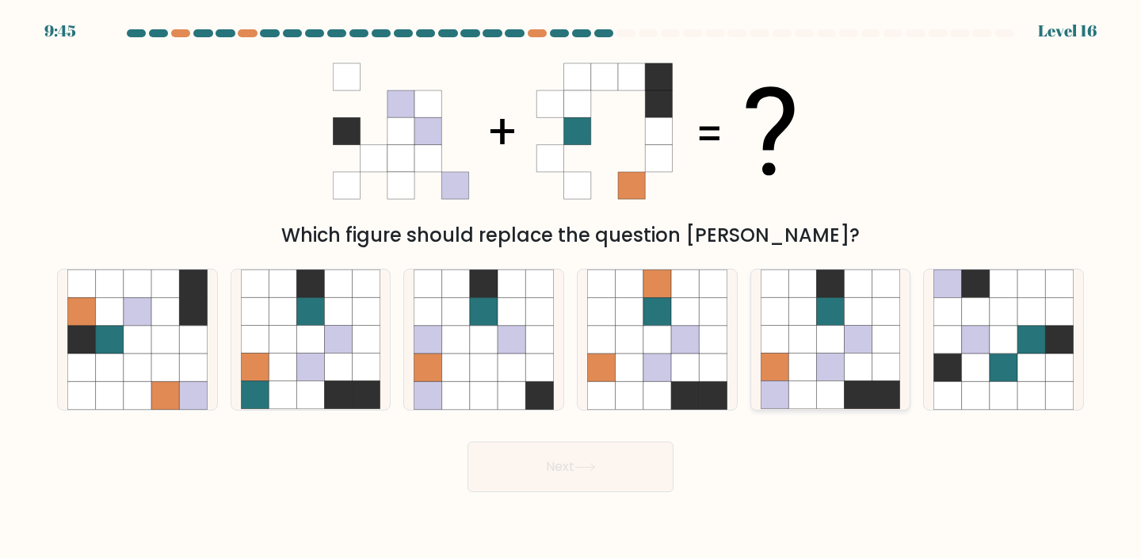
click at [770, 343] on icon at bounding box center [774, 340] width 28 height 28
click at [571, 287] on input "e." at bounding box center [570, 283] width 1 height 8
radio input "true"
click at [649, 462] on button "Next" at bounding box center [570, 466] width 206 height 51
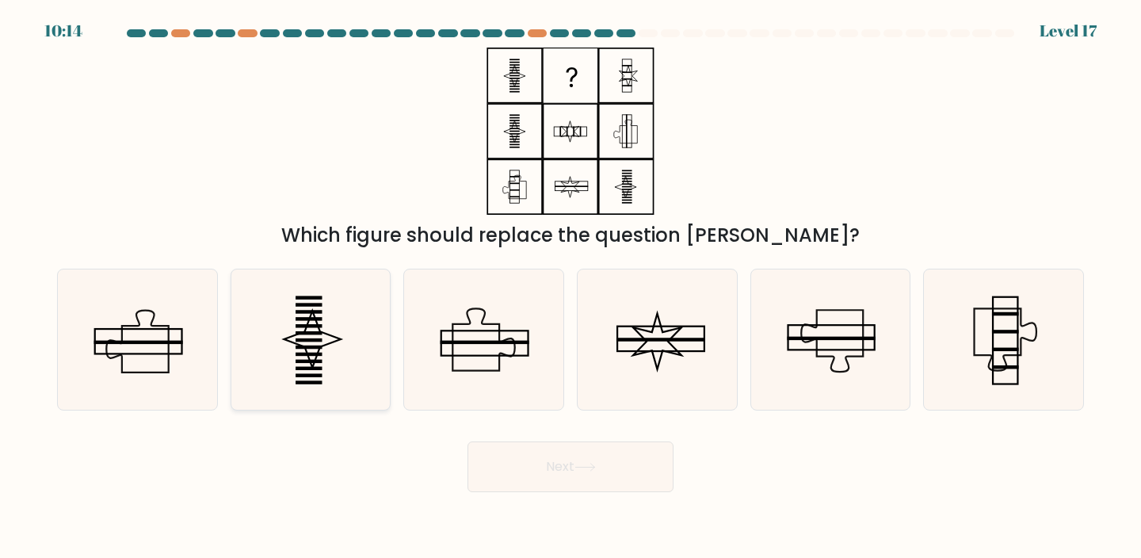
click at [371, 360] on icon at bounding box center [311, 339] width 140 height 140
click at [570, 287] on input "b." at bounding box center [570, 283] width 1 height 8
radio input "true"
click at [531, 455] on button "Next" at bounding box center [570, 466] width 206 height 51
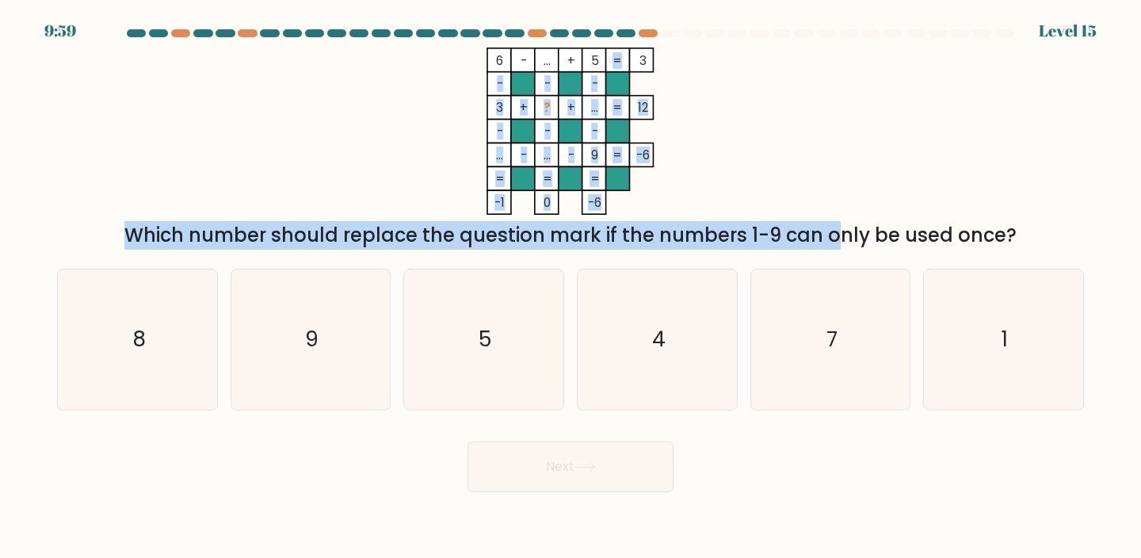
drag, startPoint x: 688, startPoint y: 220, endPoint x: 478, endPoint y: 77, distance: 254.2
click at [478, 77] on div "6 - ... + 5 3 - - - 3 + ? + ... 12 - - - ... - ... - 9 = -6 = = = = -1 0 -6 = W…" at bounding box center [571, 149] width 1046 height 202
click at [478, 77] on icon "6 - ... + 5 3 - - - 3 + ? + ... 12 - - - ... - ... - 9 = -6 = = = = -1 0 -6 =" at bounding box center [570, 131] width 475 height 167
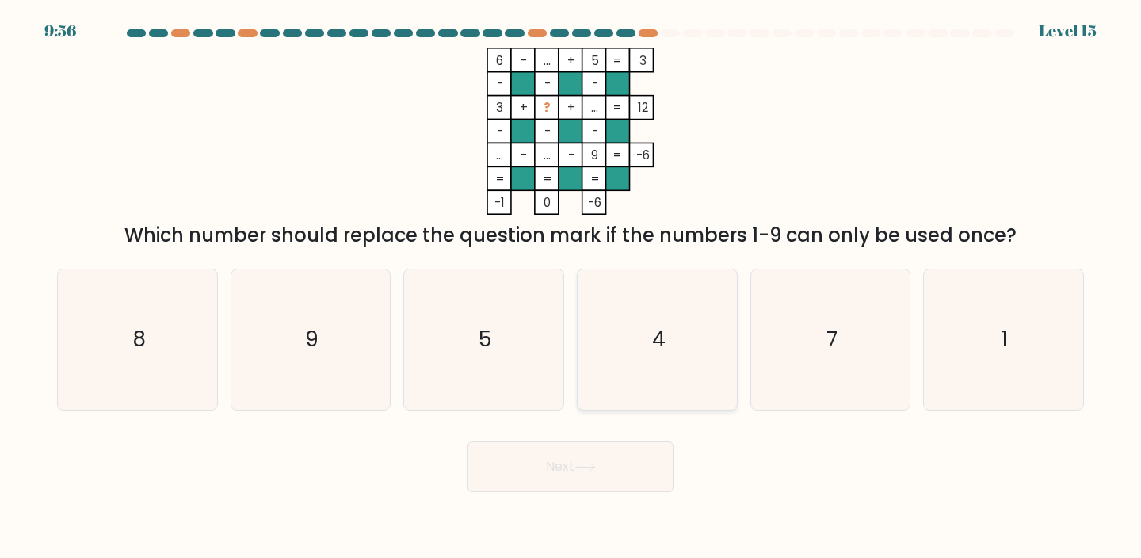
click at [658, 375] on icon "4" at bounding box center [657, 339] width 140 height 140
click at [571, 287] on input "d. 4" at bounding box center [570, 283] width 1 height 8
radio input "true"
click at [639, 477] on button "Next" at bounding box center [570, 466] width 206 height 51
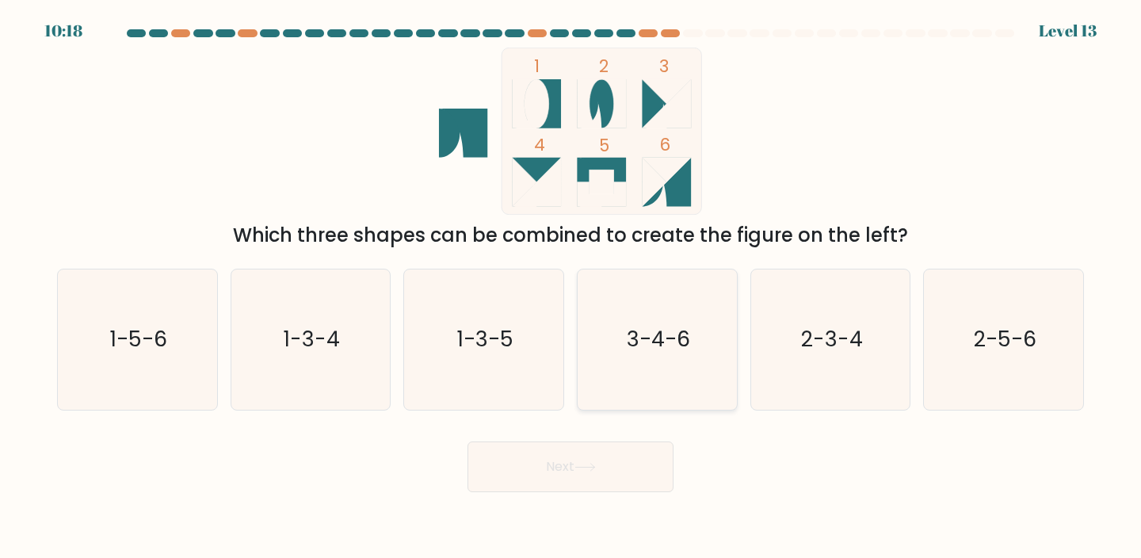
click at [702, 367] on icon "3-4-6" at bounding box center [657, 339] width 140 height 140
click at [571, 287] on input "d. 3-4-6" at bounding box center [570, 283] width 1 height 8
radio input "true"
click at [641, 455] on button "Next" at bounding box center [570, 466] width 206 height 51
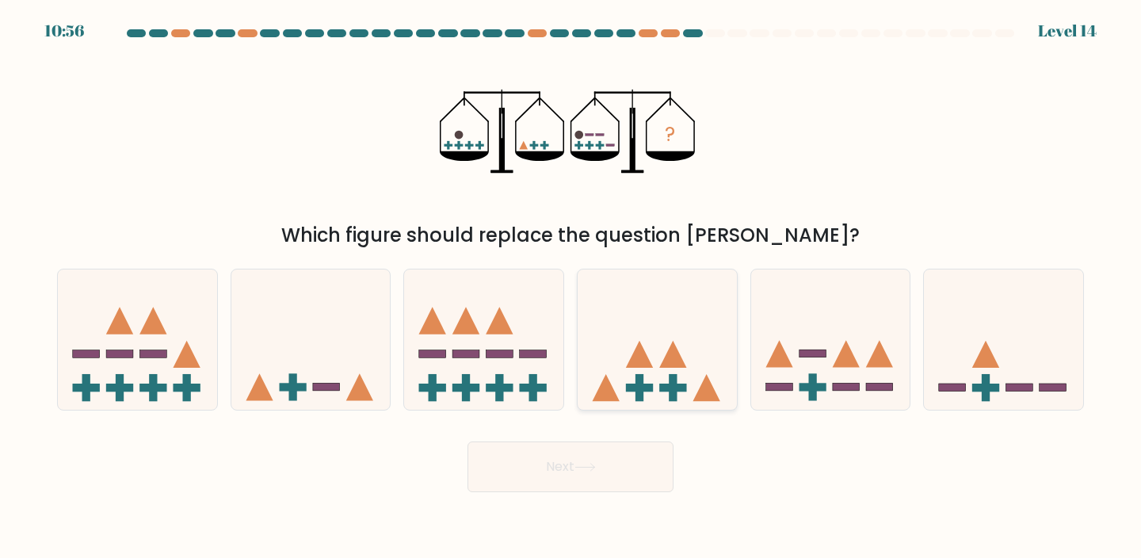
click at [676, 335] on icon at bounding box center [656, 338] width 159 height 131
click at [571, 287] on input "d." at bounding box center [570, 283] width 1 height 8
radio input "true"
click at [598, 474] on button "Next" at bounding box center [570, 466] width 206 height 51
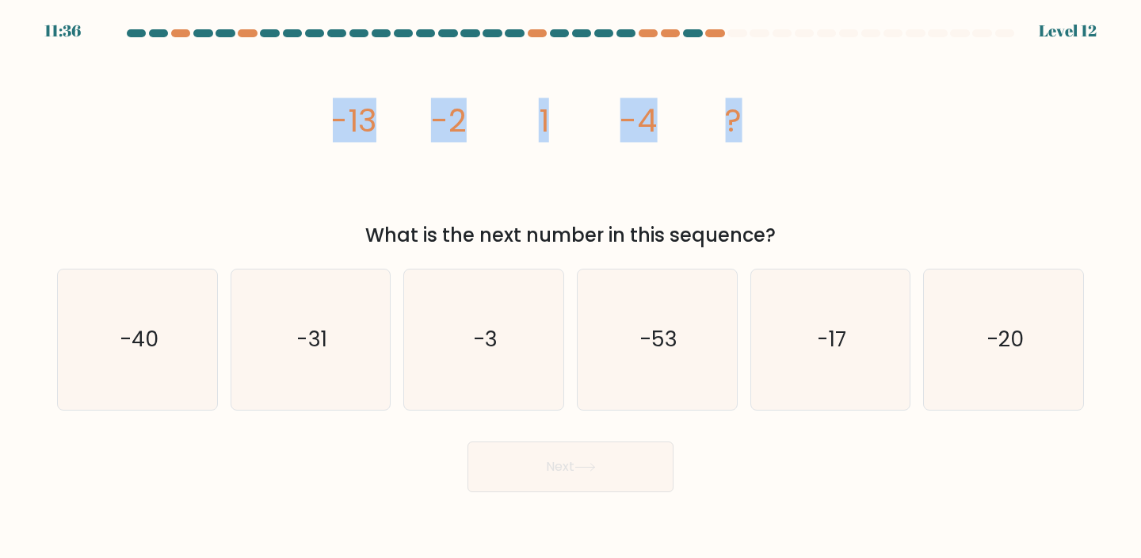
drag, startPoint x: 298, startPoint y: 102, endPoint x: 836, endPoint y: 109, distance: 537.9
click at [836, 109] on div "image/svg+xml -13 -2 1 -4 ? What is the next number in this sequence?" at bounding box center [571, 149] width 1046 height 202
copy g "-13 -2 1 -4 ?"
click at [855, 293] on icon "-17" at bounding box center [830, 339] width 140 height 140
click at [571, 287] on input "e. -17" at bounding box center [570, 283] width 1 height 8
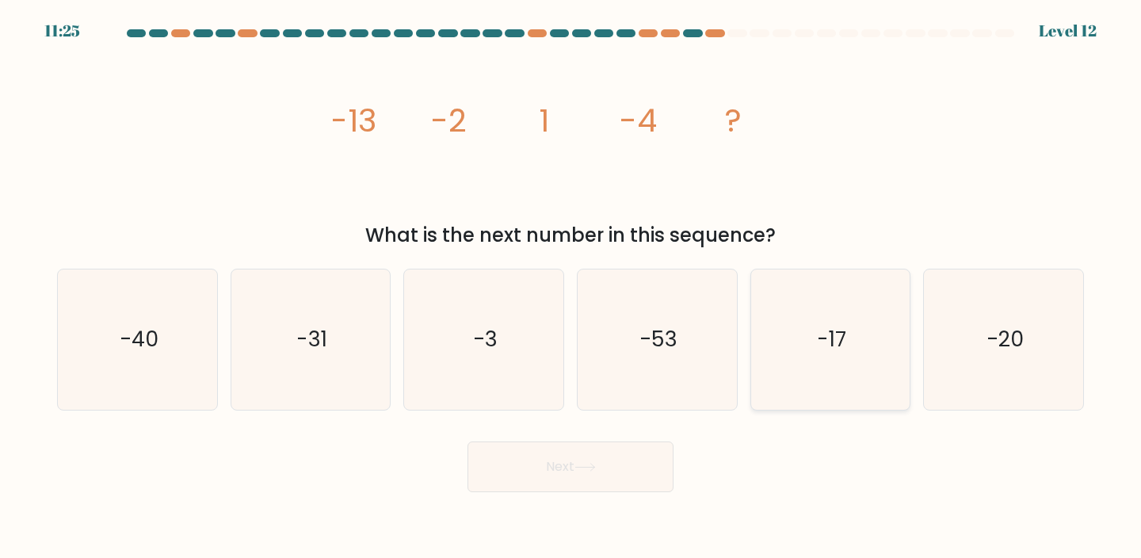
radio input "true"
click at [591, 478] on button "Next" at bounding box center [570, 466] width 206 height 51
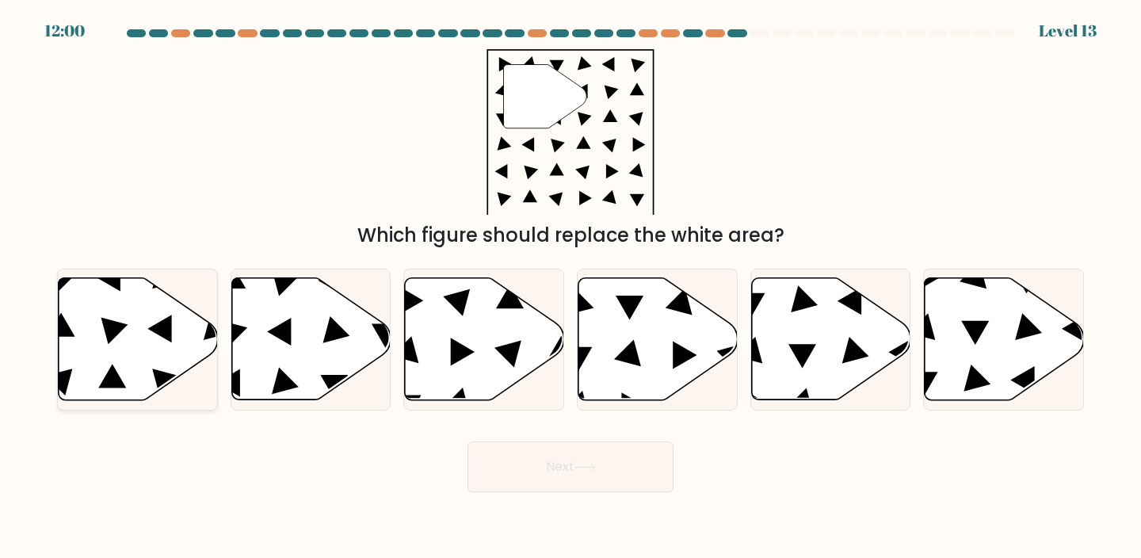
click at [129, 380] on icon at bounding box center [138, 339] width 159 height 122
click at [570, 287] on input "a." at bounding box center [570, 283] width 1 height 8
radio input "true"
click at [549, 482] on button "Next" at bounding box center [570, 466] width 206 height 51
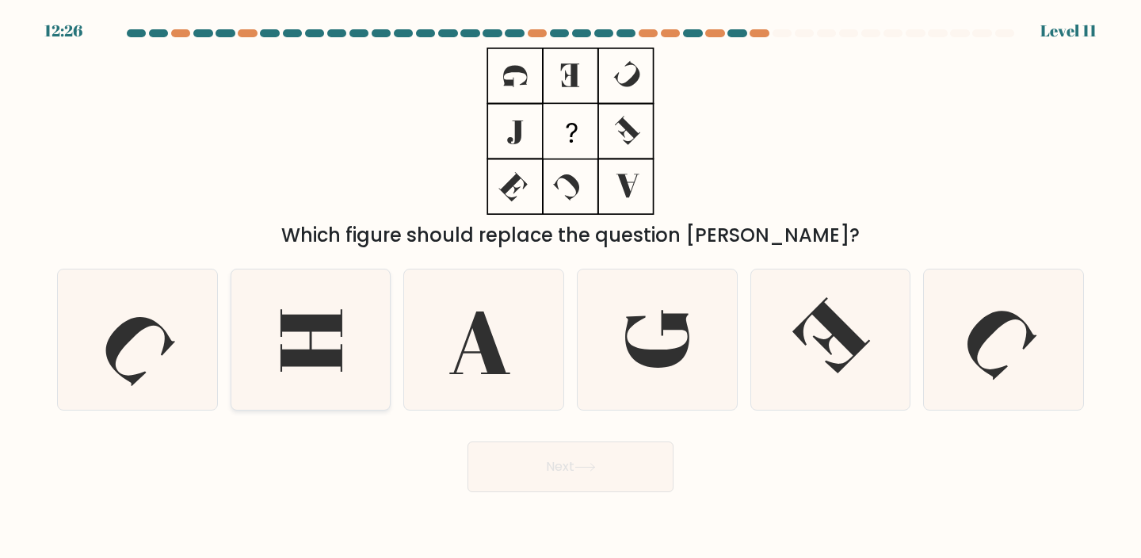
click at [295, 341] on icon at bounding box center [311, 339] width 140 height 140
click at [570, 287] on input "b." at bounding box center [570, 283] width 1 height 8
radio input "true"
click at [629, 471] on button "Next" at bounding box center [570, 466] width 206 height 51
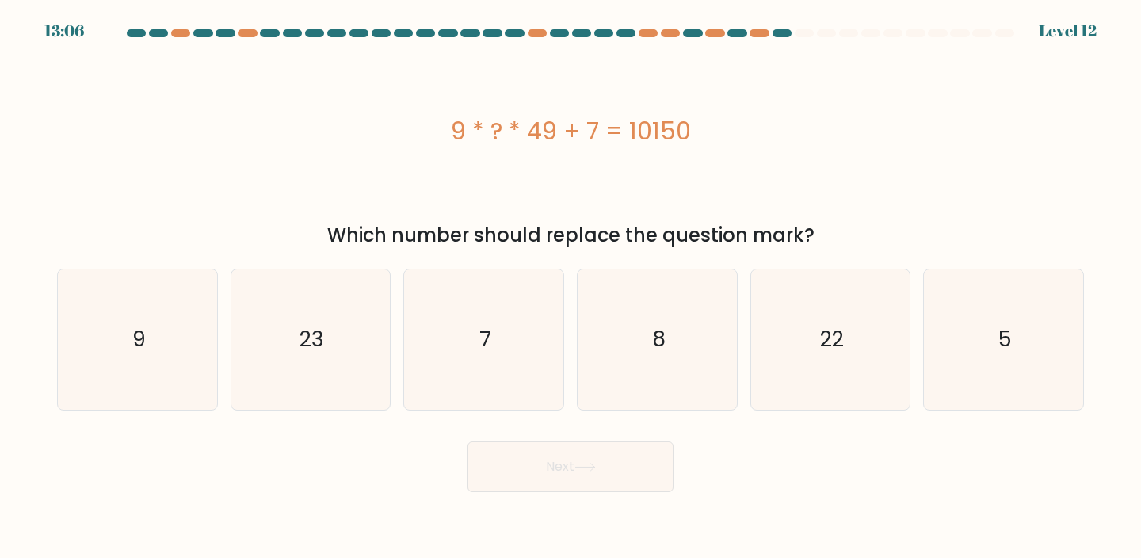
drag, startPoint x: 427, startPoint y: 122, endPoint x: 788, endPoint y: 123, distance: 361.2
click at [788, 123] on div "9 * ? * 49 + 7 = 10150" at bounding box center [570, 131] width 1027 height 36
copy div "9 * ? * 49 + 7 = 10150"
click at [333, 334] on icon "23" at bounding box center [311, 339] width 140 height 140
click at [570, 287] on input "b. 23" at bounding box center [570, 283] width 1 height 8
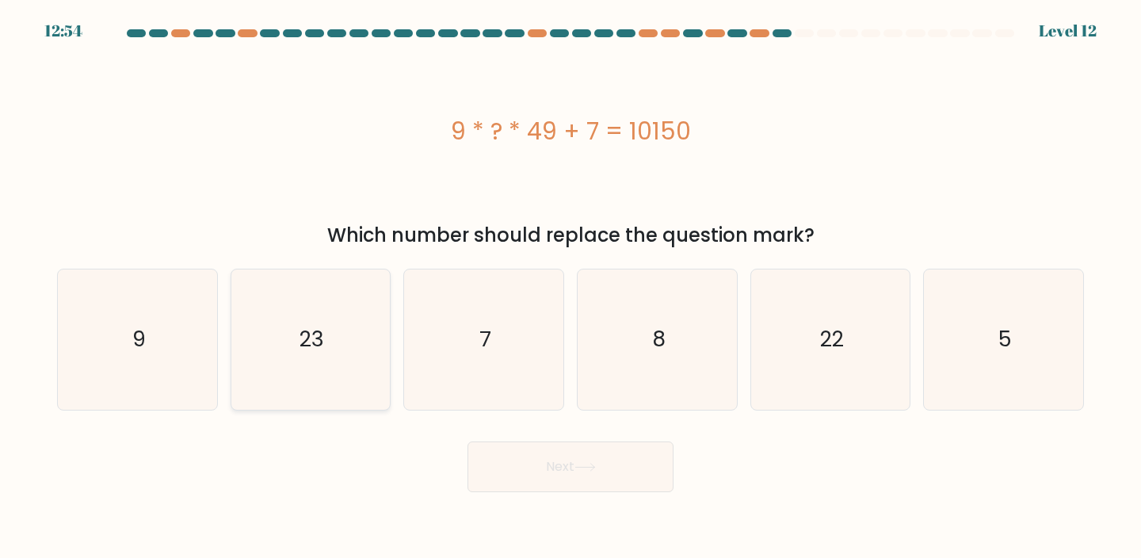
radio input "true"
click at [526, 467] on button "Next" at bounding box center [570, 466] width 206 height 51
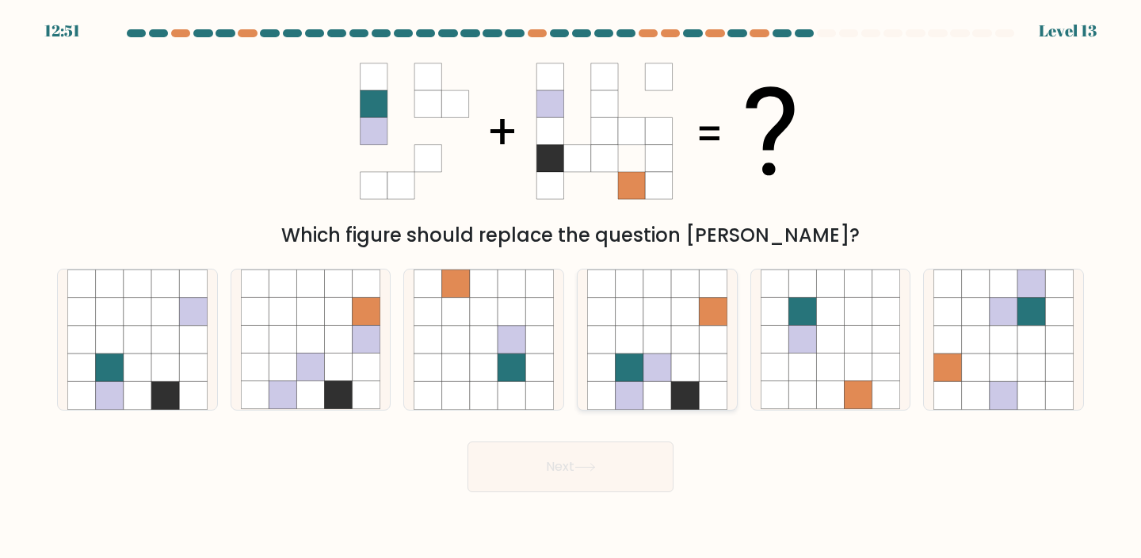
click at [673, 323] on icon at bounding box center [685, 312] width 28 height 28
click at [571, 287] on input "d." at bounding box center [570, 283] width 1 height 8
radio input "true"
click at [619, 454] on button "Next" at bounding box center [570, 466] width 206 height 51
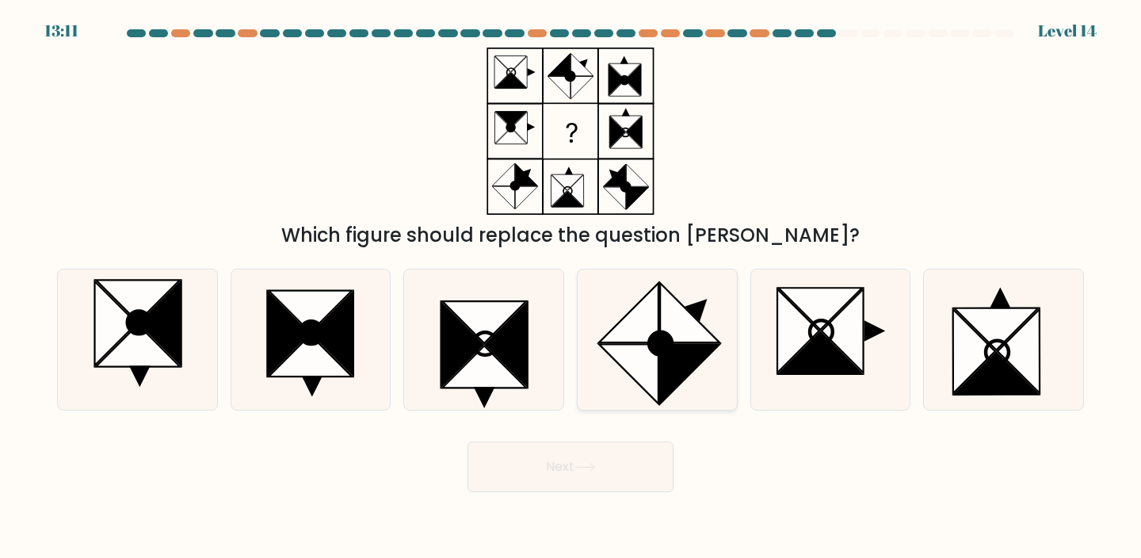
click at [616, 361] on icon at bounding box center [628, 373] width 59 height 59
click at [571, 287] on input "d." at bounding box center [570, 283] width 1 height 8
radio input "true"
click at [607, 459] on button "Next" at bounding box center [570, 466] width 206 height 51
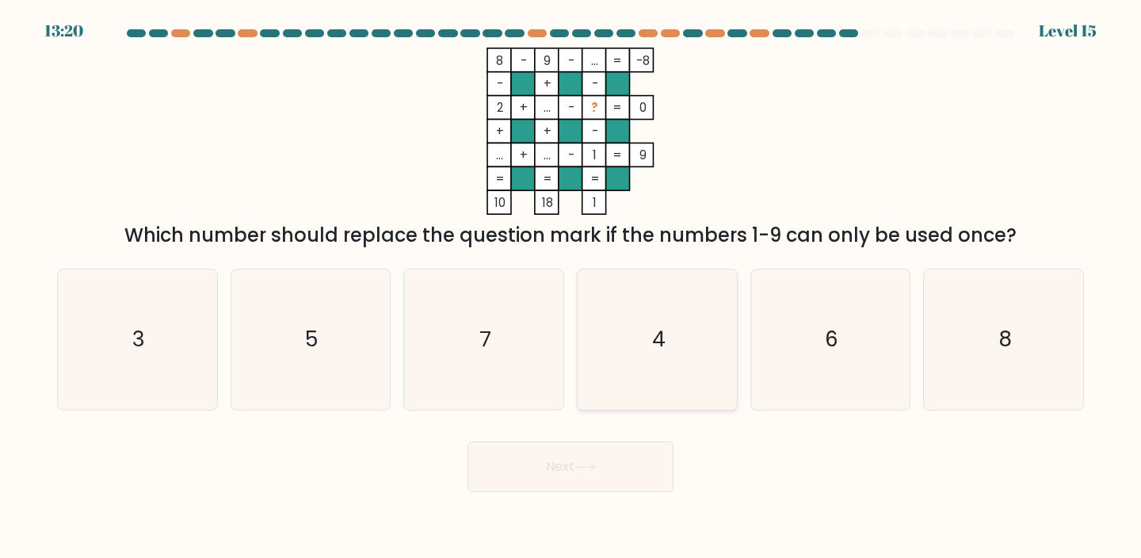
click at [656, 386] on icon "4" at bounding box center [657, 339] width 140 height 140
click at [571, 287] on input "d. 4" at bounding box center [570, 283] width 1 height 8
radio input "true"
click at [614, 465] on button "Next" at bounding box center [570, 466] width 206 height 51
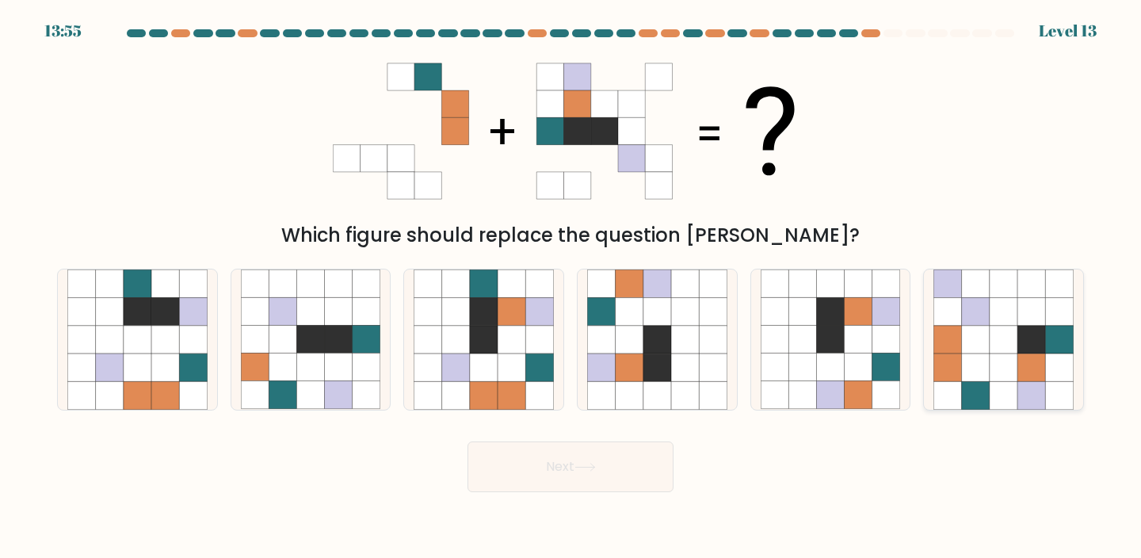
click at [1044, 279] on icon at bounding box center [1031, 284] width 28 height 28
click at [571, 279] on input "f." at bounding box center [570, 283] width 1 height 8
radio input "true"
click at [1083, 408] on label "f." at bounding box center [1003, 340] width 161 height 142
click at [571, 287] on input "f." at bounding box center [570, 283] width 1 height 8
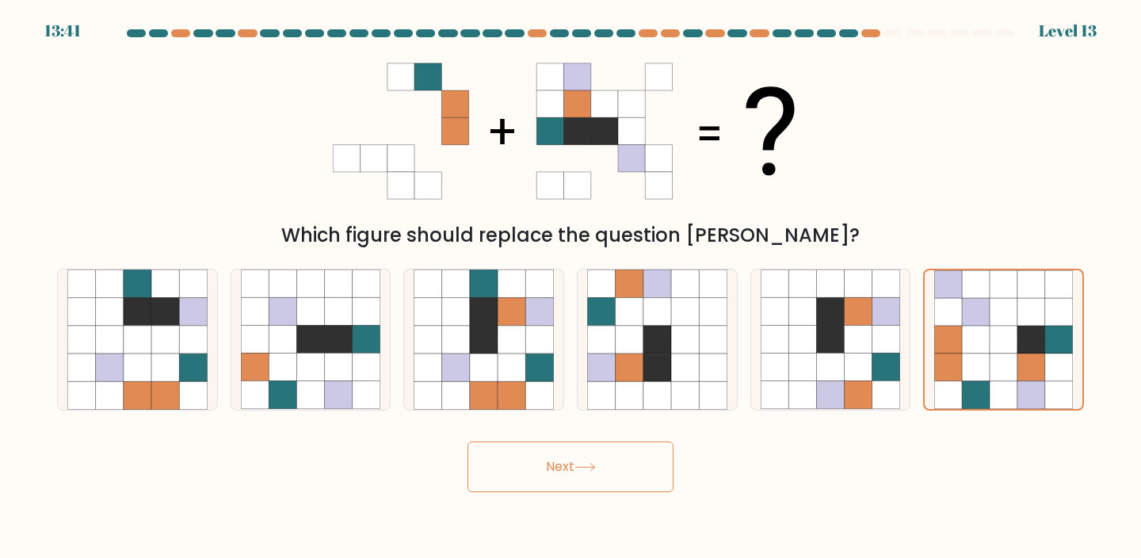
click at [608, 478] on button "Next" at bounding box center [570, 466] width 206 height 51
click at [569, 458] on button "Next" at bounding box center [570, 466] width 206 height 51
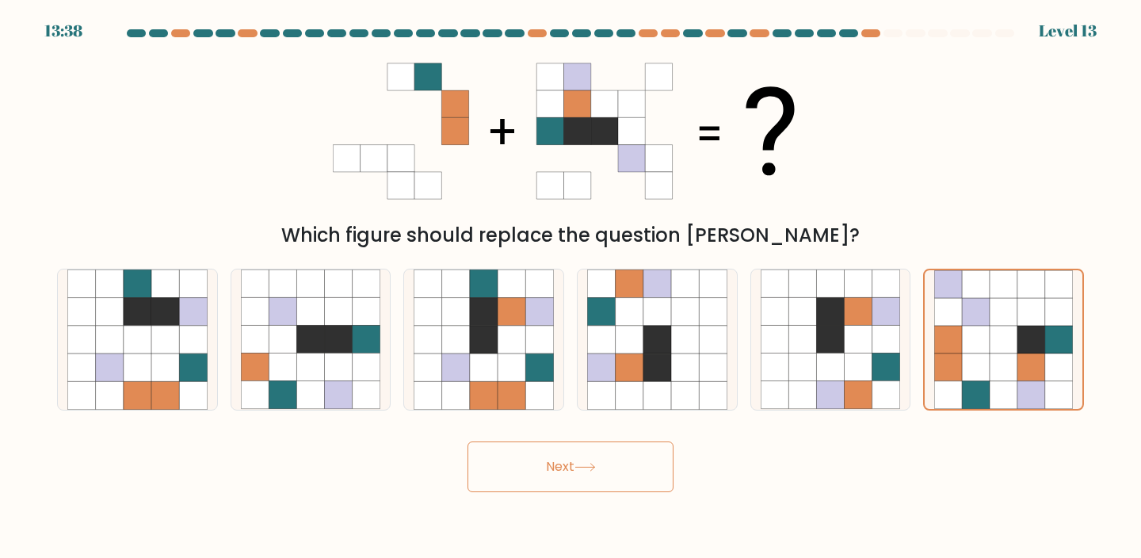
click at [569, 458] on button "Next" at bounding box center [570, 466] width 206 height 51
click at [569, 457] on button "Next" at bounding box center [570, 466] width 206 height 51
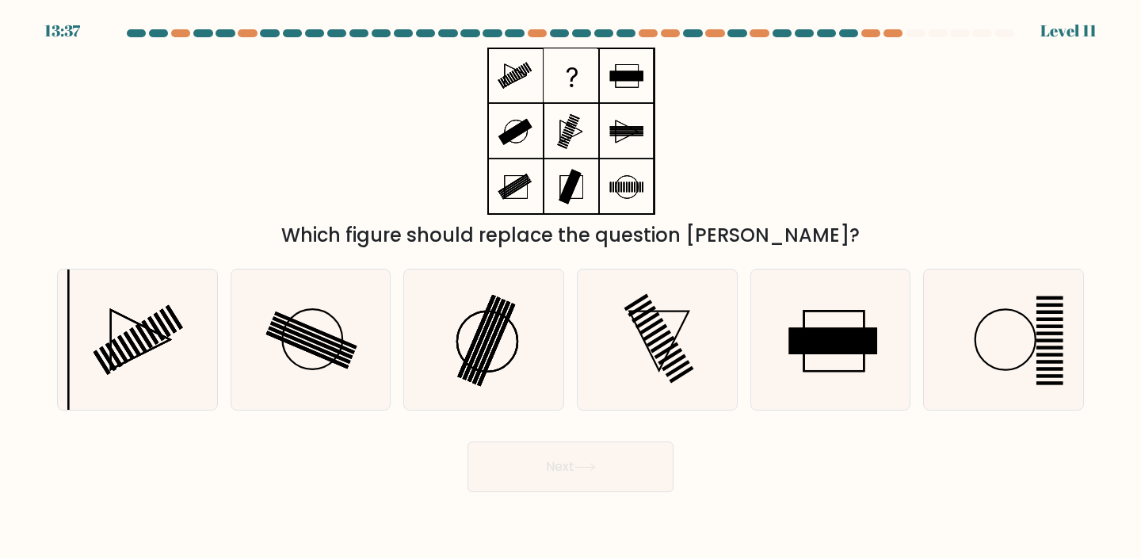
click at [569, 457] on button "Next" at bounding box center [570, 466] width 206 height 51
click at [337, 363] on rect at bounding box center [307, 350] width 83 height 38
click at [570, 287] on input "b." at bounding box center [570, 283] width 1 height 8
radio input "true"
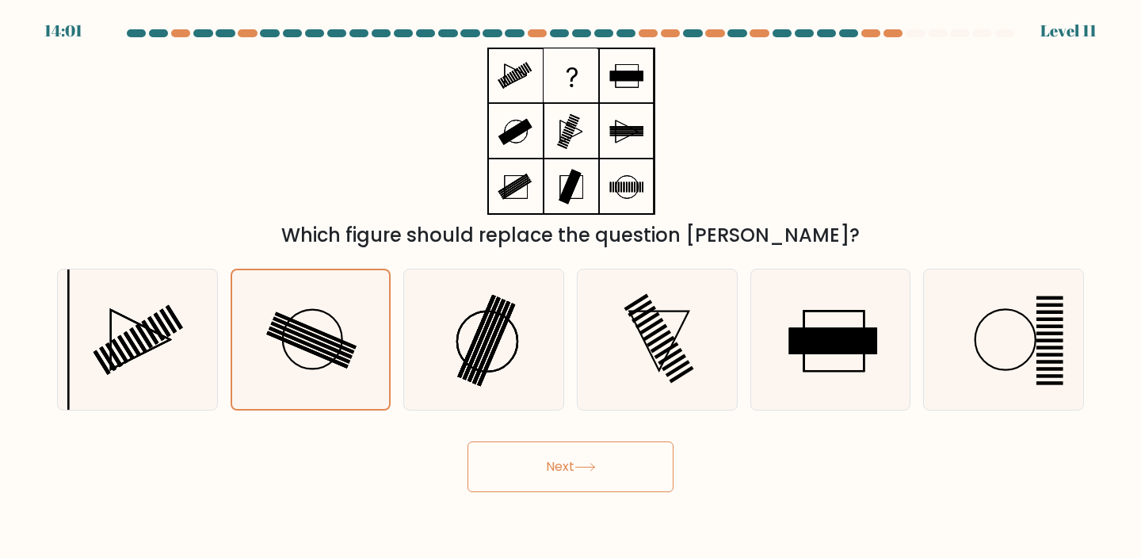
click at [539, 478] on button "Next" at bounding box center [570, 466] width 206 height 51
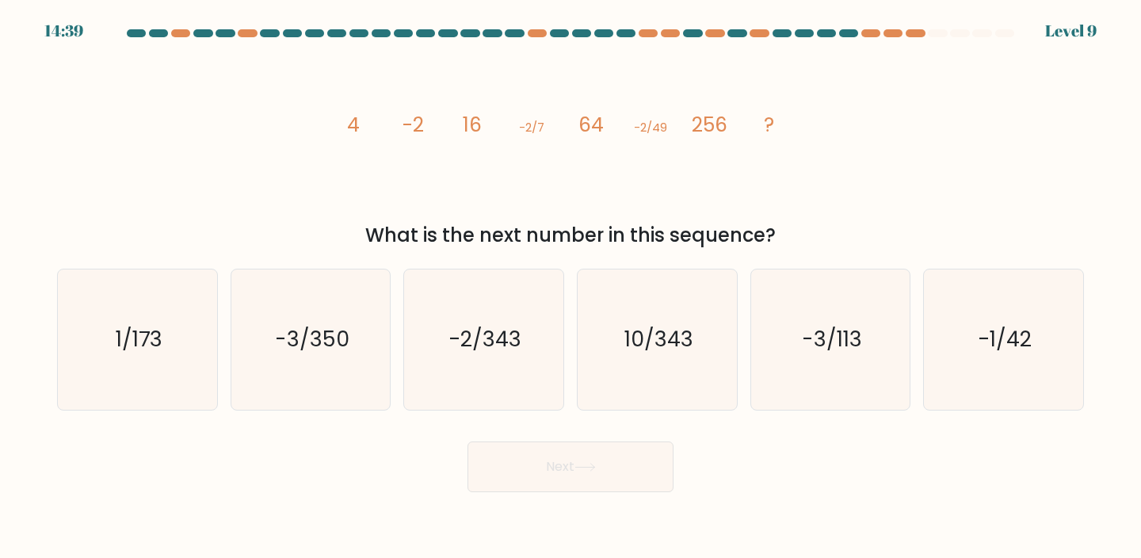
drag, startPoint x: 332, startPoint y: 130, endPoint x: 789, endPoint y: 139, distance: 457.1
click at [789, 139] on div "image/svg+xml 4 -2 16 -2/7 64 -2/49 256 ? What is the next number in this seque…" at bounding box center [571, 149] width 1046 height 202
copy g "4 -2 16 -2/7 64 -2/49 256 ?"
click at [513, 360] on icon "-2/343" at bounding box center [483, 339] width 140 height 140
click at [570, 287] on input "c. -2/343" at bounding box center [570, 283] width 1 height 8
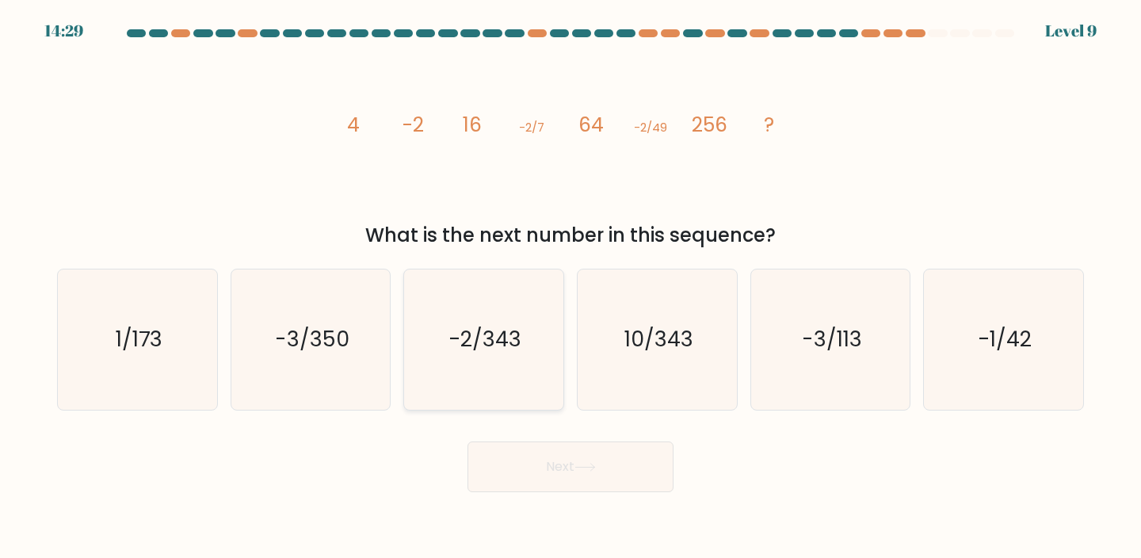
radio input "true"
click at [553, 455] on button "Next" at bounding box center [570, 466] width 206 height 51
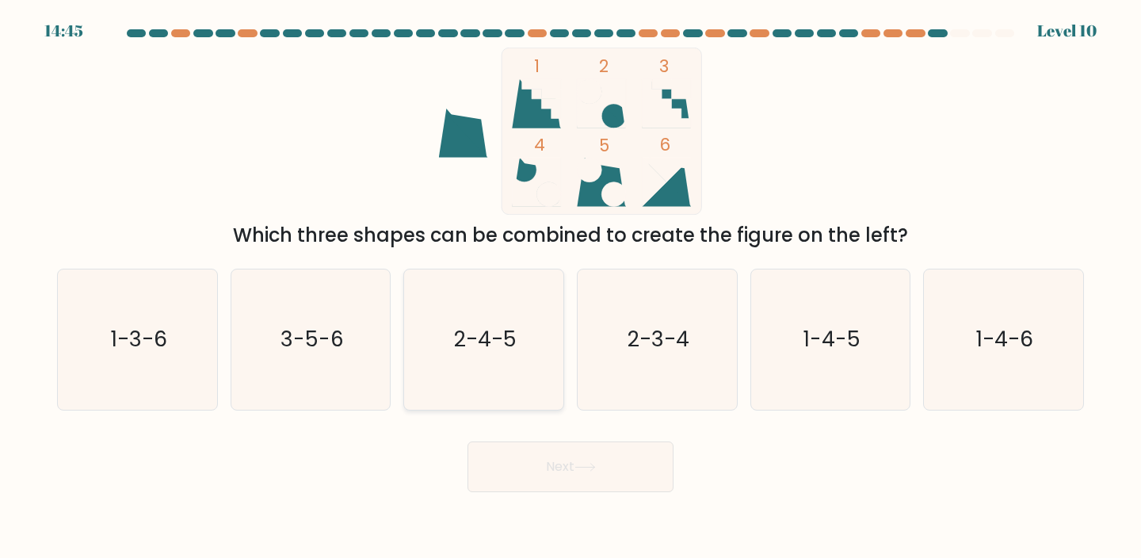
click at [507, 361] on icon "2-4-5" at bounding box center [483, 339] width 140 height 140
click at [570, 287] on input "c. 2-4-5" at bounding box center [570, 283] width 1 height 8
radio input "true"
click at [547, 480] on button "Next" at bounding box center [570, 466] width 206 height 51
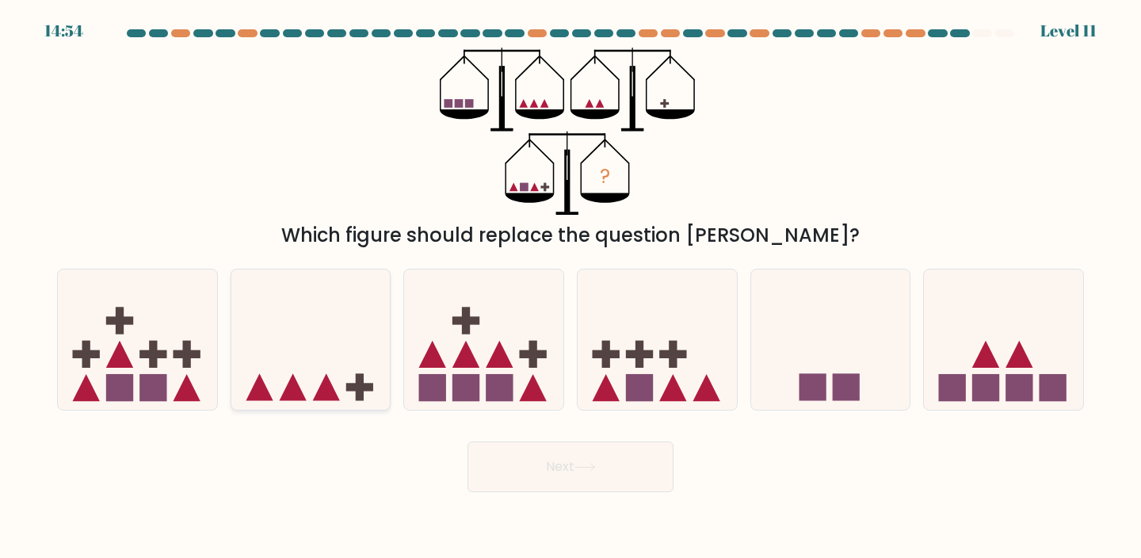
click at [365, 377] on icon at bounding box center [310, 338] width 159 height 131
click at [570, 287] on input "b." at bounding box center [570, 283] width 1 height 8
radio input "true"
click at [550, 454] on button "Next" at bounding box center [570, 466] width 206 height 51
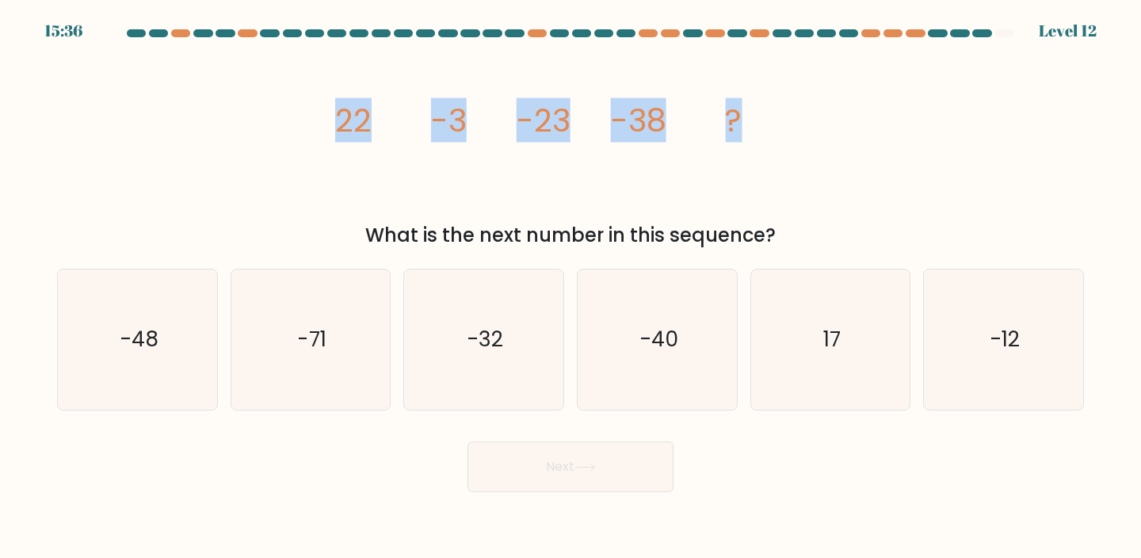
drag, startPoint x: 326, startPoint y: 114, endPoint x: 939, endPoint y: 115, distance: 613.9
click at [939, 115] on div "image/svg+xml 22 -3 -23 -38 ? What is the next number in this sequence?" at bounding box center [571, 149] width 1046 height 202
copy g "22 -3 -23 -38 ?"
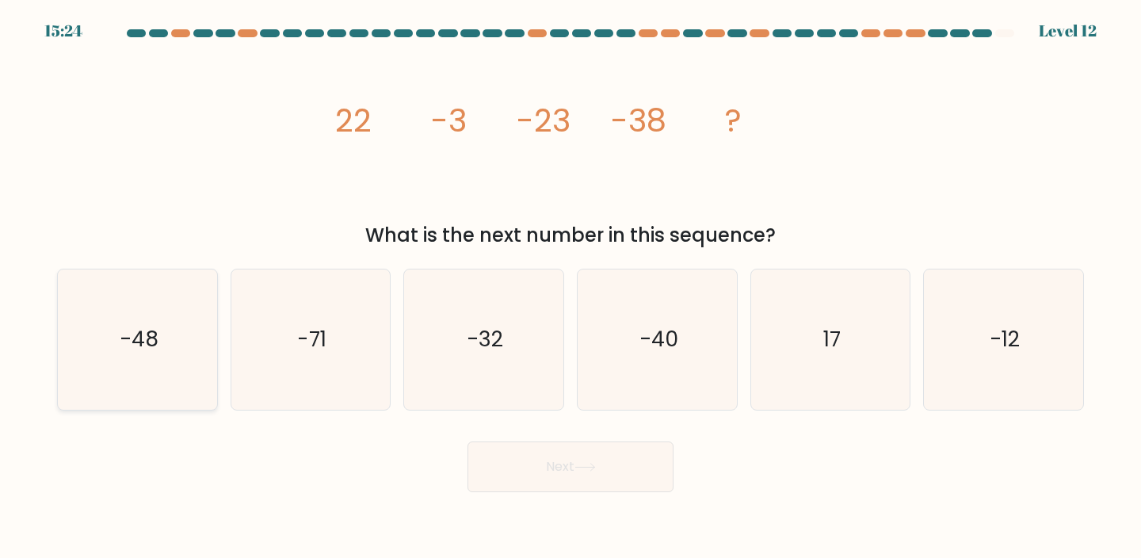
click at [133, 311] on icon "-48" at bounding box center [137, 339] width 140 height 140
click at [570, 287] on input "a. -48" at bounding box center [570, 283] width 1 height 8
radio input "true"
click at [531, 469] on button "Next" at bounding box center [570, 466] width 206 height 51
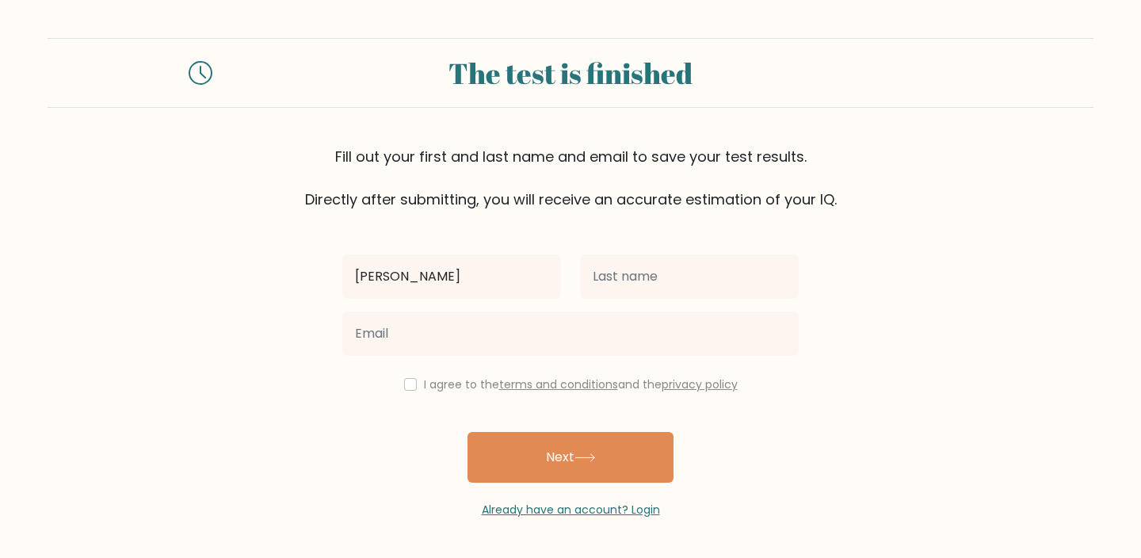
type input "[PERSON_NAME]"
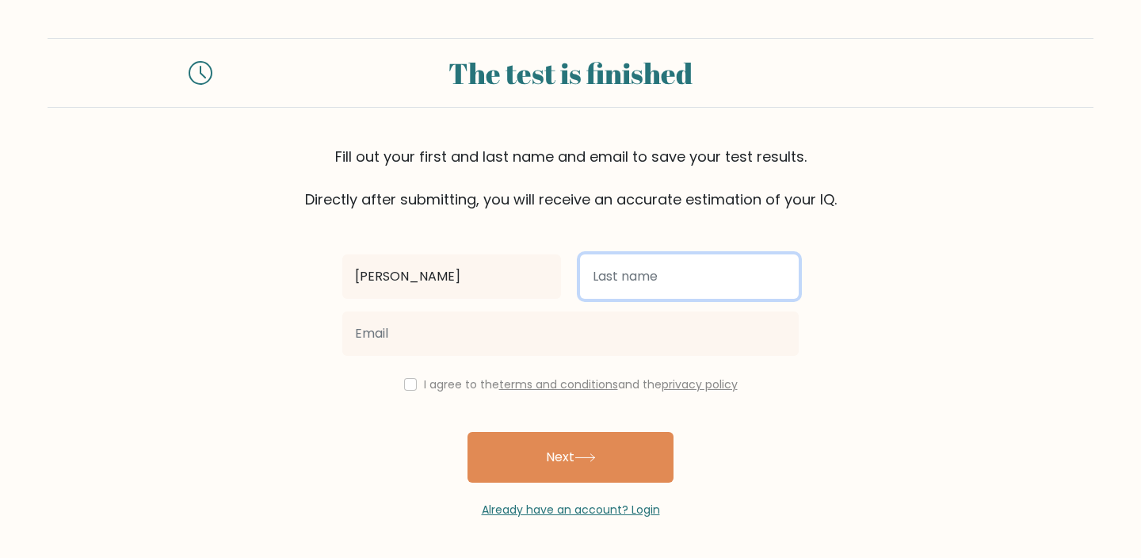
click at [669, 276] on input "text" at bounding box center [689, 276] width 219 height 44
type input "[PERSON_NAME]"
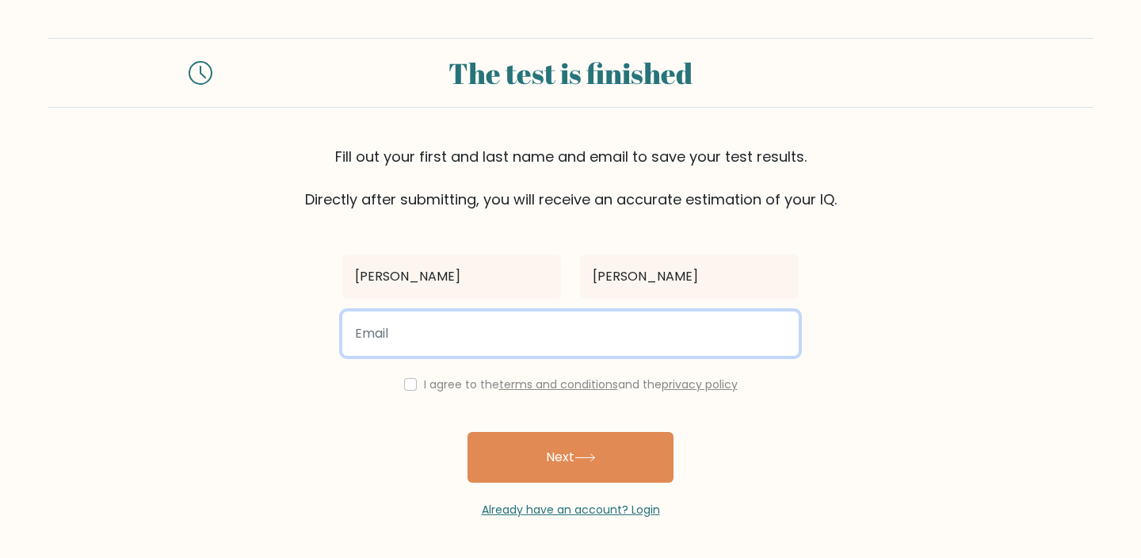
click at [634, 329] on input "email" at bounding box center [570, 333] width 456 height 44
type input "[EMAIL_ADDRESS][DOMAIN_NAME]"
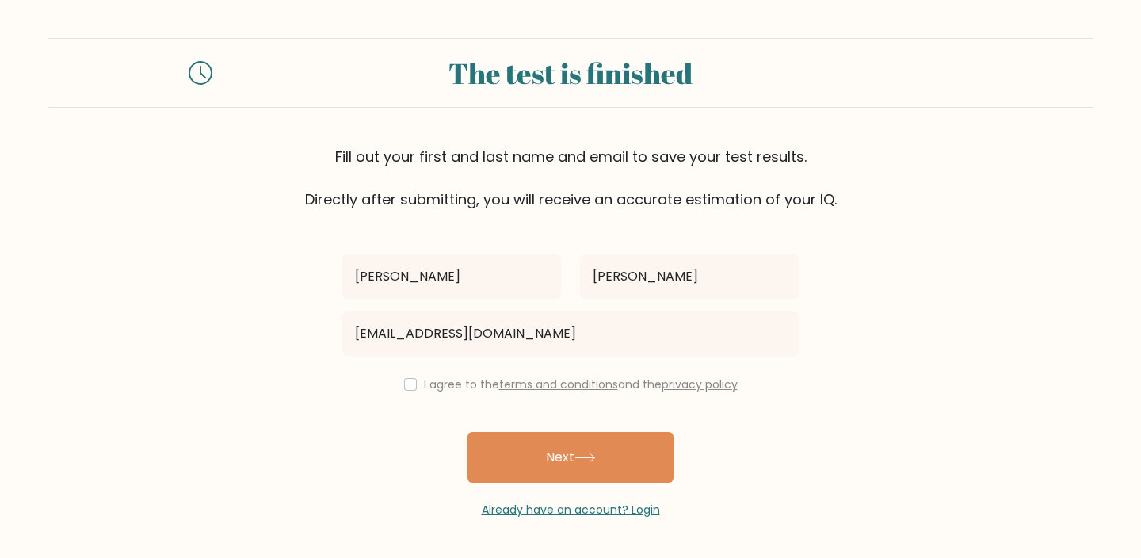
click at [413, 389] on div "I agree to the terms and conditions and the privacy policy" at bounding box center [570, 384] width 475 height 19
click at [407, 387] on input "checkbox" at bounding box center [410, 384] width 13 height 13
checkbox input "true"
click at [509, 417] on div "KRISTEL [PERSON_NAME][GEOGRAPHIC_DATA] [EMAIL_ADDRESS][DOMAIN_NAME] I agree to …" at bounding box center [570, 364] width 475 height 308
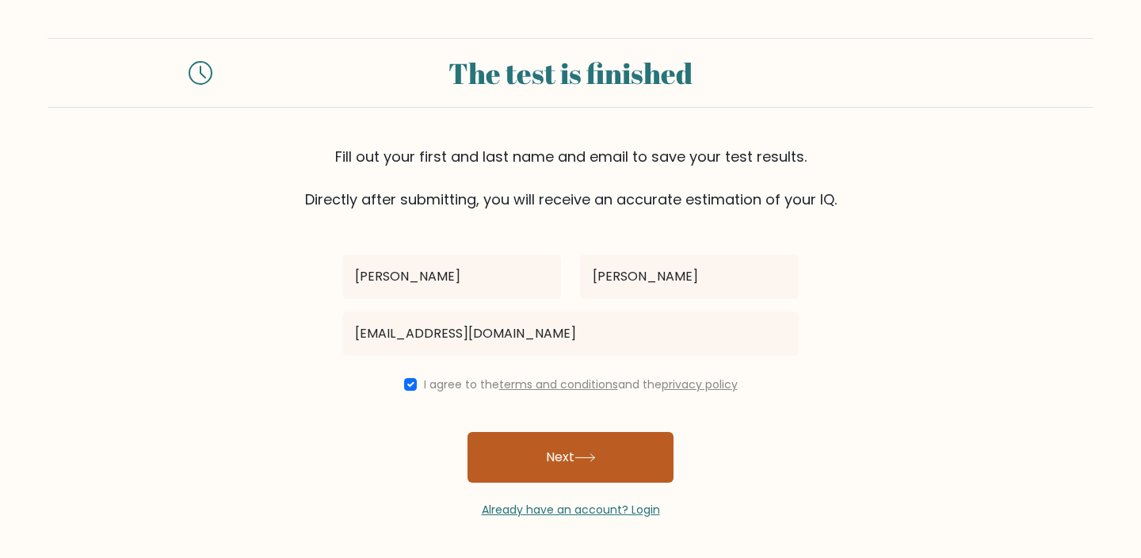
click at [522, 448] on button "Next" at bounding box center [570, 457] width 206 height 51
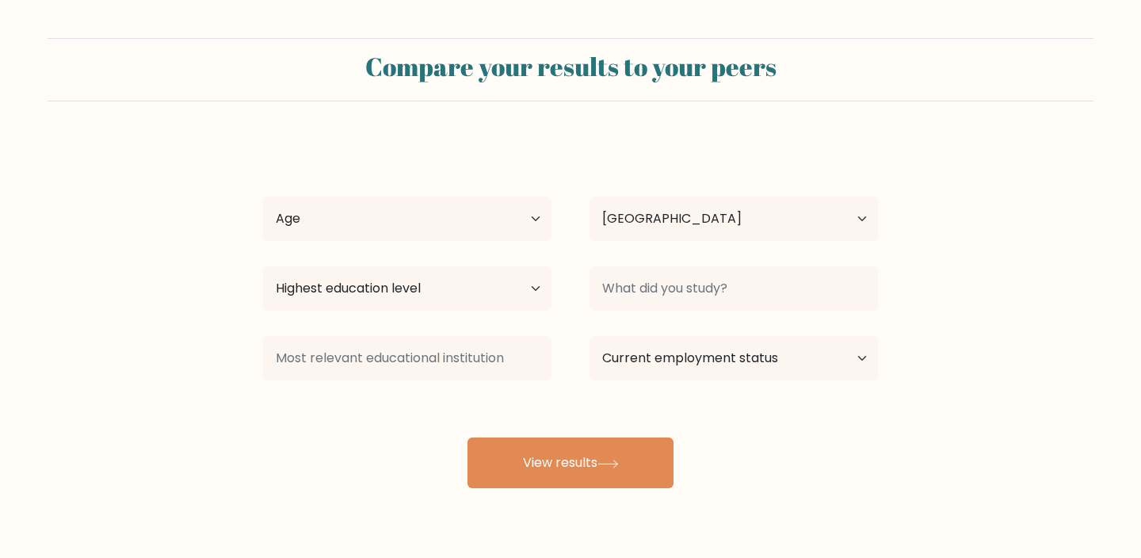
select select "PH"
click at [493, 219] on select "Age Under 18 years old 18-24 years old 25-34 years old 35-44 years old 45-54 ye…" at bounding box center [407, 218] width 288 height 44
select select "25_34"
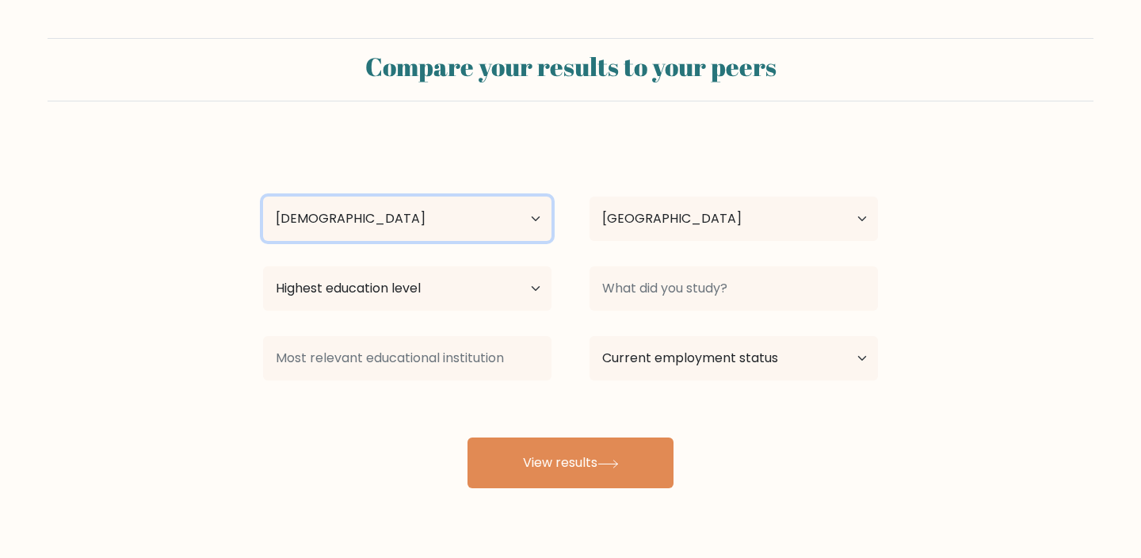
click at [263, 196] on select "Age Under 18 years old 18-24 years old 25-34 years old 35-44 years old 45-54 ye…" at bounding box center [407, 218] width 288 height 44
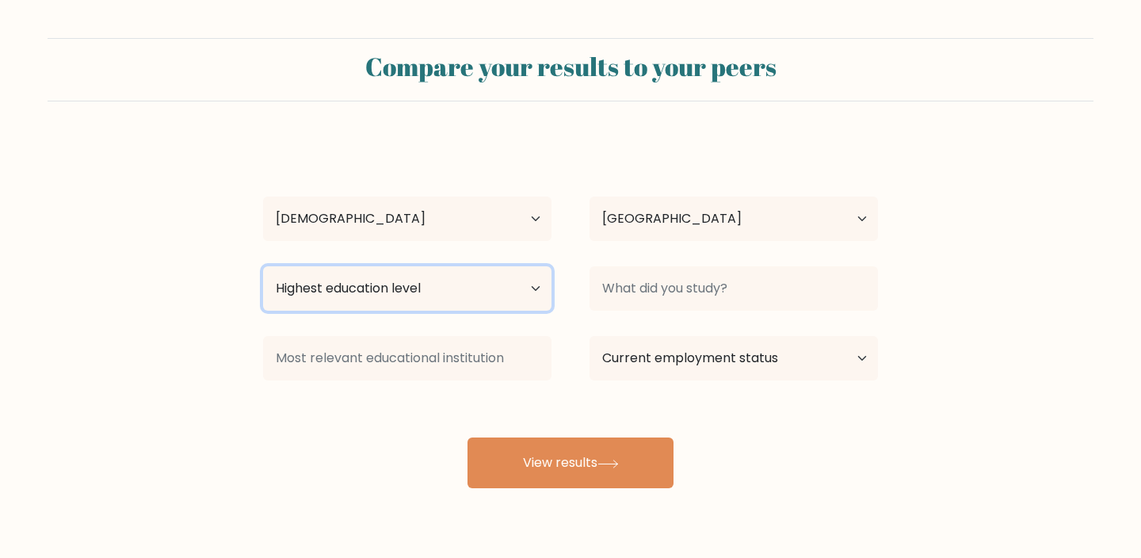
click at [492, 272] on select "Highest education level No schooling Primary Lower Secondary Upper Secondary Oc…" at bounding box center [407, 288] width 288 height 44
select select "bachelors_degree"
click at [263, 266] on select "Highest education level No schooling Primary Lower Secondary Upper Secondary Oc…" at bounding box center [407, 288] width 288 height 44
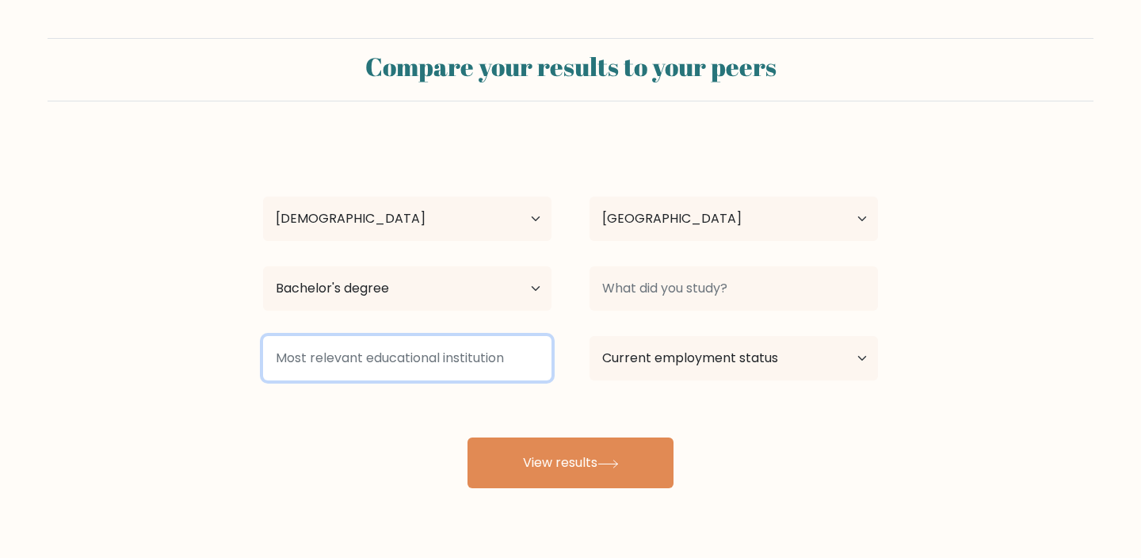
click at [469, 362] on input at bounding box center [407, 358] width 288 height 44
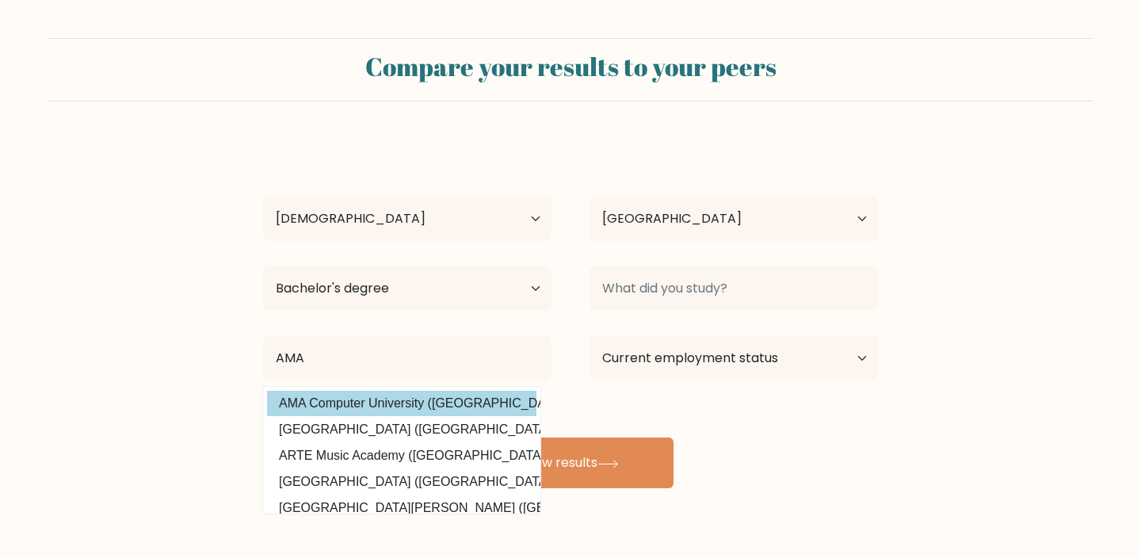
click at [485, 392] on div "KRISTEL YRA ESPINO Age Under 18 years old 18-24 years old 25-34 years old 35-44…" at bounding box center [570, 313] width 634 height 349
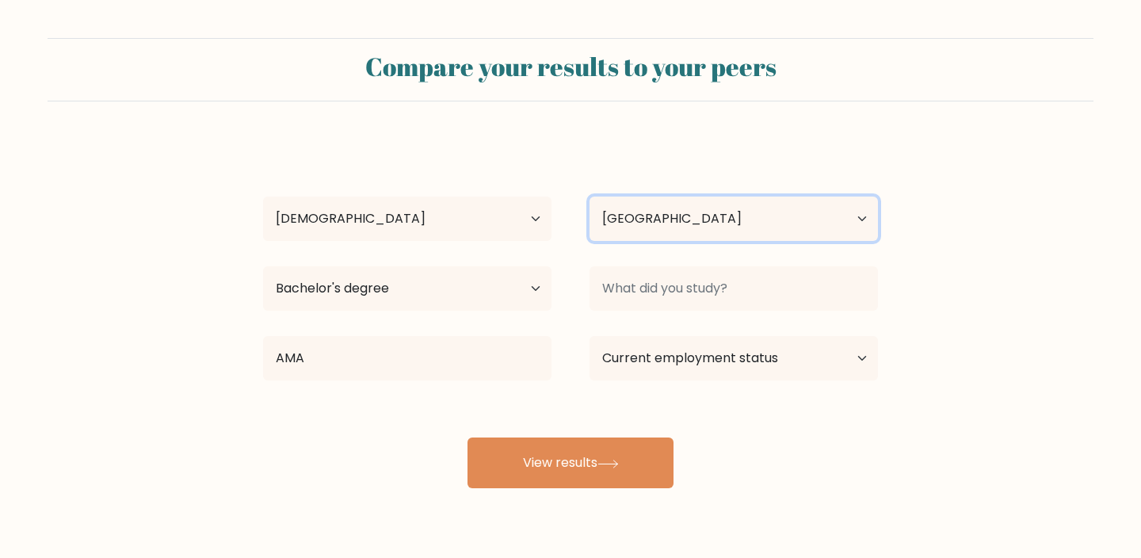
click at [718, 215] on select "Country Afghanistan Albania Algeria American Samoa Andorra Angola Anguilla Anta…" at bounding box center [733, 218] width 288 height 44
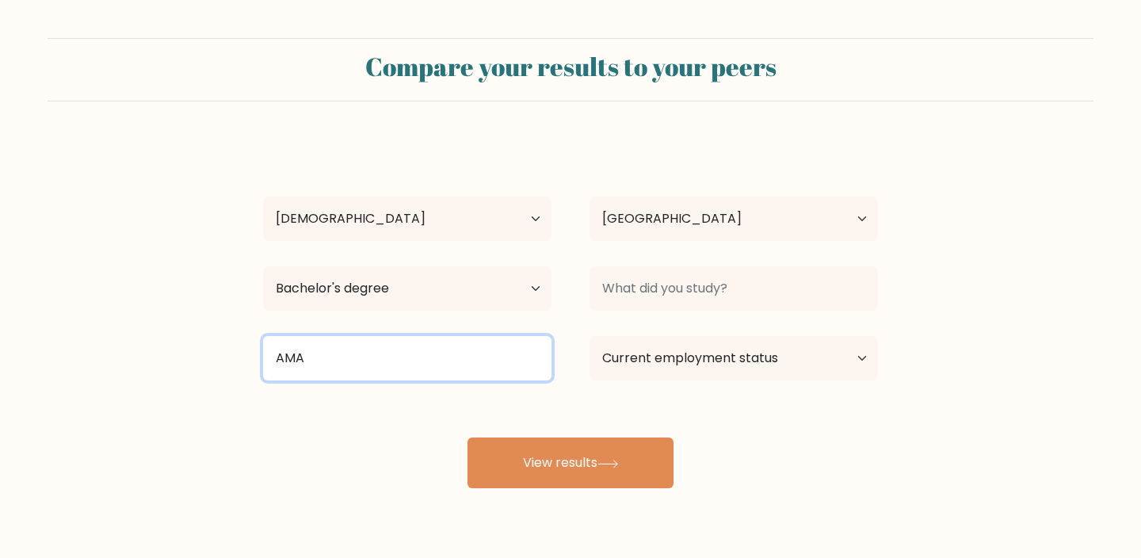
click at [494, 351] on input "AMA" at bounding box center [407, 358] width 288 height 44
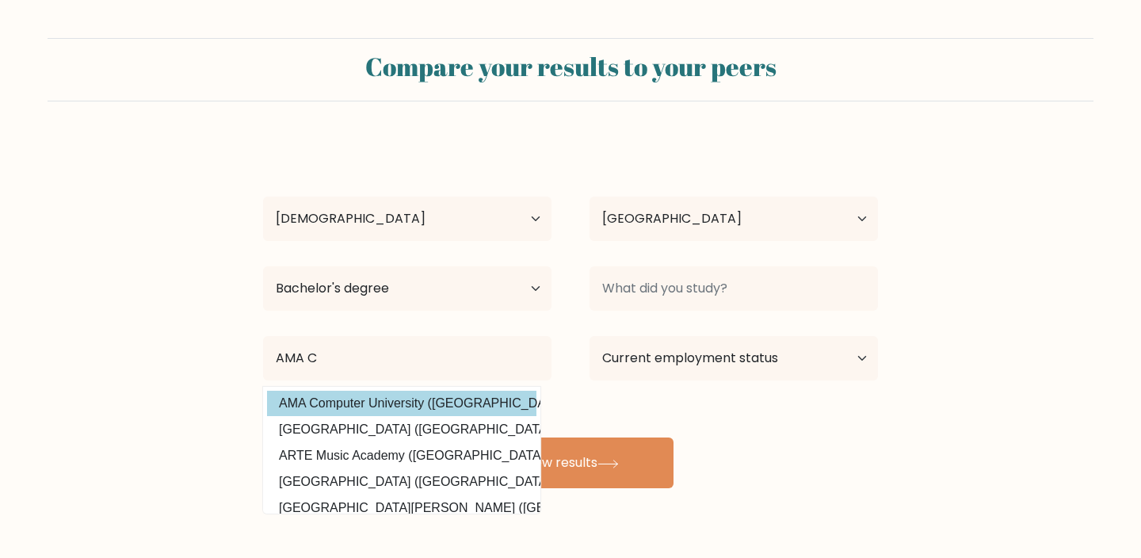
click at [467, 406] on div "KRISTEL YRA ESPINO Age Under 18 years old 18-24 years old 25-34 years old 35-44…" at bounding box center [570, 313] width 634 height 349
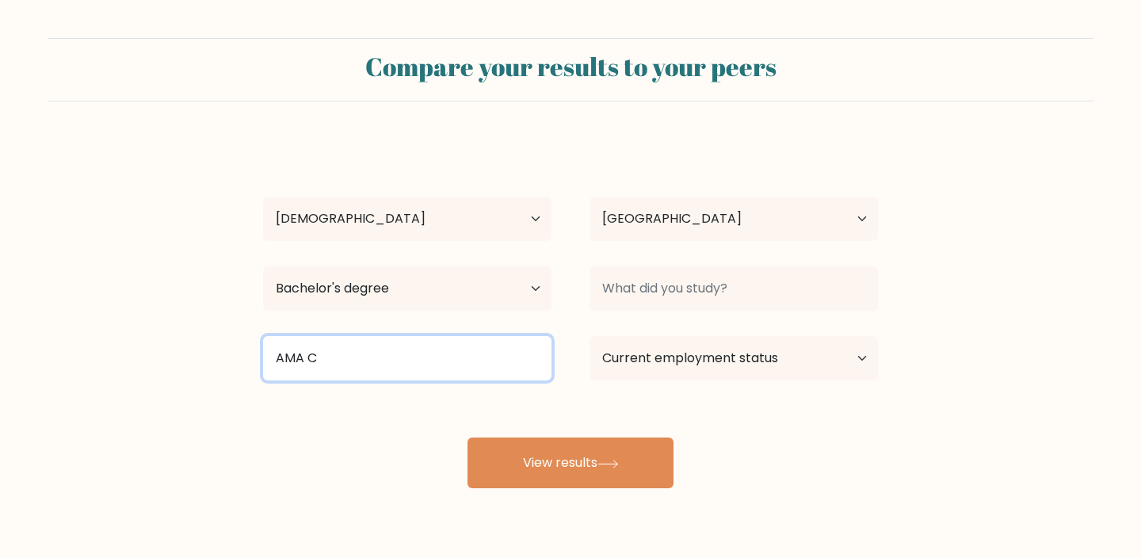
click at [470, 375] on input "AMA C" at bounding box center [407, 358] width 288 height 44
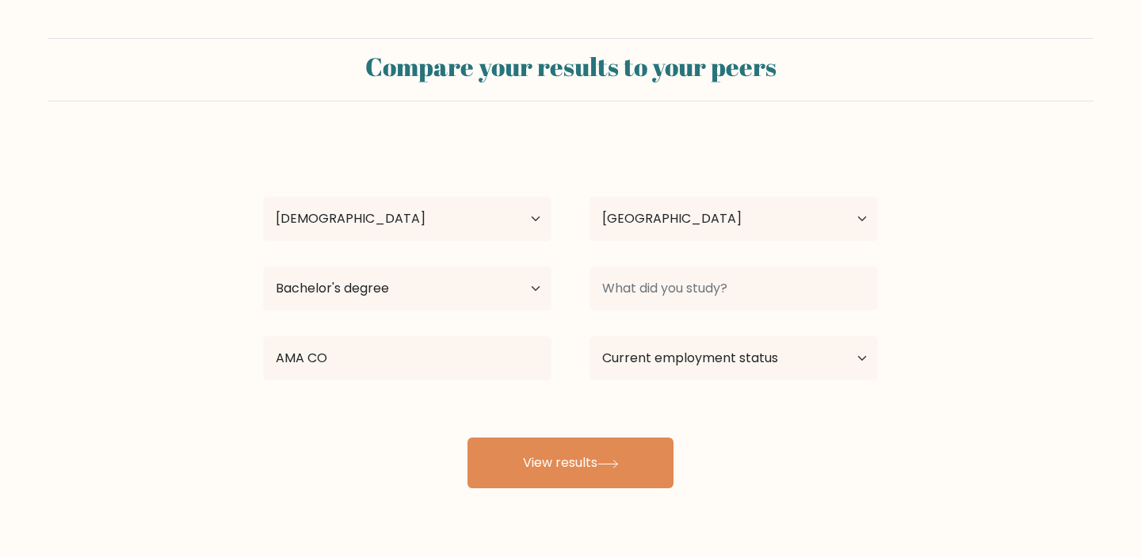
click at [411, 406] on div "KRISTEL YRA ESPINO Age Under 18 years old 18-24 years old 25-34 years old 35-44…" at bounding box center [570, 313] width 634 height 349
click at [493, 386] on div "AMA CO AMA Computer University (Philippines) Universidad de la Amazonia (Colomb…" at bounding box center [407, 358] width 326 height 57
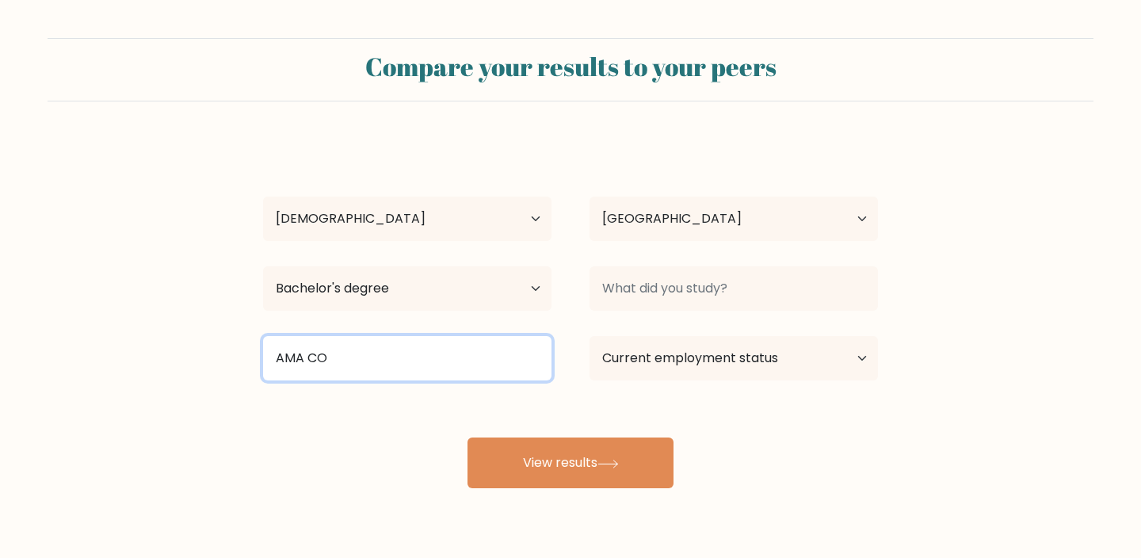
click at [493, 373] on input "AMA CO" at bounding box center [407, 358] width 288 height 44
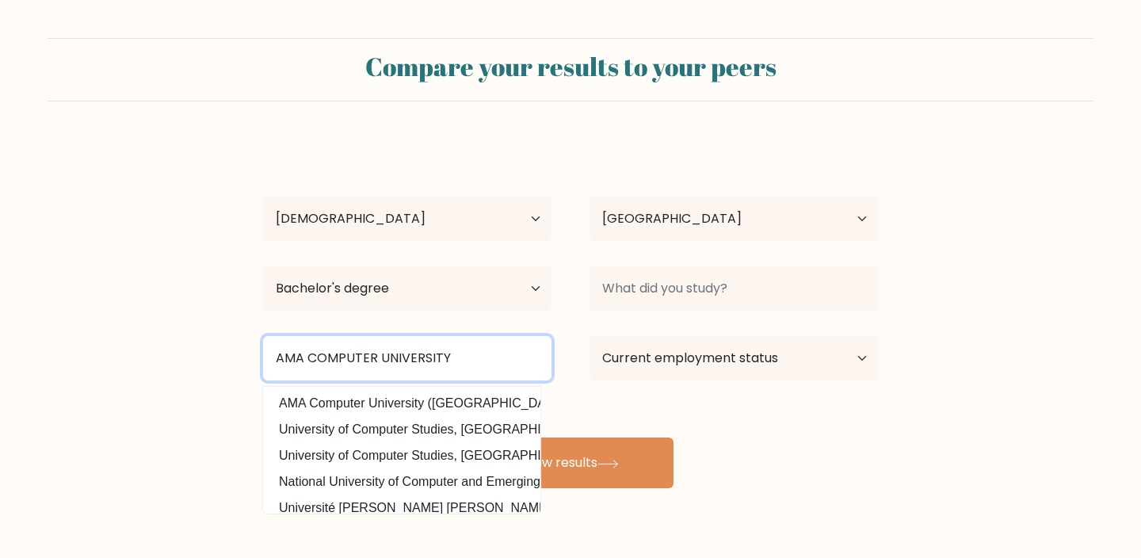
type input "AMA COMPUTER UNIVERSITY"
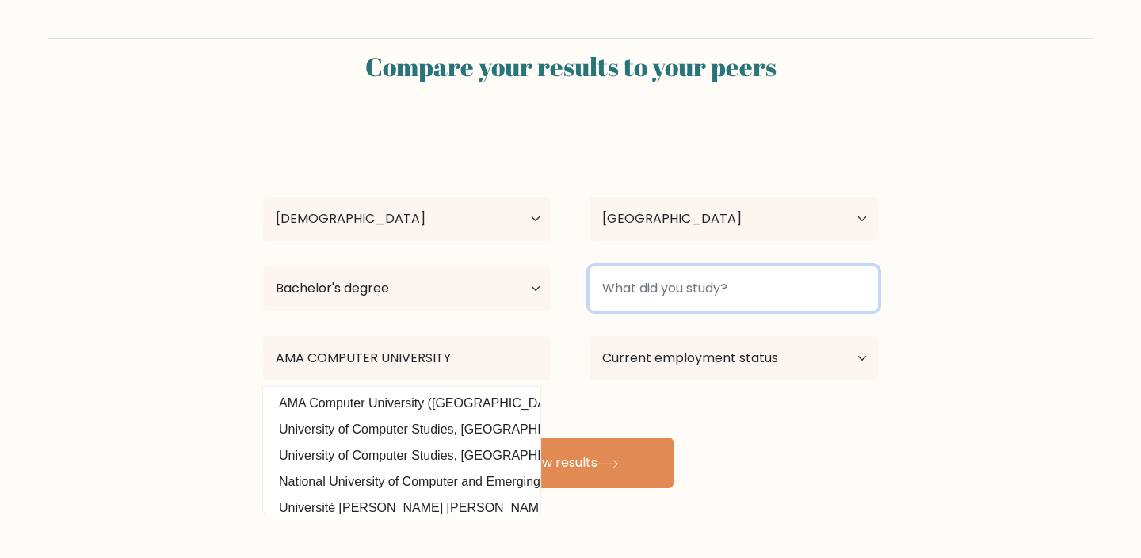
click at [666, 278] on input at bounding box center [733, 288] width 288 height 44
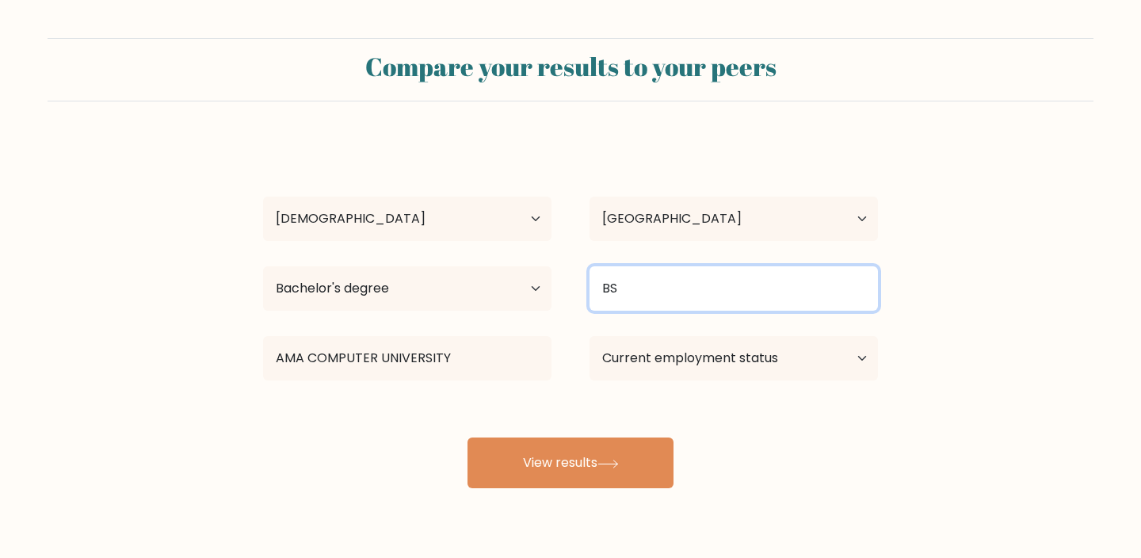
type input "B"
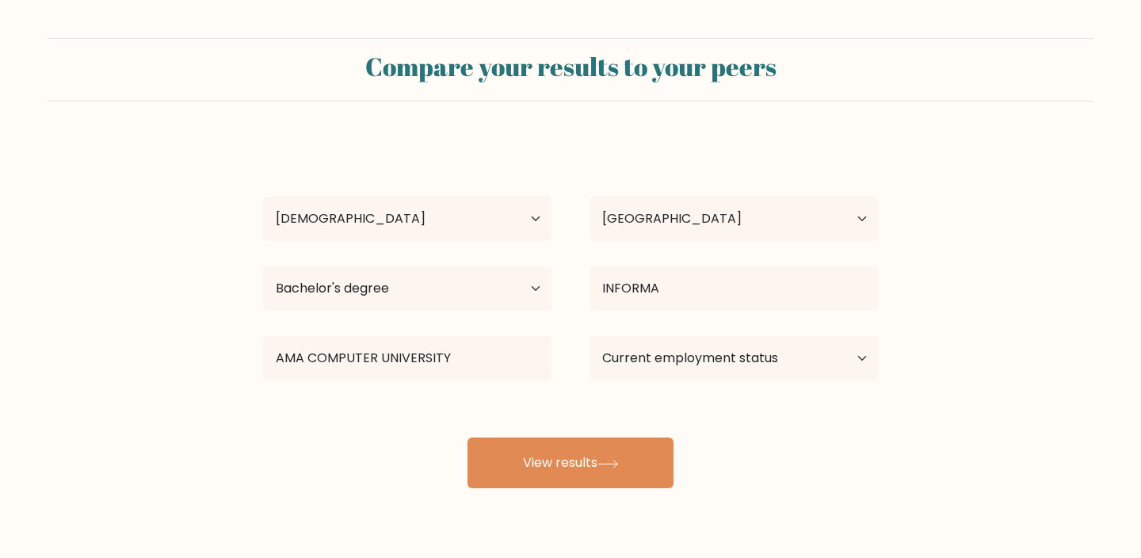
click at [682, 360] on div "KRISTEL YRA ESPINO Age Under 18 years old 18-24 years old 25-34 years old 35-44…" at bounding box center [570, 313] width 634 height 349
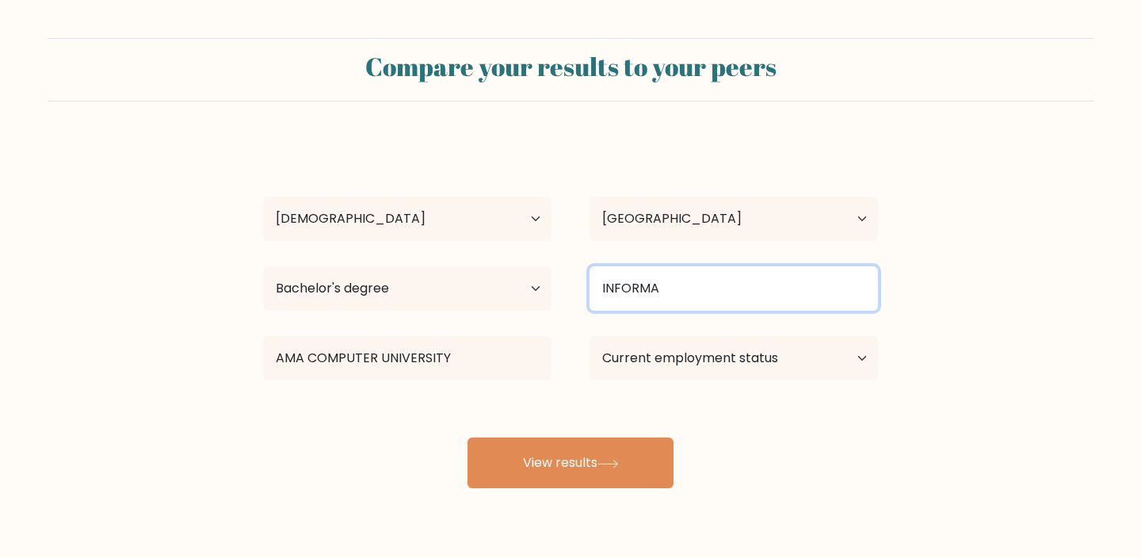
click at [691, 284] on input "INFORMA" at bounding box center [733, 288] width 288 height 44
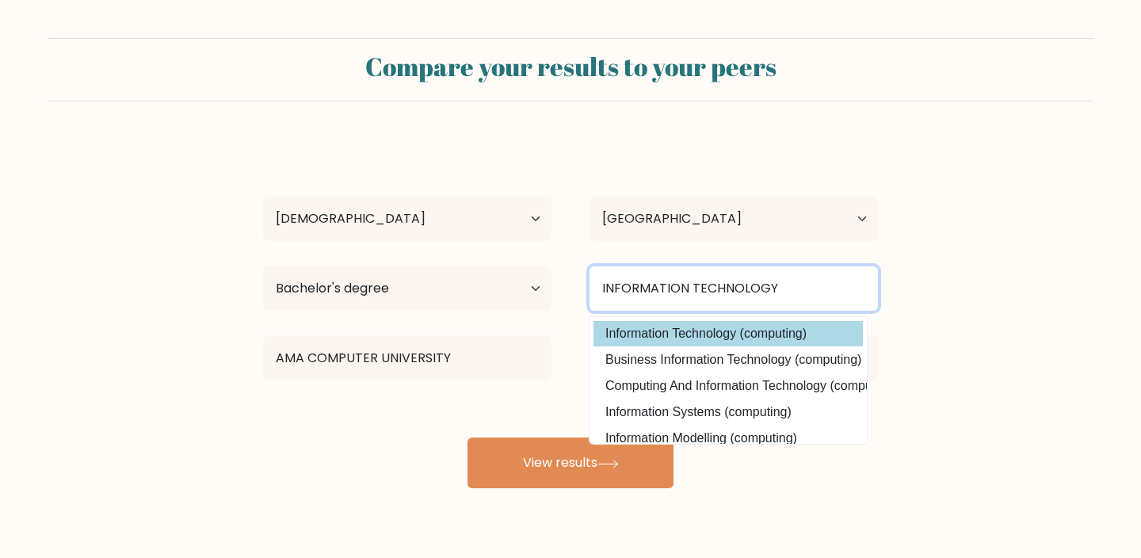
type input "INFORMATION TECHNOLOGY"
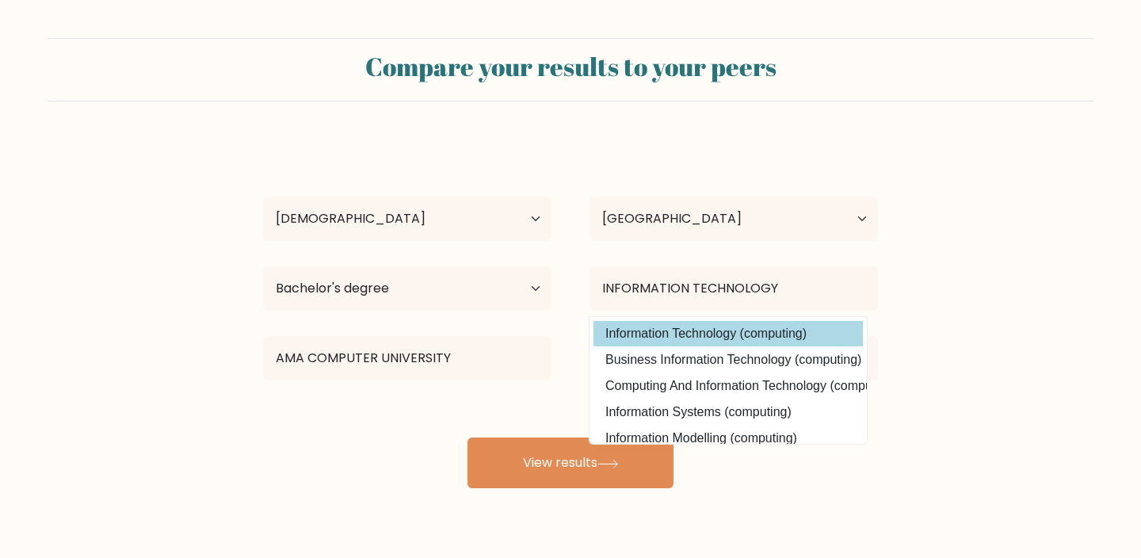
click at [831, 324] on div "KRISTEL YRA ESPINO Age Under 18 years old 18-24 years old 25-34 years old 35-44…" at bounding box center [570, 313] width 634 height 349
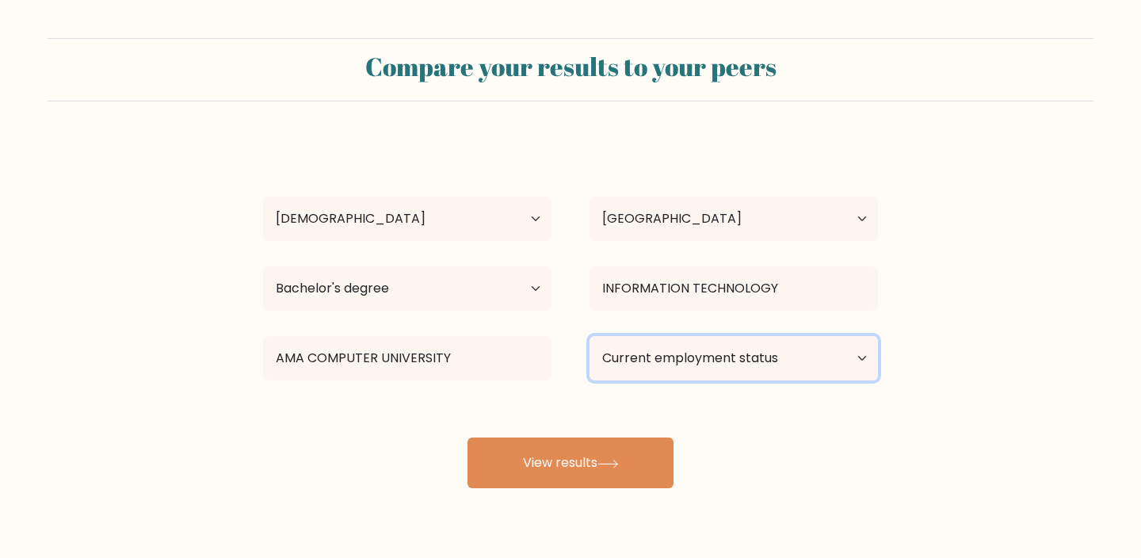
click at [719, 358] on select "Current employment status Employed Student Retired Other / prefer not to answer" at bounding box center [733, 358] width 288 height 44
select select "other"
click at [589, 336] on select "Current employment status Employed Student Retired Other / prefer not to answer" at bounding box center [733, 358] width 288 height 44
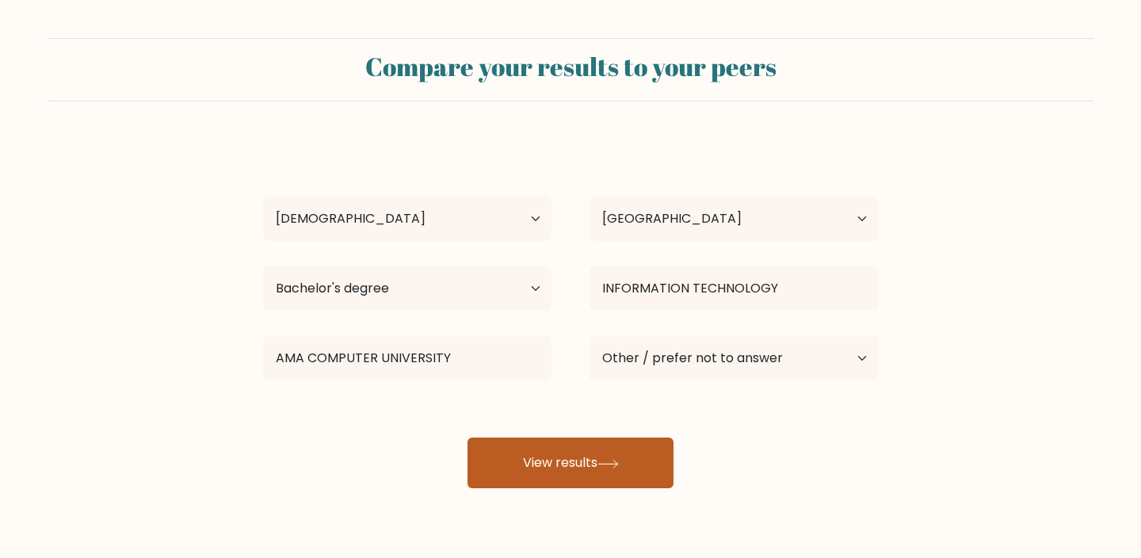
click at [616, 470] on button "View results" at bounding box center [570, 462] width 206 height 51
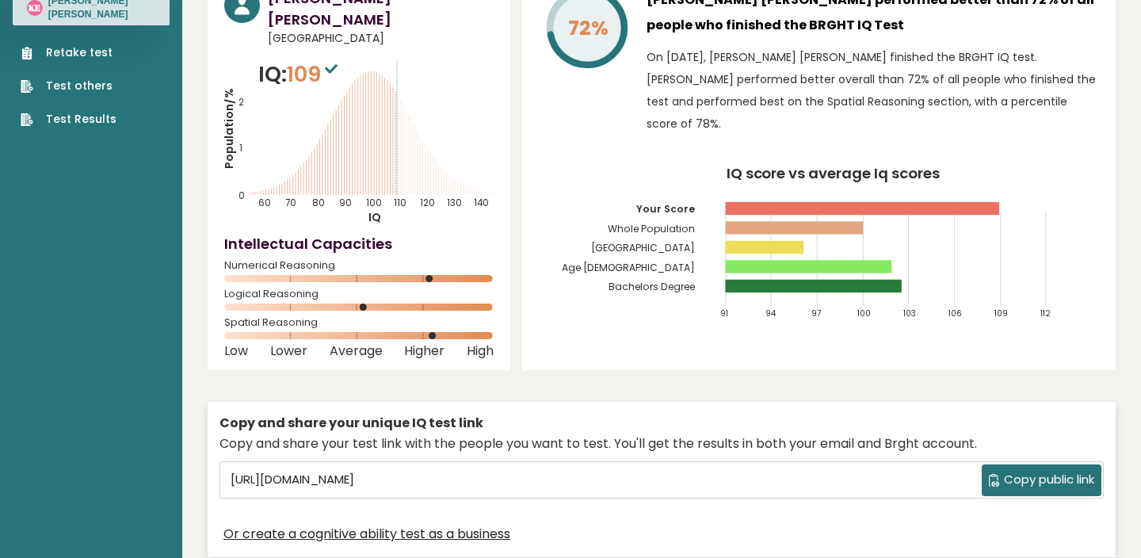
scroll to position [98, 0]
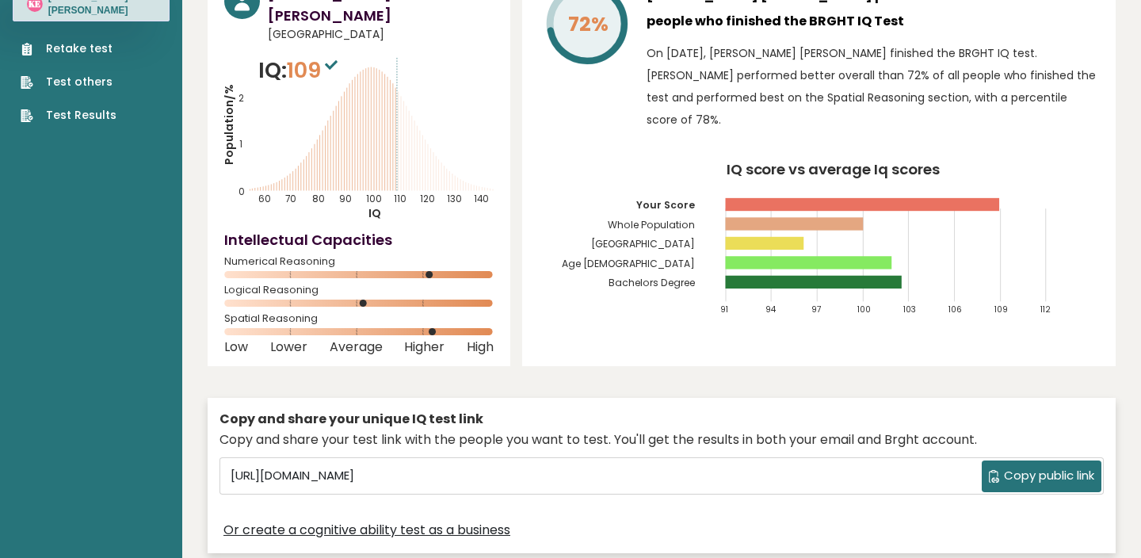
click at [1062, 467] on span "Copy public link" at bounding box center [1049, 476] width 90 height 18
click at [1026, 467] on span "Copy public link" at bounding box center [1049, 476] width 90 height 18
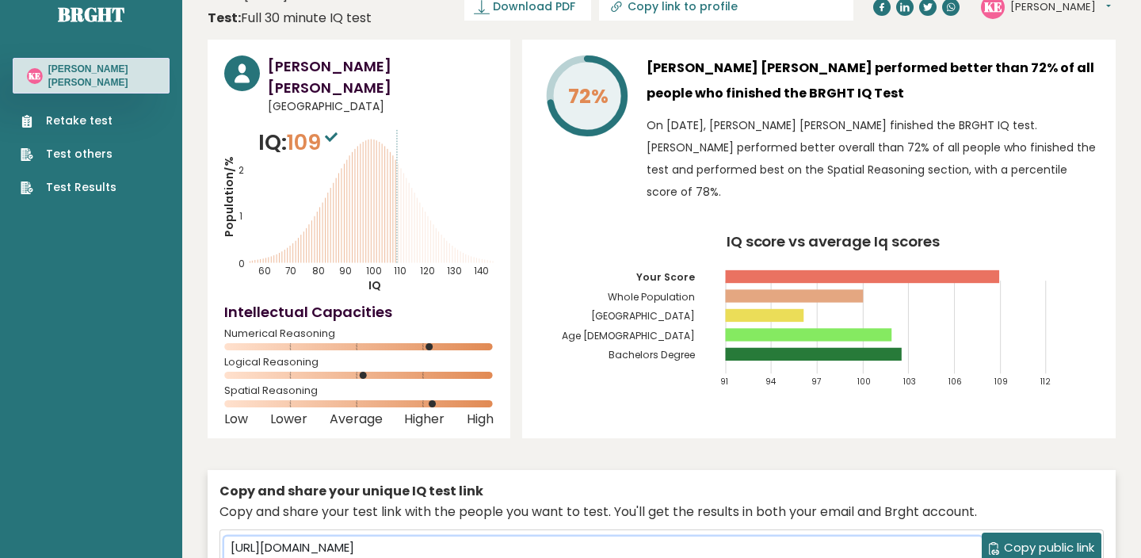
scroll to position [29, 0]
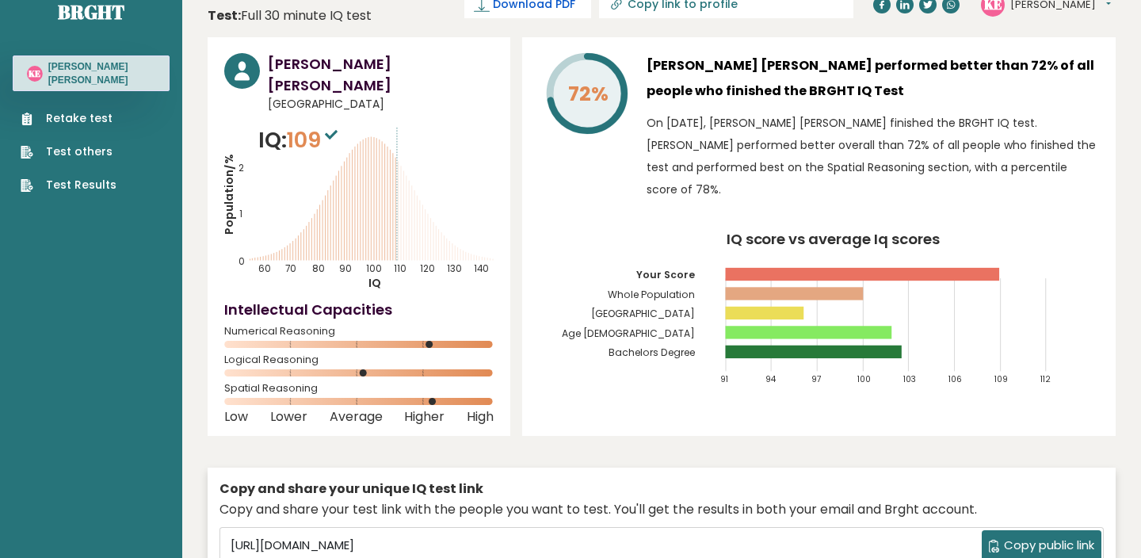
click at [591, 13] on link "Download PDF" at bounding box center [527, 4] width 127 height 28
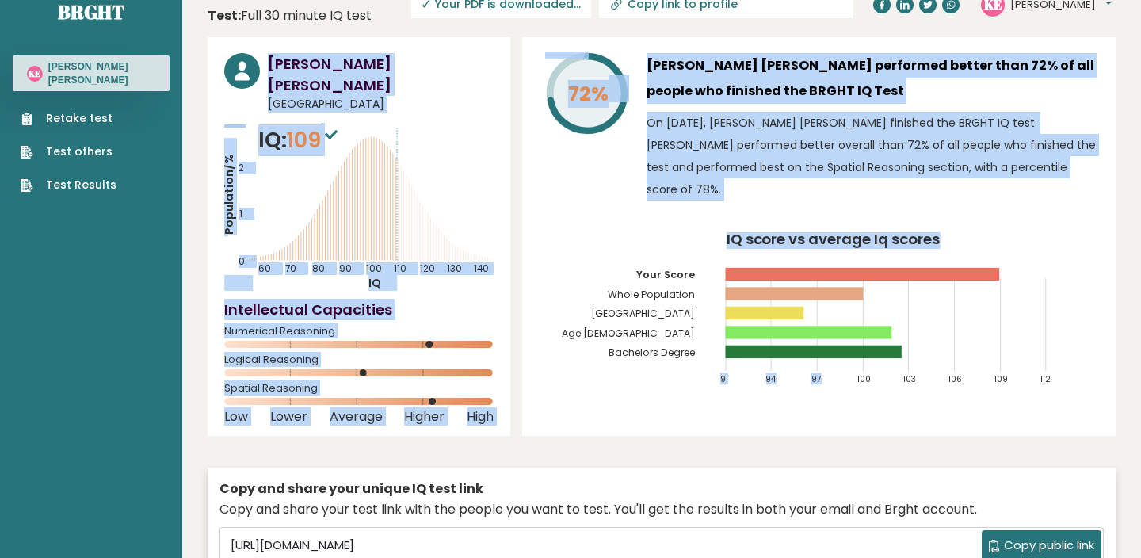
drag, startPoint x: 185, startPoint y: 31, endPoint x: 850, endPoint y: 347, distance: 736.6
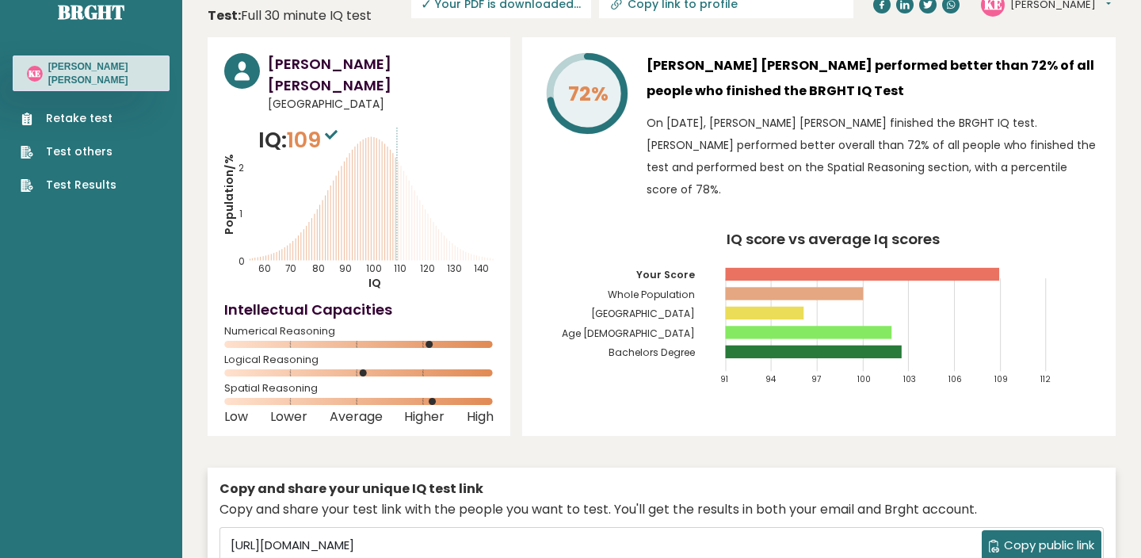
click at [1010, 411] on div "72% [PERSON_NAME] [PERSON_NAME] performed better than 72% of all people who fin…" at bounding box center [818, 236] width 593 height 398
click at [490, 173] on icon "Population/% IQ 0 1 2 60 70 80 90 100 110 120 130 140" at bounding box center [358, 207] width 269 height 166
